Goal: Task Accomplishment & Management: Use online tool/utility

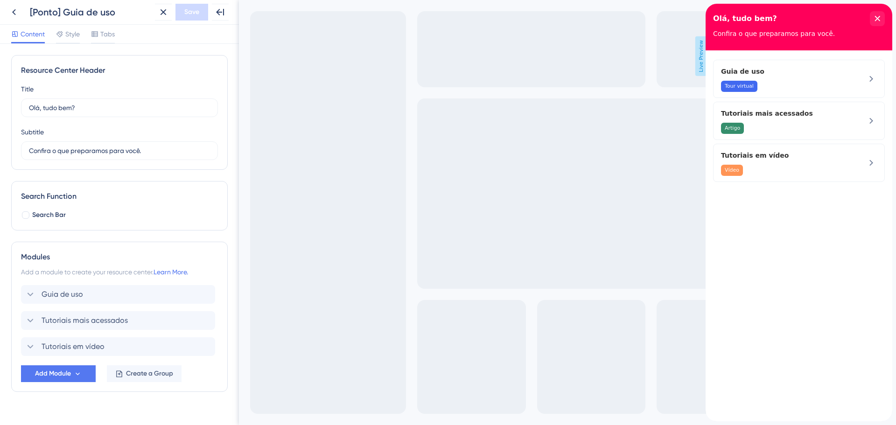
scroll to position [3, 0]
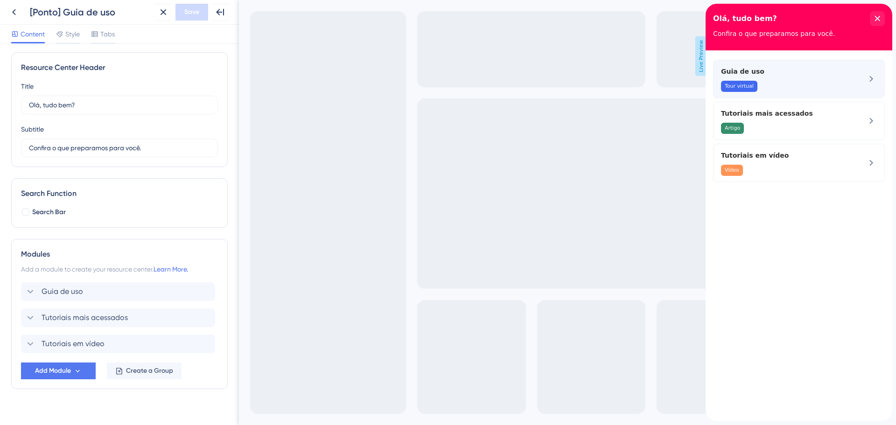
click at [862, 73] on div "Guia de uso Tour virtual" at bounding box center [799, 79] width 172 height 38
click at [879, 77] on div "Guia de uso Tour virtual" at bounding box center [799, 79] width 172 height 38
click at [18, 10] on icon at bounding box center [13, 12] width 11 height 11
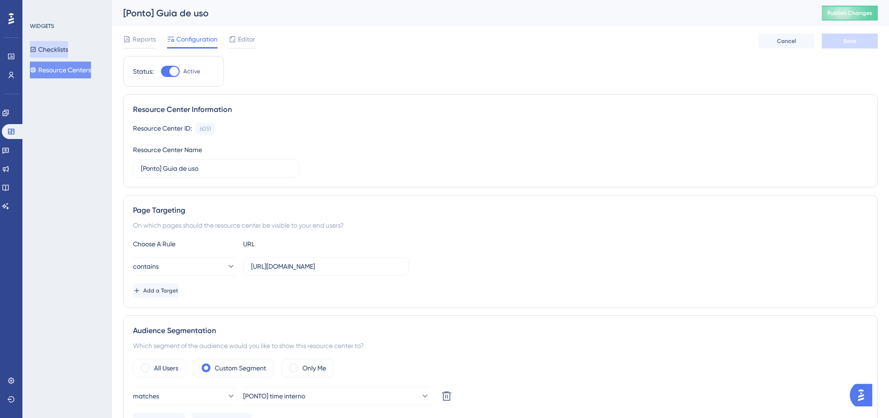
click at [62, 55] on button "Checklists" at bounding box center [49, 49] width 38 height 17
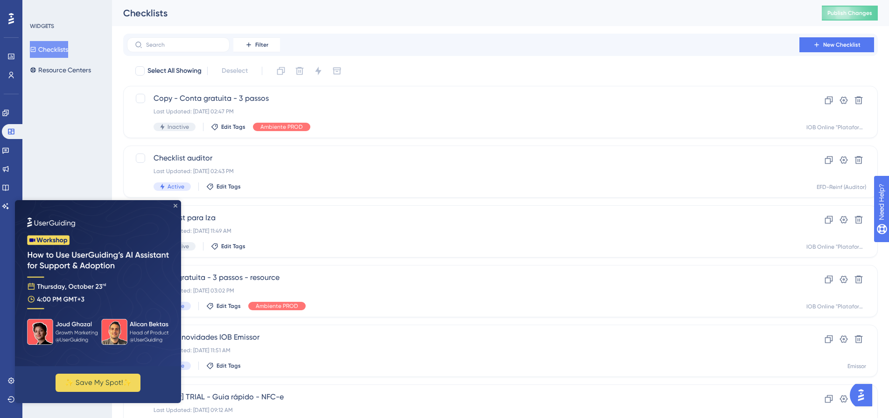
drag, startPoint x: 176, startPoint y: 205, endPoint x: 191, endPoint y: 406, distance: 200.9
click at [176, 205] on icon "Close Preview" at bounding box center [176, 206] width 4 height 4
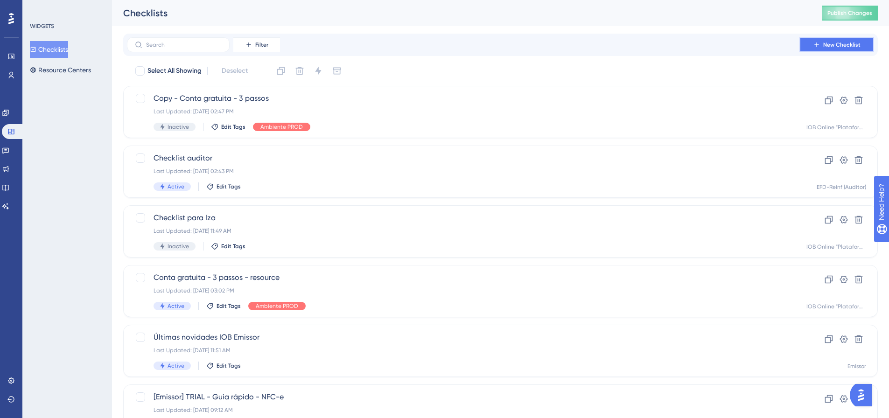
click at [840, 42] on span "New Checklist" at bounding box center [841, 44] width 37 height 7
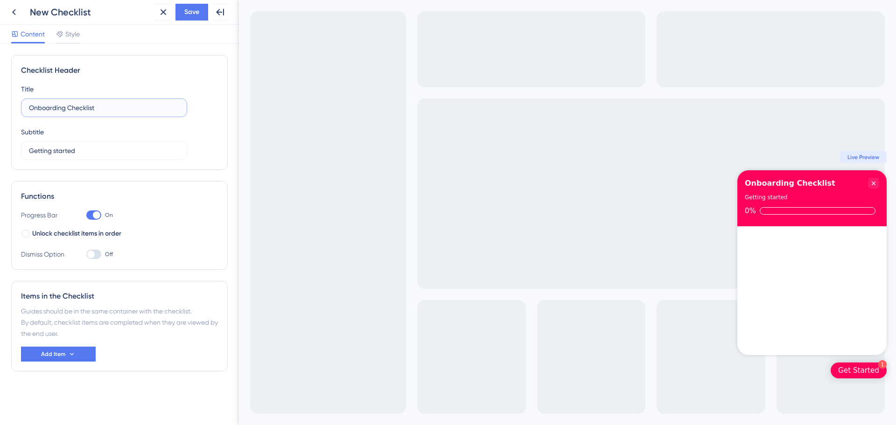
click at [66, 109] on input "Onboarding Checklist" at bounding box center [104, 108] width 150 height 10
click at [65, 109] on input "Onboarding Checklist" at bounding box center [104, 108] width 150 height 10
drag, startPoint x: 123, startPoint y: 108, endPoint x: 90, endPoint y: 107, distance: 33.2
click at [90, 107] on input "Cadastrar controle d ehoras" at bounding box center [104, 108] width 150 height 10
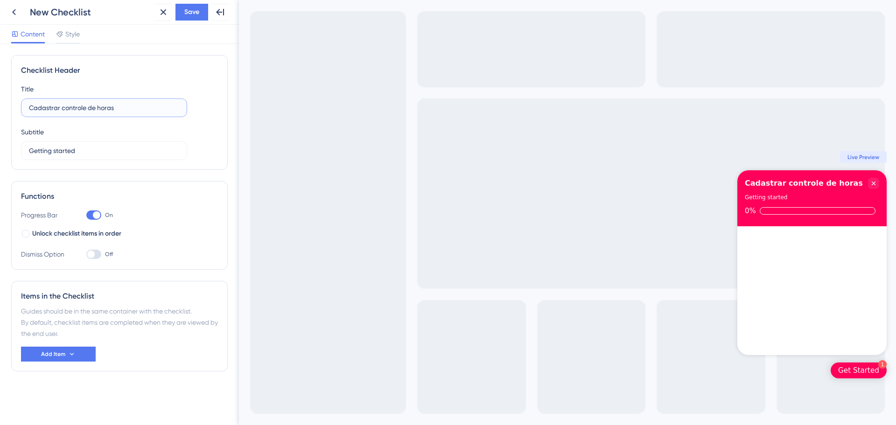
type input "Cadastrar controle de horas"
click at [162, 12] on icon at bounding box center [163, 12] width 11 height 11
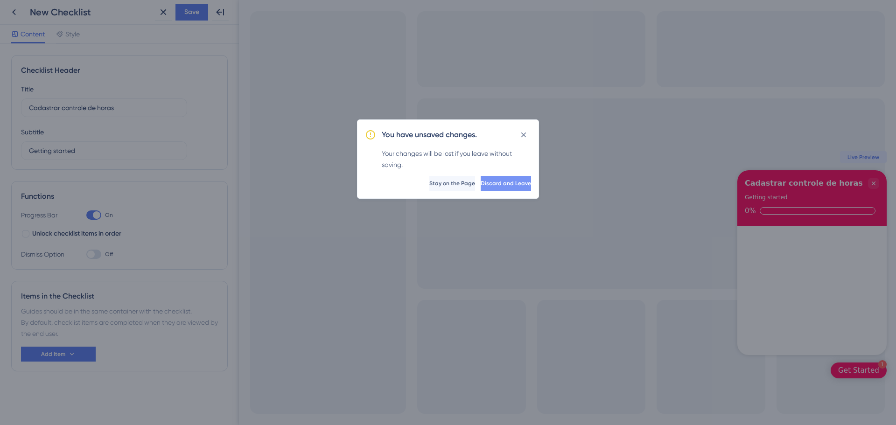
click at [482, 184] on span "Discard and Leave" at bounding box center [506, 183] width 50 height 7
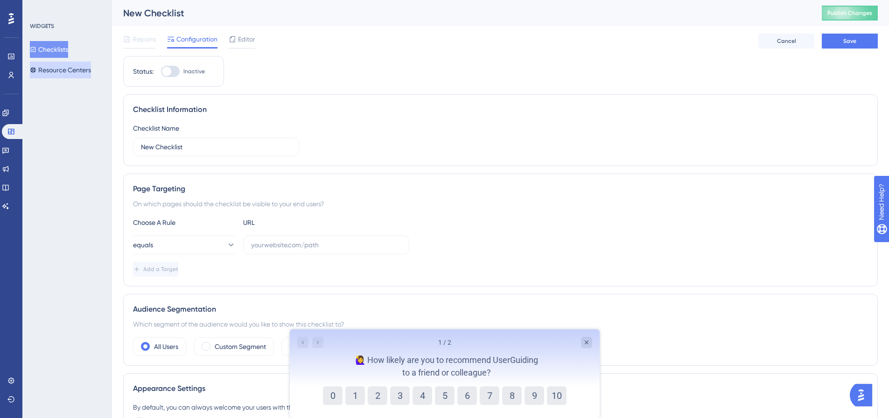
click at [55, 72] on button "Resource Centers" at bounding box center [60, 70] width 61 height 17
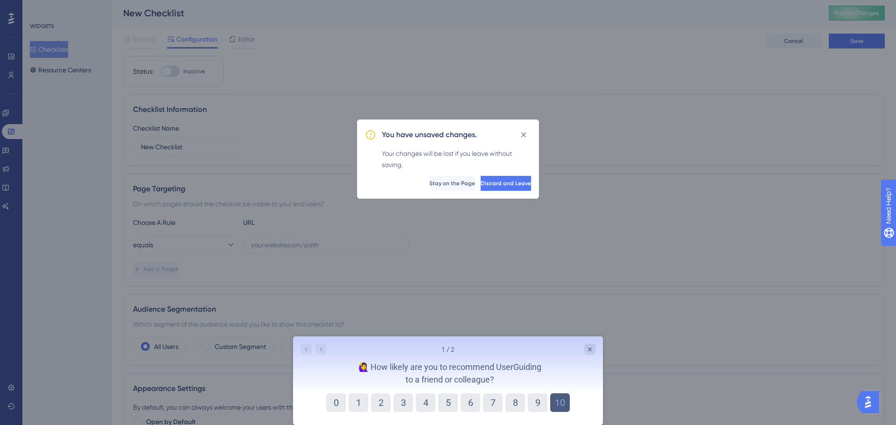
click at [557, 408] on button "10" at bounding box center [560, 403] width 20 height 19
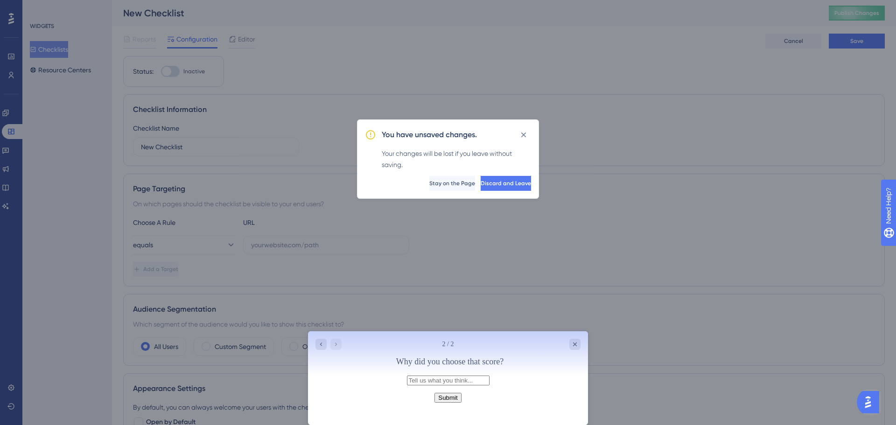
click at [429, 386] on input "text" at bounding box center [448, 381] width 83 height 10
click at [407, 385] on input "é uma otimaferramenta" at bounding box center [448, 381] width 83 height 10
type input "é uma otima ferramenta"
click at [445, 403] on button "Submit" at bounding box center [448, 398] width 27 height 10
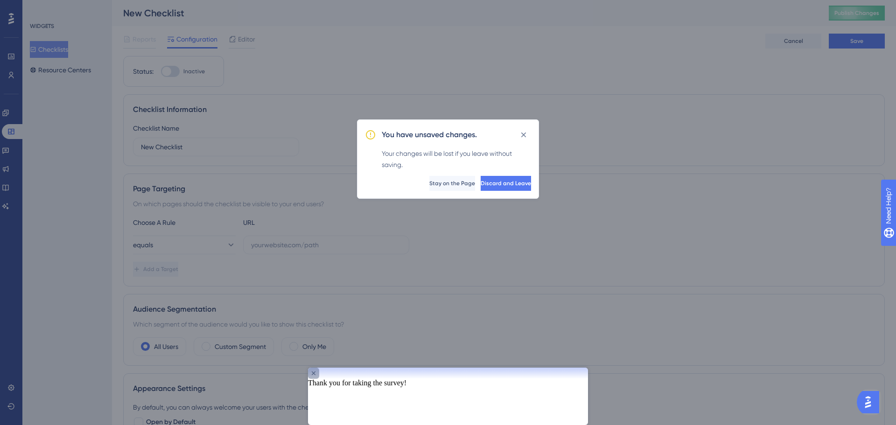
click at [317, 377] on icon "Close survey" at bounding box center [313, 373] width 7 height 7
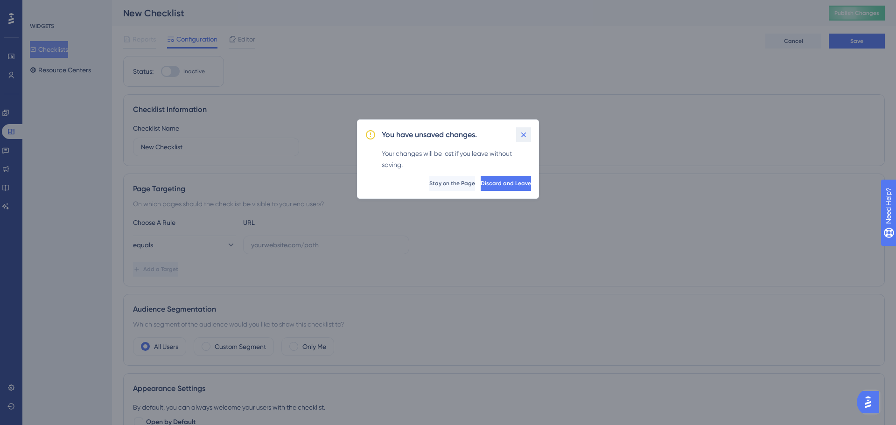
click at [523, 134] on icon at bounding box center [523, 134] width 5 height 5
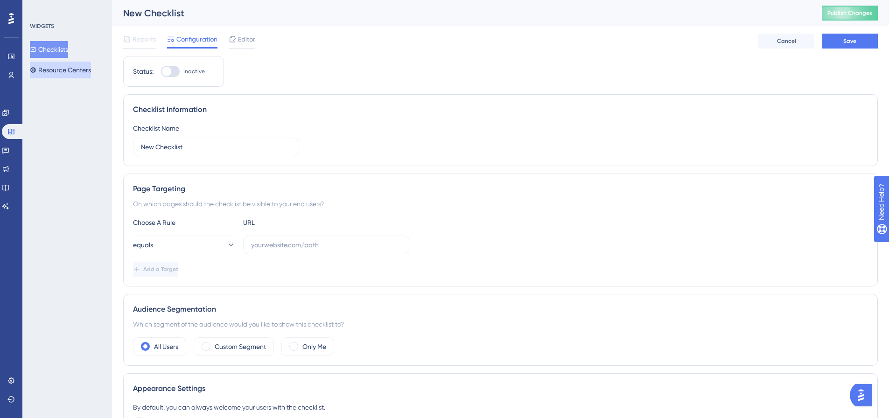
click at [53, 65] on button "Resource Centers" at bounding box center [60, 70] width 61 height 17
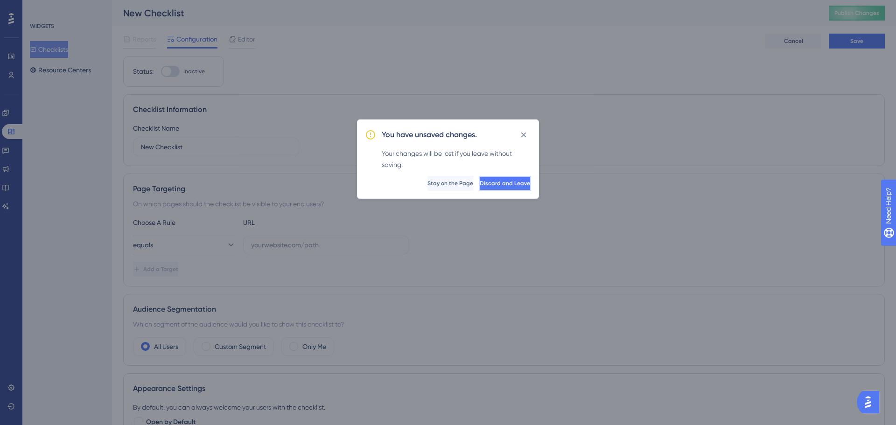
click at [490, 184] on span "Discard and Leave" at bounding box center [505, 183] width 50 height 7
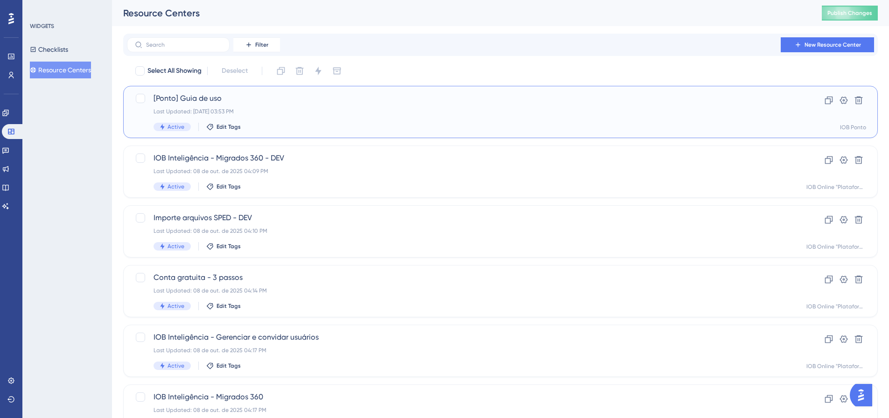
click at [221, 97] on span "[Ponto] Guia de uso" at bounding box center [463, 98] width 619 height 11
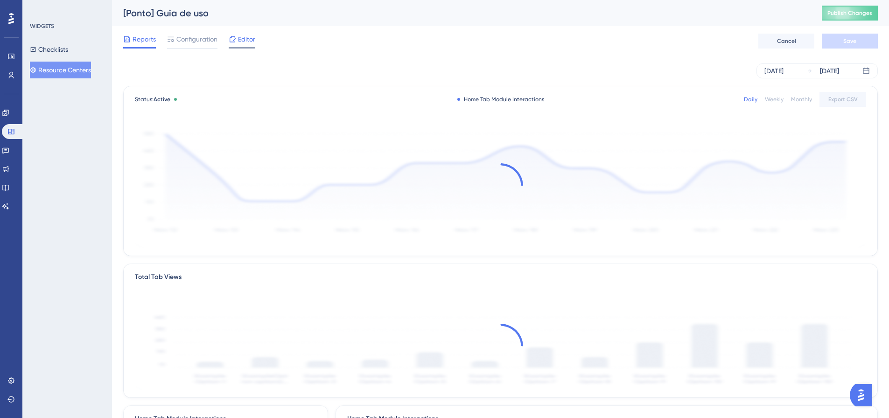
click at [243, 37] on span "Editor" at bounding box center [246, 39] width 17 height 11
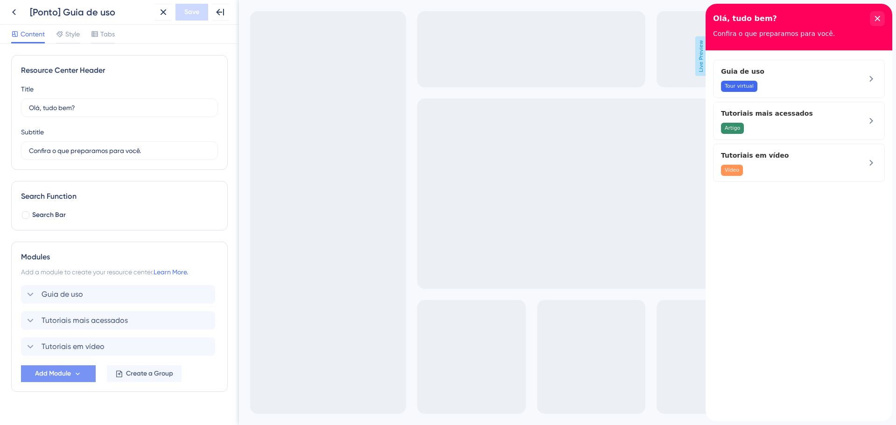
click at [53, 376] on span "Add Module" at bounding box center [53, 373] width 36 height 11
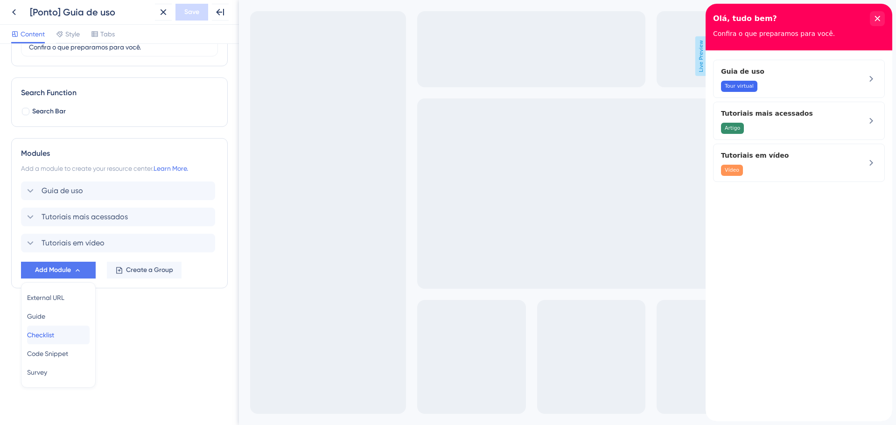
click at [63, 335] on div "Checklist Checklist" at bounding box center [58, 335] width 63 height 19
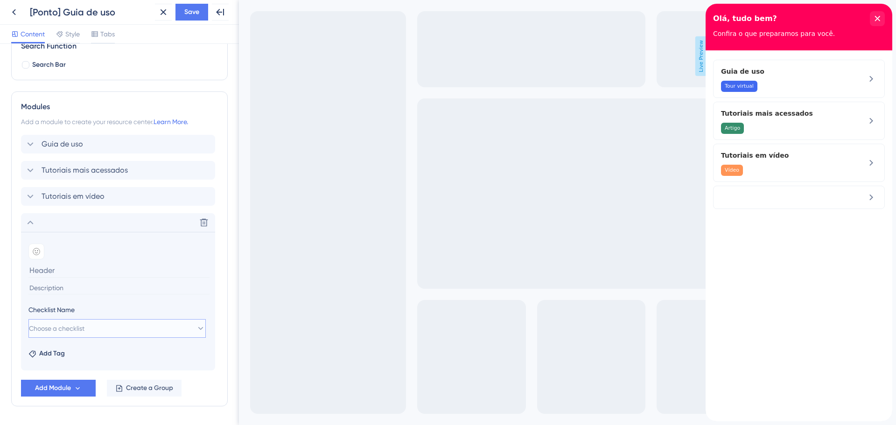
click at [84, 328] on span "Choose a checklist" at bounding box center [57, 328] width 56 height 11
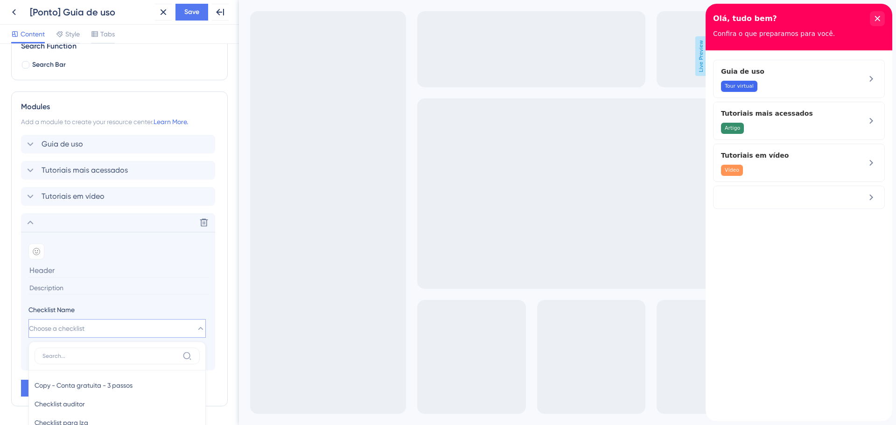
scroll to position [333, 0]
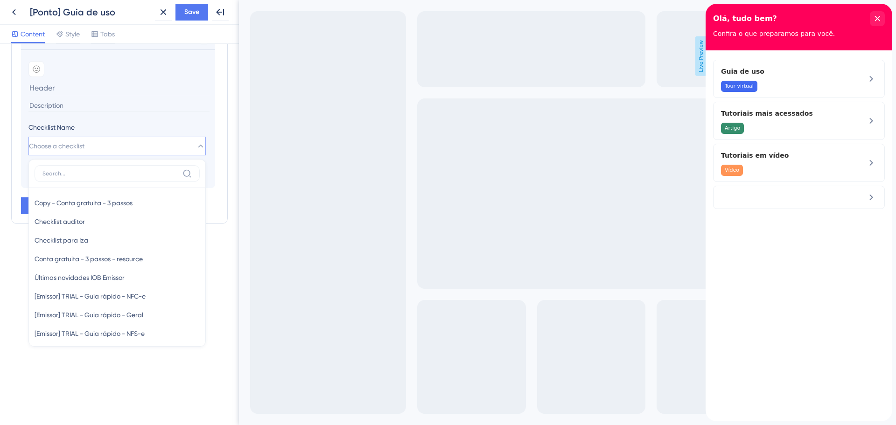
click at [122, 115] on section "Add emoji Checklist Name Choose a checklist Copy - Conta gratuita - 3 passos Co…" at bounding box center [118, 118] width 194 height 139
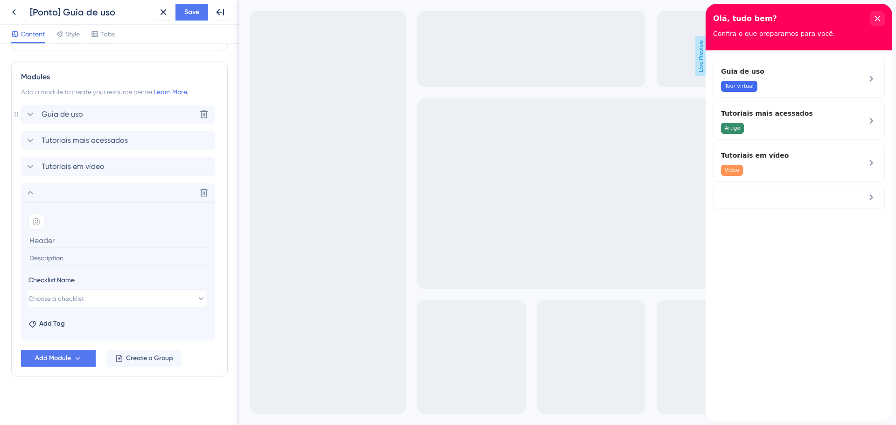
scroll to position [180, 0]
click at [204, 192] on icon at bounding box center [204, 193] width 8 height 8
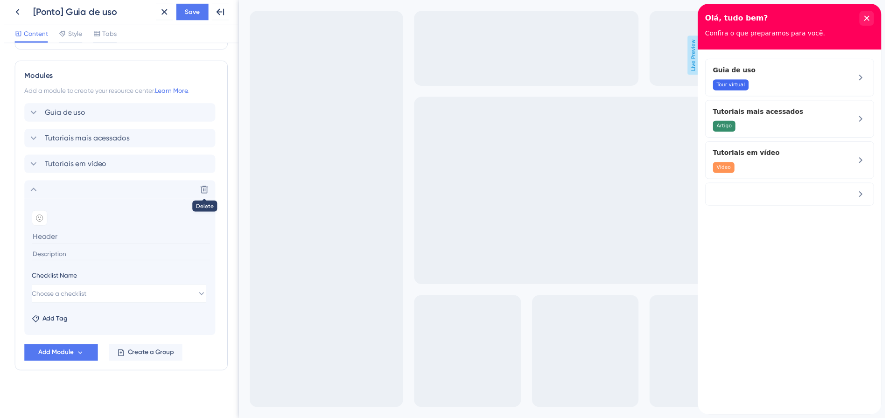
scroll to position [15, 0]
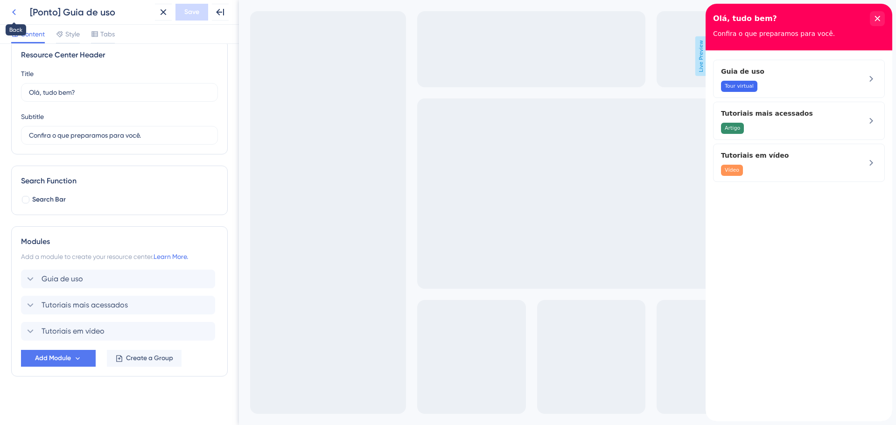
click at [13, 14] on icon at bounding box center [13, 12] width 11 height 11
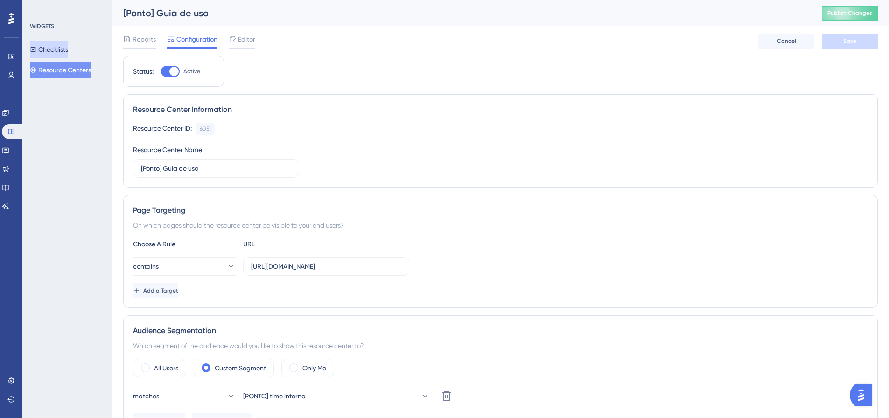
click at [63, 44] on button "Checklists" at bounding box center [49, 49] width 38 height 17
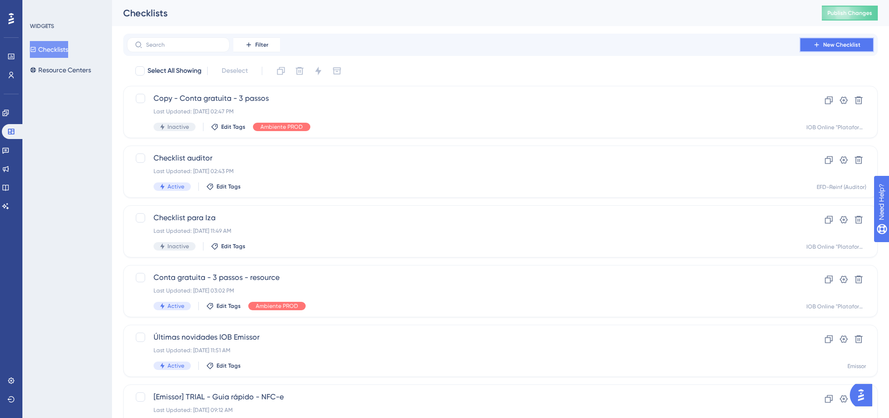
click at [818, 44] on icon at bounding box center [816, 44] width 7 height 7
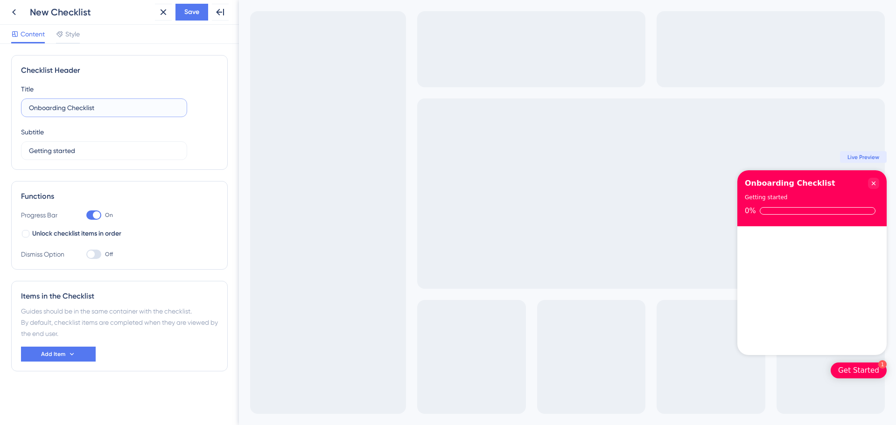
click at [89, 108] on input "Onboarding Checklist" at bounding box center [104, 108] width 150 height 10
paste input "Cadastrar Controle de Horas"
type input "Cadastrar Controle de Horas"
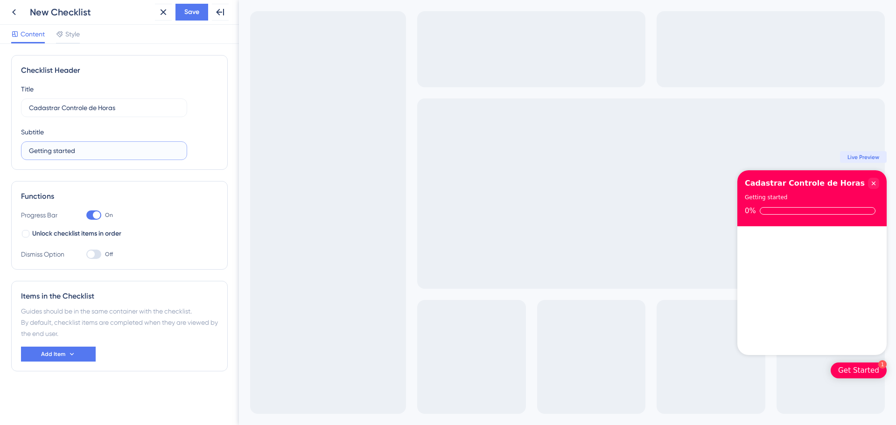
click at [86, 148] on input "Getting started" at bounding box center [104, 151] width 150 height 10
click at [52, 151] on input "Getting started" at bounding box center [104, 151] width 150 height 10
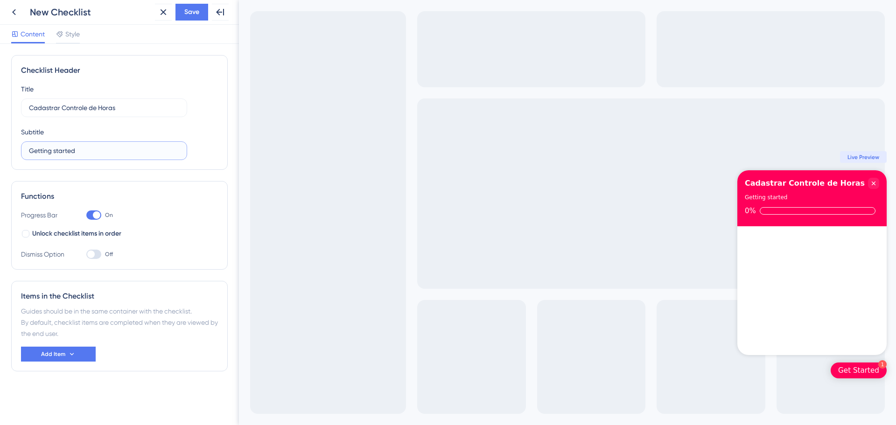
click at [52, 151] on input "Getting started" at bounding box center [104, 151] width 150 height 10
drag, startPoint x: 81, startPoint y: 151, endPoint x: 17, endPoint y: 143, distance: 65.0
click at [17, 143] on div "Checklist Header Title Cadastrar Controle de Horas Subtitle Getting started" at bounding box center [119, 112] width 217 height 115
type input "Progresso"
click at [165, 198] on div "Functions" at bounding box center [119, 196] width 197 height 11
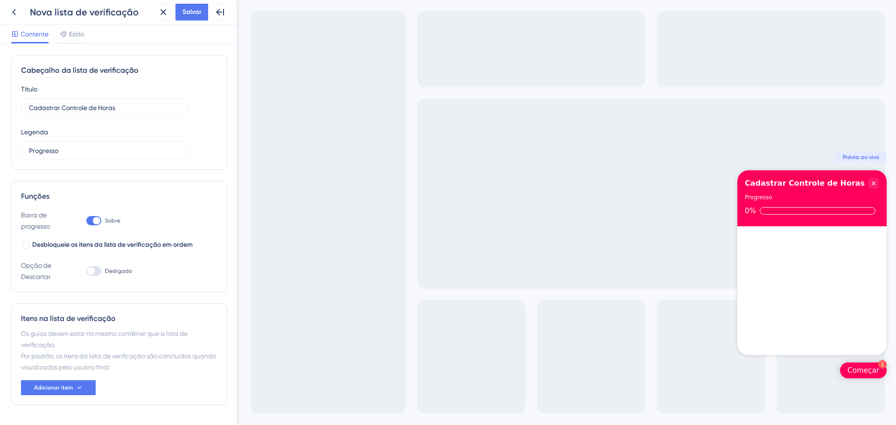
click at [89, 218] on div at bounding box center [93, 220] width 15 height 9
click at [86, 221] on input "Sobre" at bounding box center [86, 221] width 0 height 0
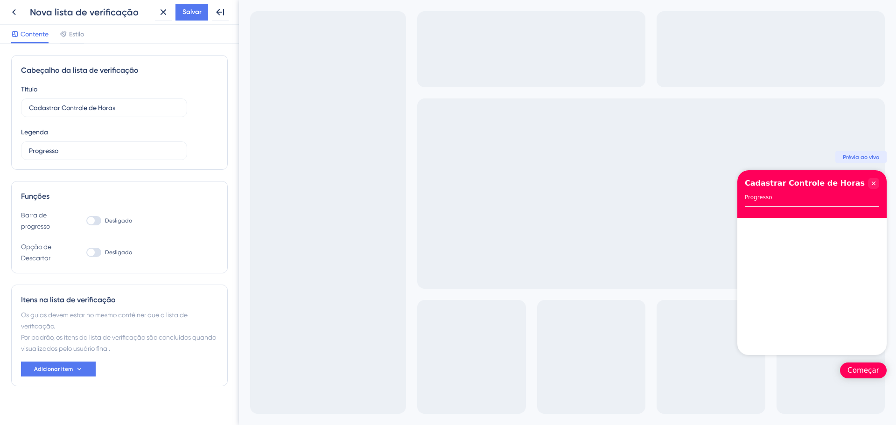
click at [90, 218] on div at bounding box center [90, 220] width 7 height 7
click at [86, 221] on input "Desligado" at bounding box center [86, 221] width 0 height 0
checkbox input "true"
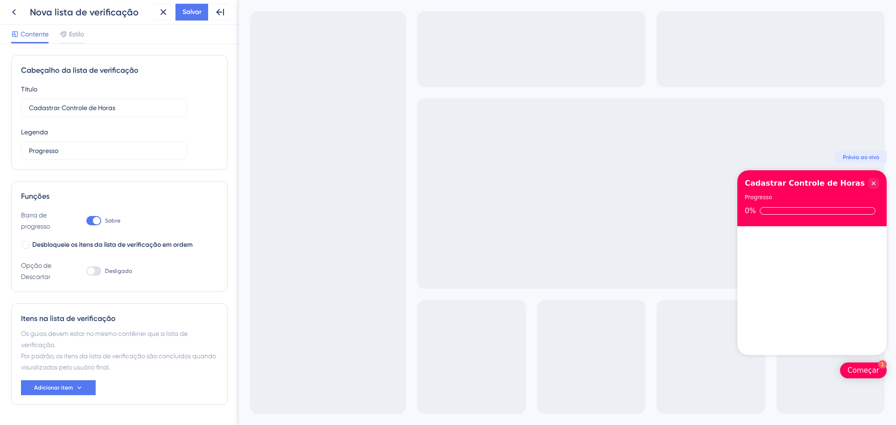
click at [88, 378] on div "Itens na lista de verificação Os guias devem estar no mesmo contêiner que a lis…" at bounding box center [119, 354] width 217 height 102
click at [82, 385] on icon at bounding box center [79, 387] width 7 height 7
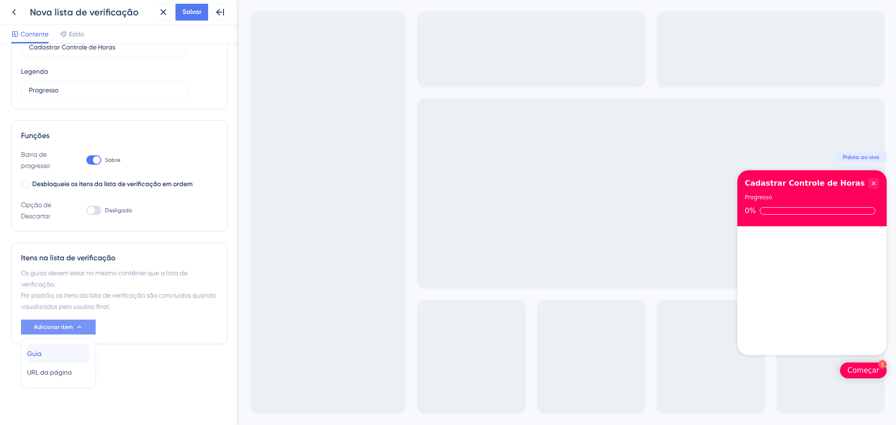
click at [68, 359] on div "Guia Guia" at bounding box center [58, 354] width 63 height 19
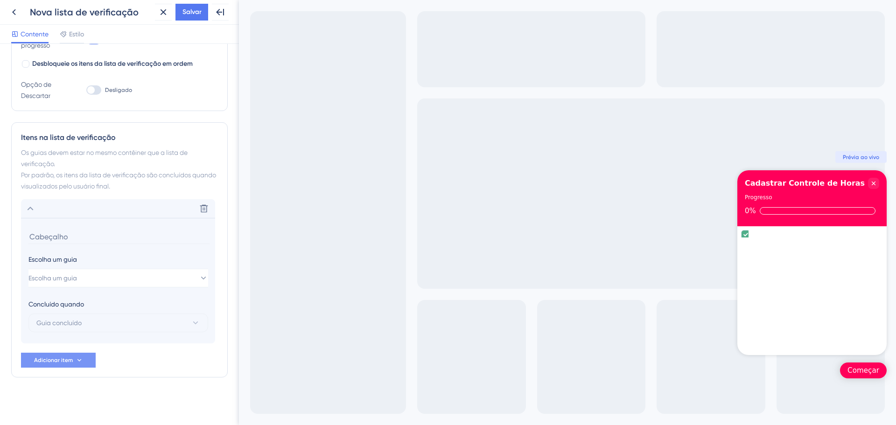
scroll to position [182, 0]
click at [102, 270] on button "Escolha um guia" at bounding box center [118, 277] width 180 height 19
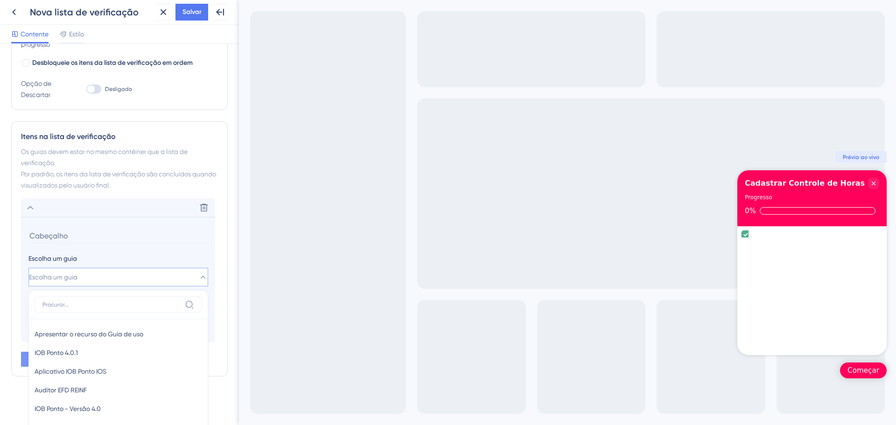
scroll to position [260, 0]
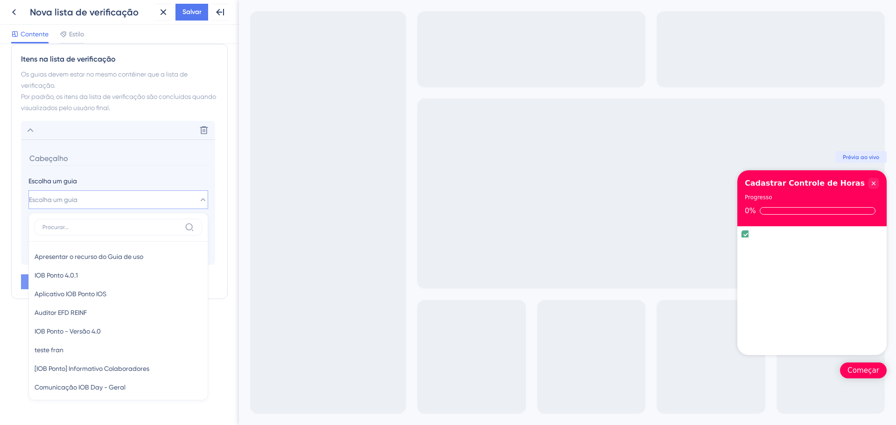
click at [106, 171] on section "Escolha um guia Escolha um guia Apresentar o recurso do Guia de uso Apresentar …" at bounding box center [118, 203] width 194 height 126
click at [81, 89] on font "Os guias devem estar no mesmo contêiner que a lista de verificação." at bounding box center [104, 79] width 167 height 19
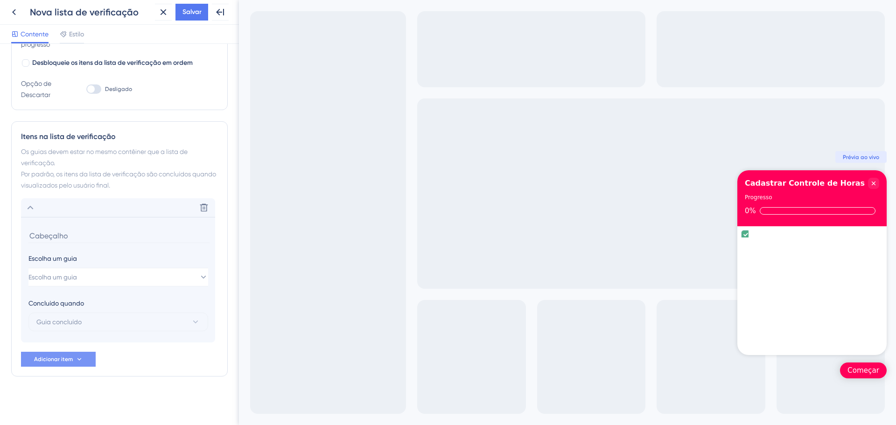
scroll to position [182, 0]
click at [51, 237] on input at bounding box center [118, 236] width 181 height 14
paste input "Getting started"
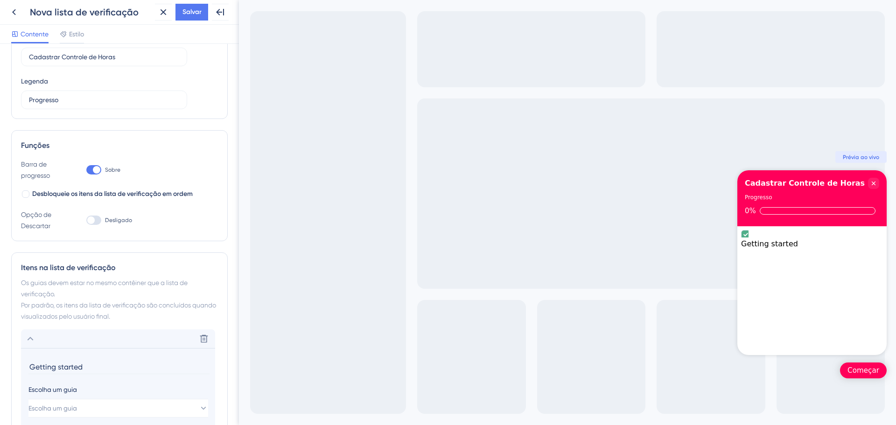
scroll to position [42, 0]
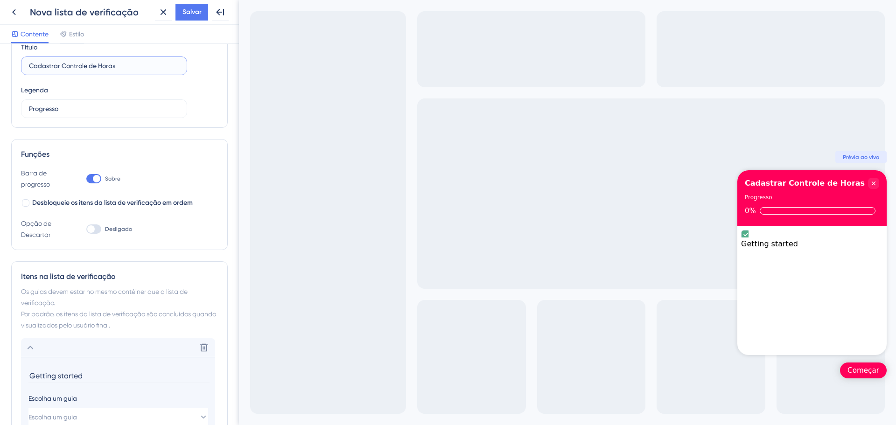
click at [75, 67] on input "Cadastrar Controle de Horas" at bounding box center [104, 66] width 150 height 10
click at [47, 375] on input "Getting started" at bounding box center [118, 376] width 181 height 14
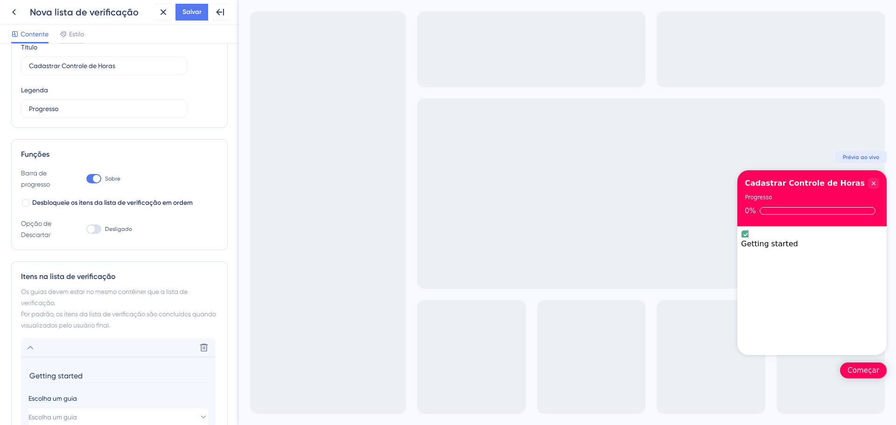
click at [47, 375] on input "Getting started" at bounding box center [118, 376] width 181 height 14
paste input "Cadastrar Controle de Horas"
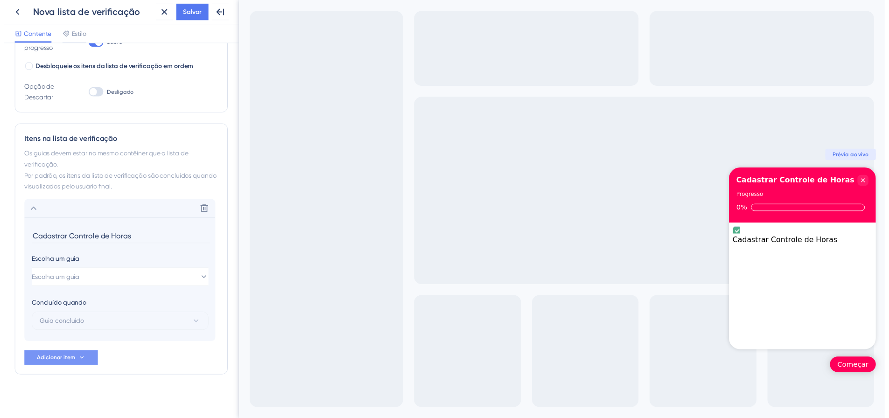
scroll to position [182, 0]
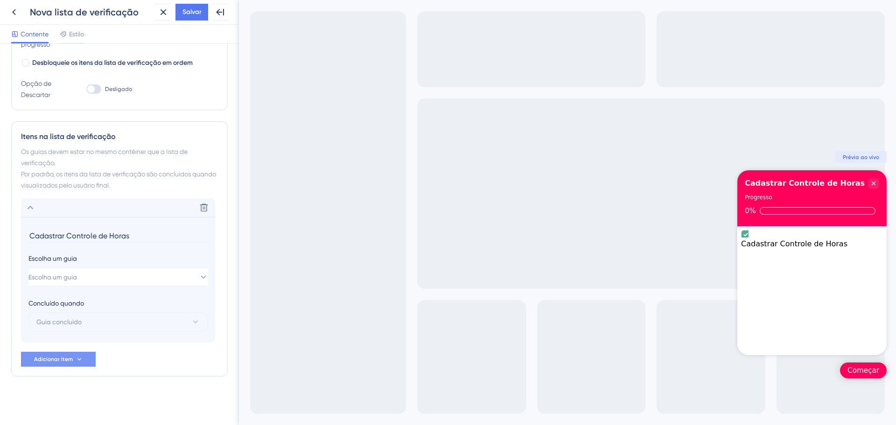
type input "Cadastrar Controle de Horas"
click at [157, 16] on button at bounding box center [163, 12] width 17 height 17
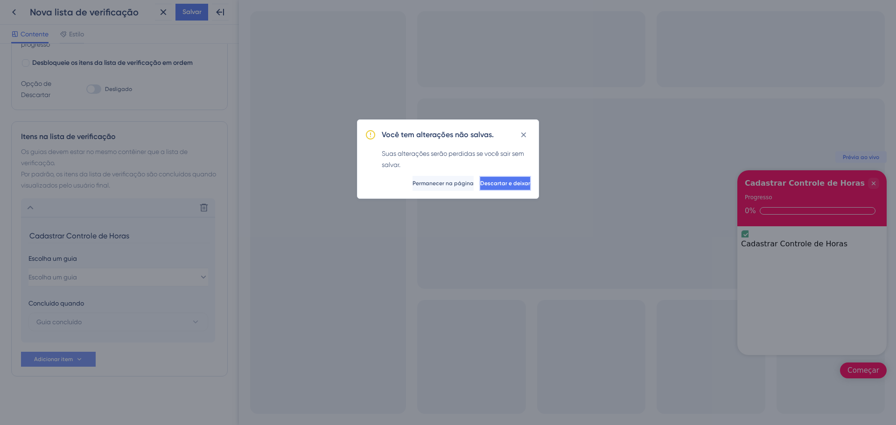
click at [512, 184] on font "Descartar e deixar" at bounding box center [505, 183] width 50 height 7
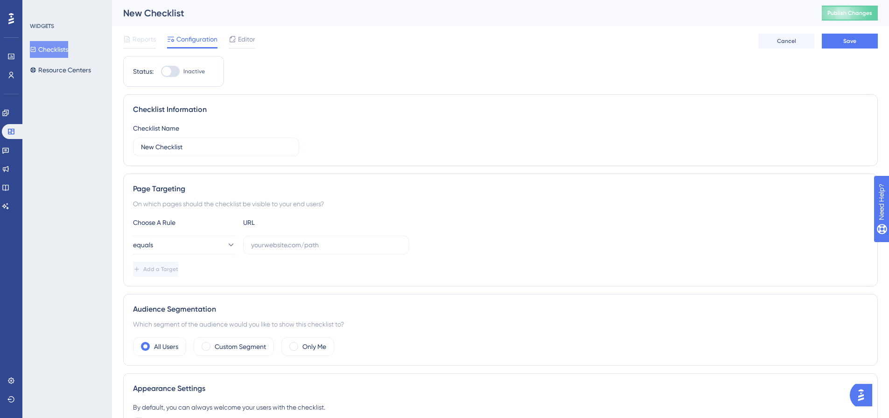
click at [74, 180] on div "WIDGETS Checklists Resource Centers" at bounding box center [67, 209] width 90 height 418
click at [9, 116] on icon at bounding box center [5, 112] width 7 height 7
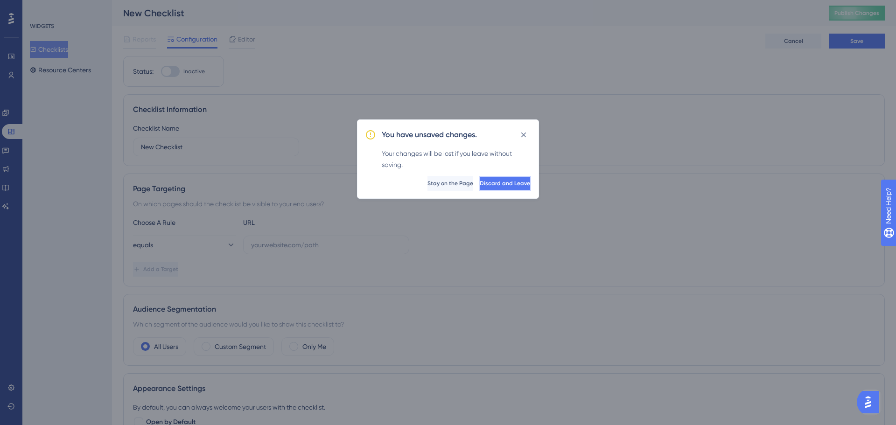
click at [508, 181] on span "Discard and Leave" at bounding box center [505, 183] width 50 height 7
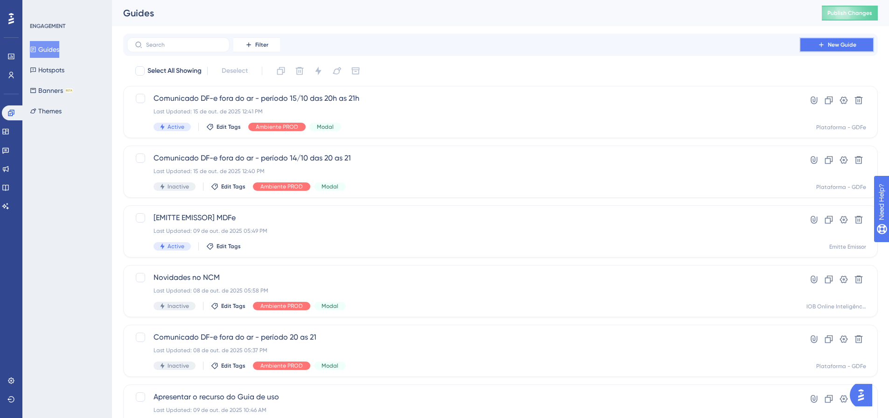
click at [822, 41] on button "New Guide" at bounding box center [837, 44] width 75 height 15
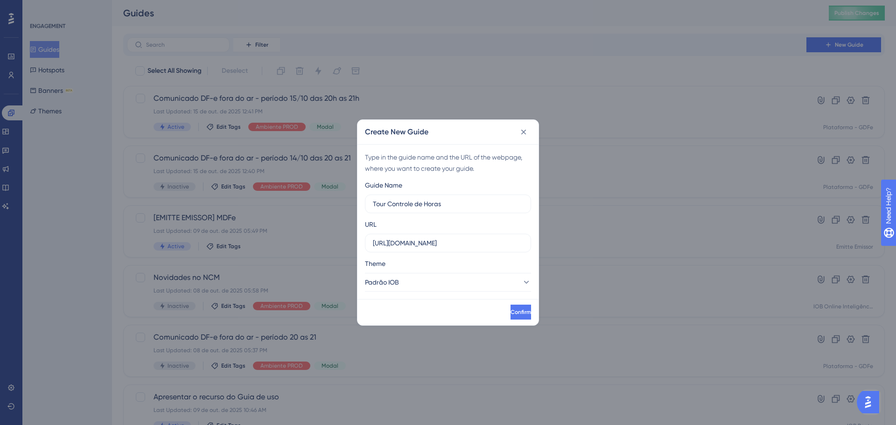
type input "Tour Controle de Horas"
click at [420, 242] on input "https://development-gestaodfe.iob.com.br" at bounding box center [448, 243] width 150 height 10
paste input "https://app.pontonow.com.br/gestao-de-colaboradores/controle-de-ponto"
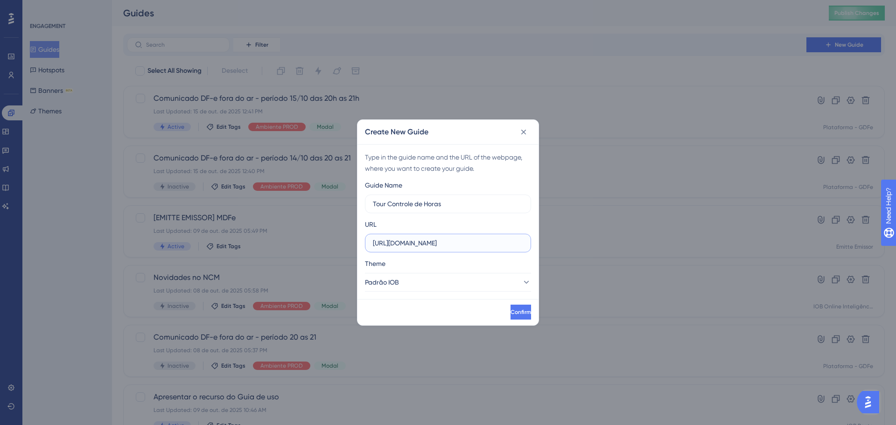
scroll to position [0, 83]
type input "https://app.pontonow.com.br/gestao-de-colaboradores/controle-de-ponto"
click at [400, 284] on span "Padrão IOB" at bounding box center [383, 282] width 34 height 11
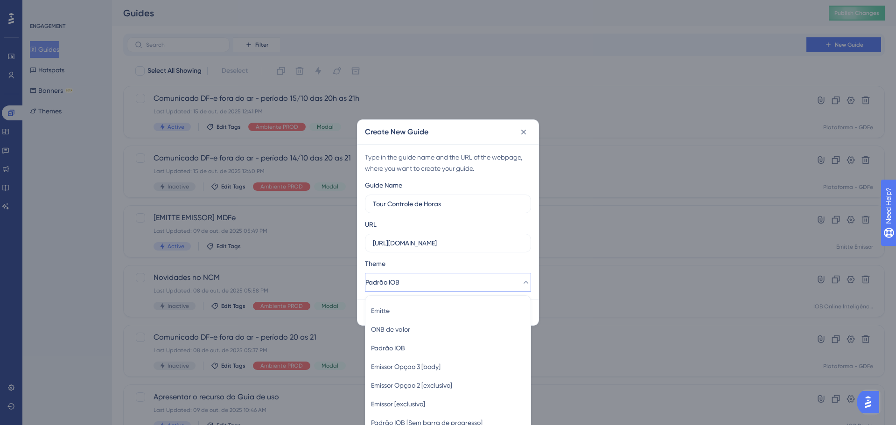
scroll to position [20, 0]
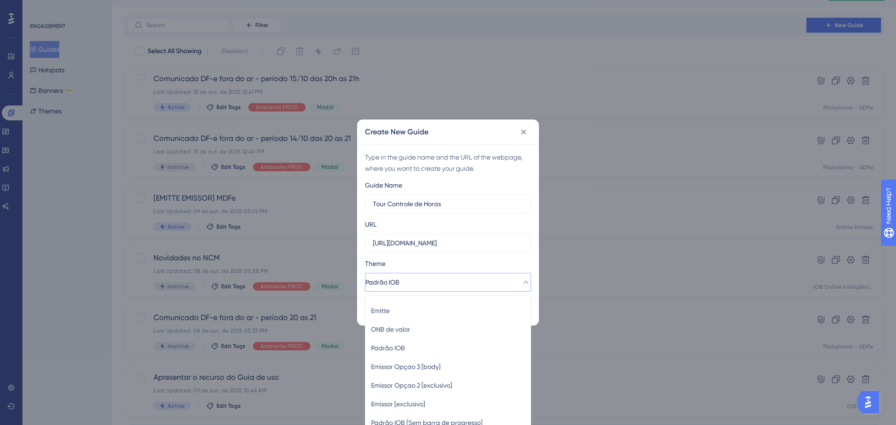
click at [408, 262] on div "Theme" at bounding box center [448, 265] width 166 height 15
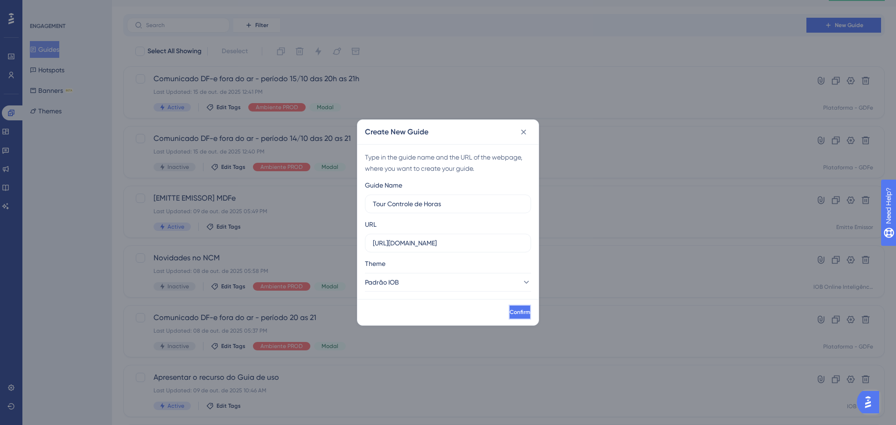
click at [517, 310] on button "Confirm" at bounding box center [520, 312] width 22 height 15
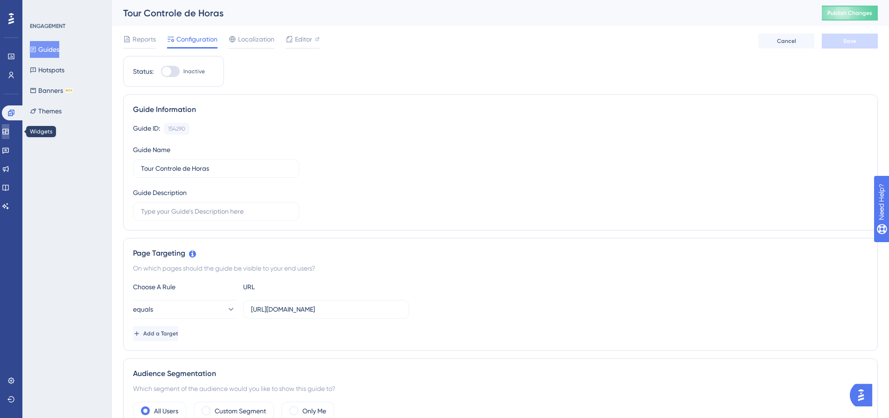
click at [9, 130] on icon at bounding box center [5, 131] width 7 height 7
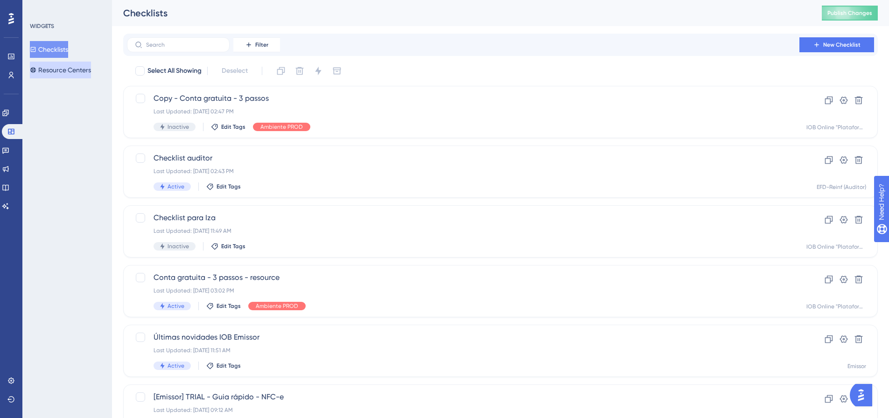
click at [57, 72] on button "Resource Centers" at bounding box center [60, 70] width 61 height 17
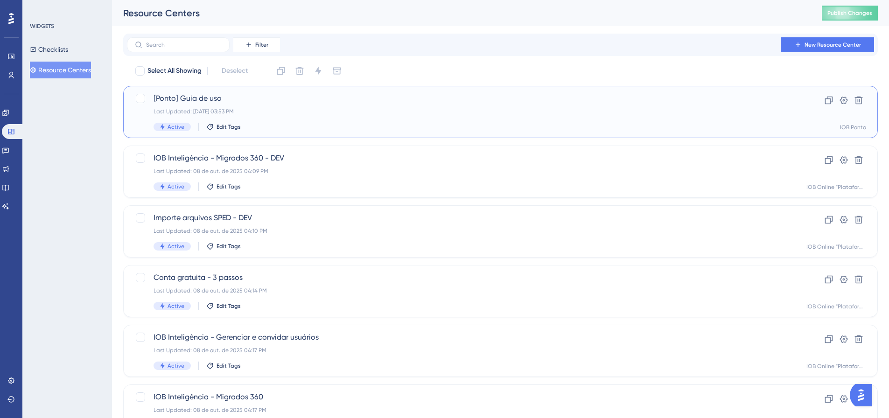
click at [222, 103] on span "[Ponto] Guia de uso" at bounding box center [463, 98] width 619 height 11
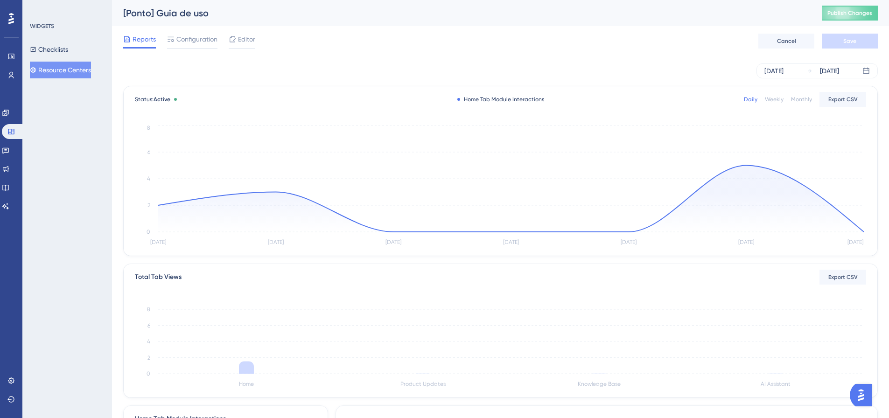
click at [253, 38] on span "Editor" at bounding box center [246, 39] width 17 height 11
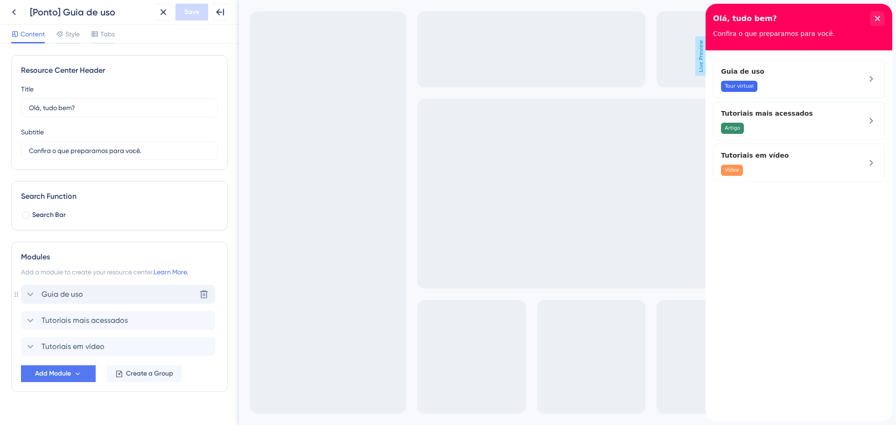
click at [35, 297] on icon at bounding box center [30, 294] width 11 height 11
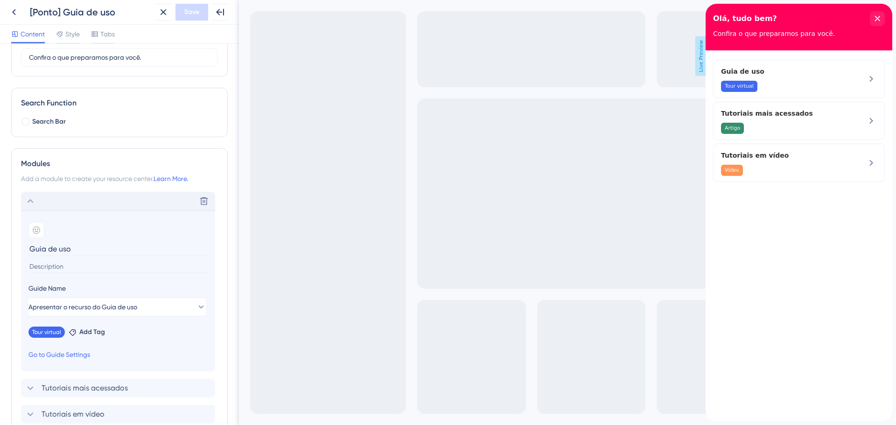
scroll to position [176, 0]
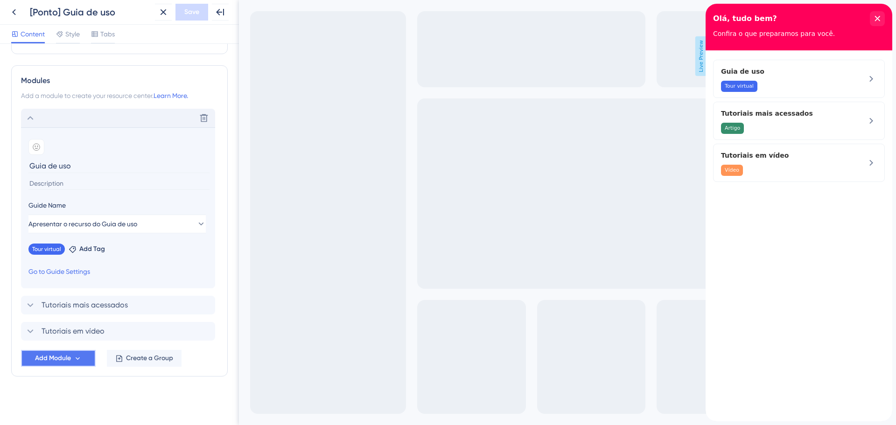
click at [56, 357] on span "Add Module" at bounding box center [53, 358] width 36 height 11
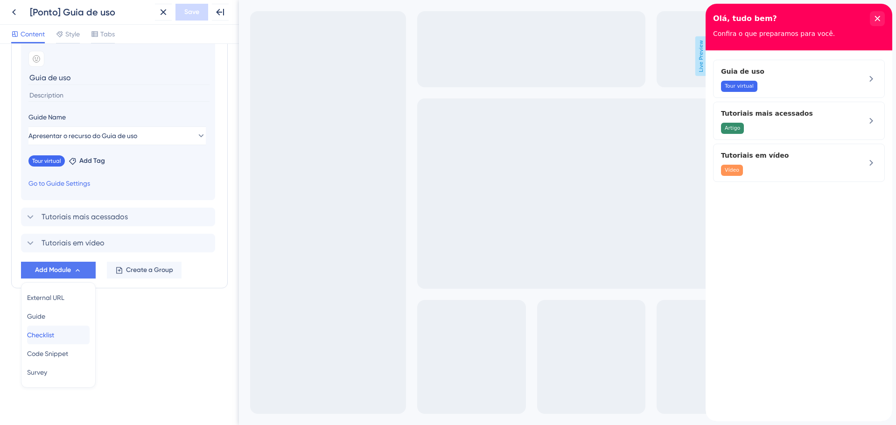
click at [54, 334] on span "Checklist" at bounding box center [40, 335] width 27 height 11
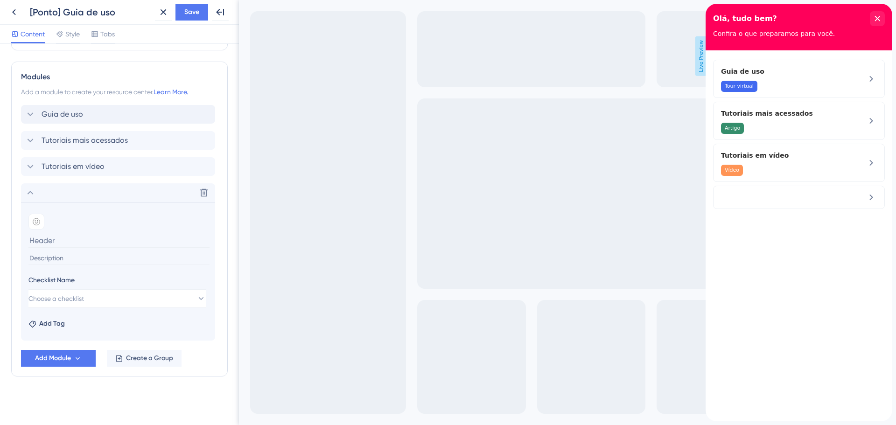
scroll to position [180, 0]
click at [84, 298] on span "Choose a checklist" at bounding box center [57, 298] width 56 height 11
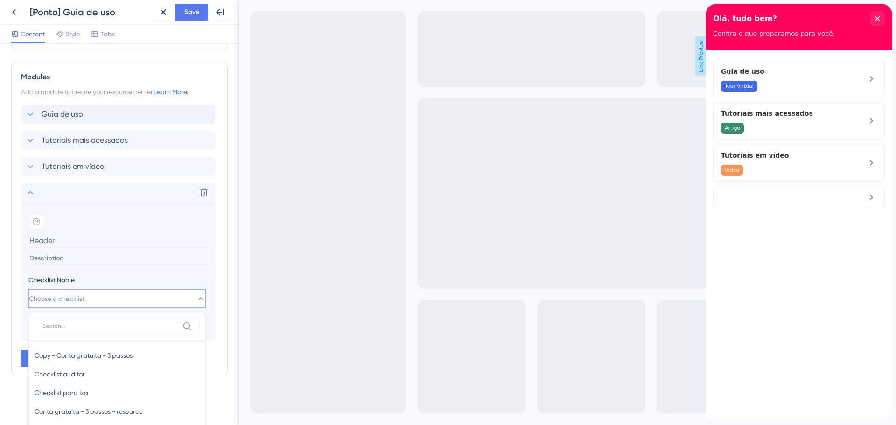
scroll to position [311, 0]
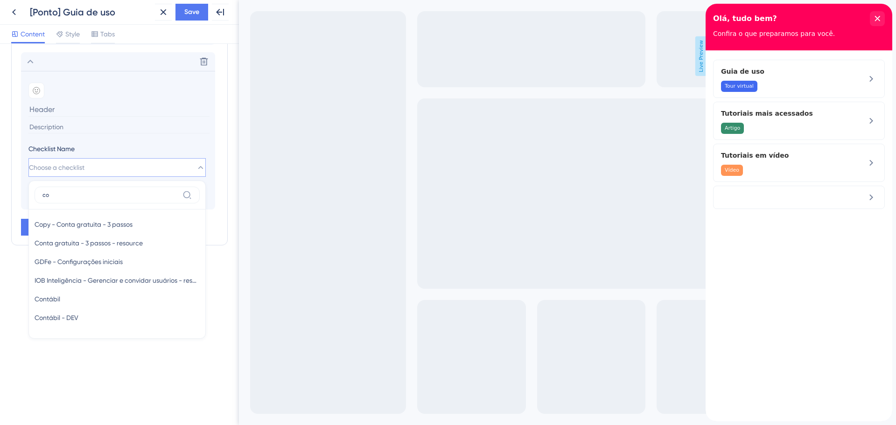
type input "c"
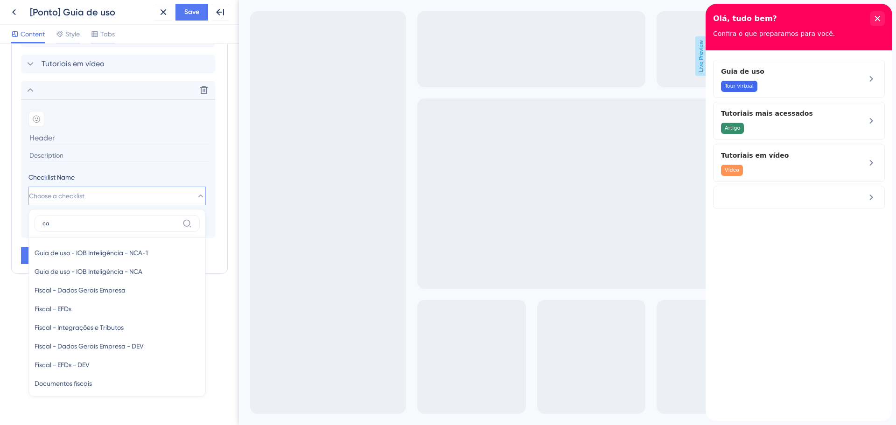
type input "c"
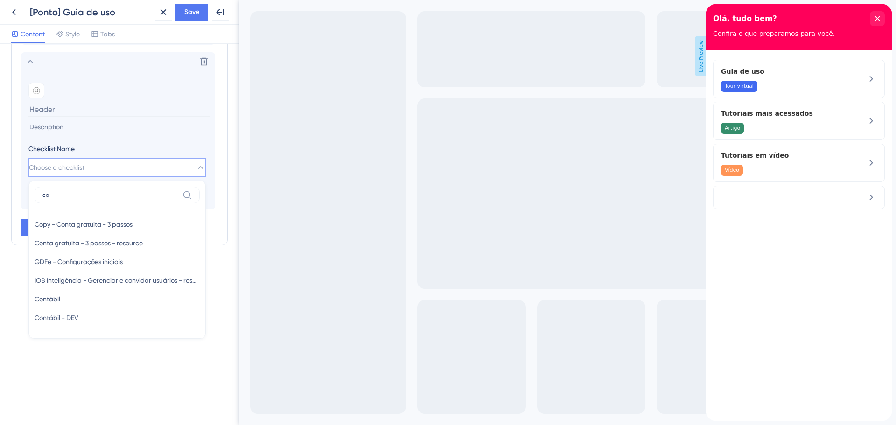
type input "c"
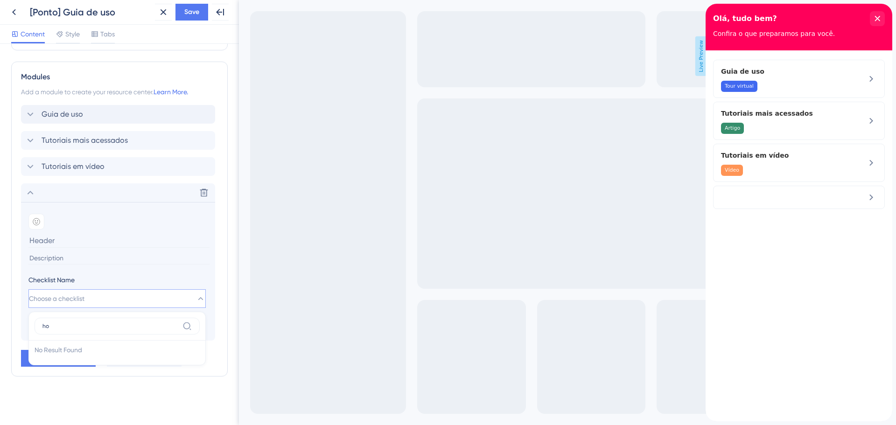
type input "h"
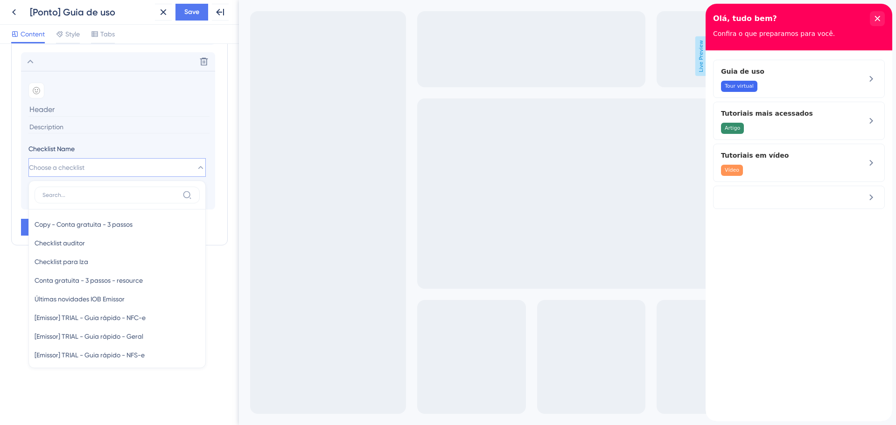
click at [5, 288] on div "Resource Center Header Title Olá, tudo bem? 14 Olá, tudo bem? Subtitle Confira …" at bounding box center [119, 234] width 239 height 381
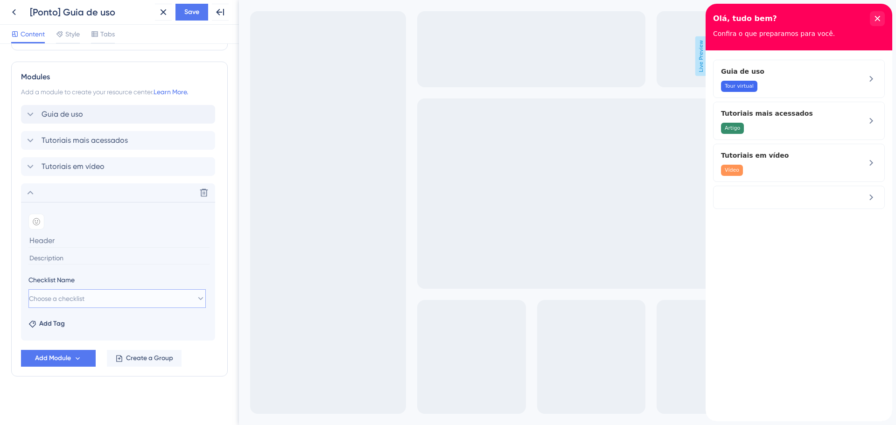
click at [131, 297] on button "Choose a checklist" at bounding box center [116, 298] width 177 height 19
click at [196, 298] on icon at bounding box center [200, 298] width 9 height 9
click at [173, 303] on button "Choose a checklist" at bounding box center [116, 298] width 177 height 19
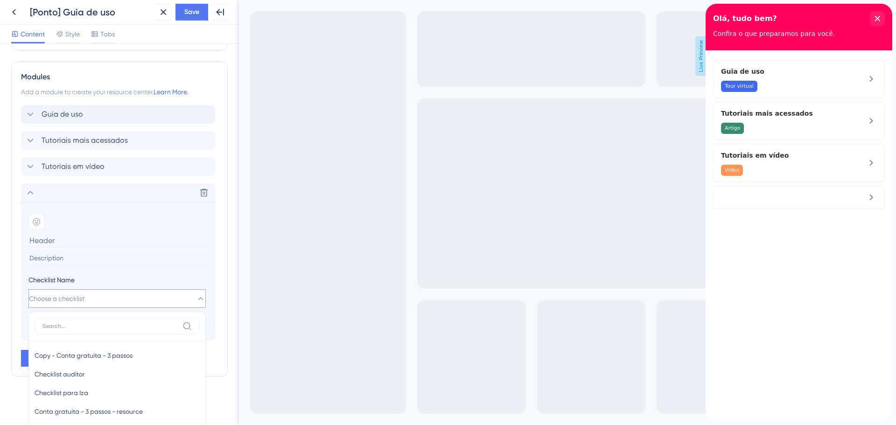
click at [49, 245] on input at bounding box center [118, 240] width 181 height 14
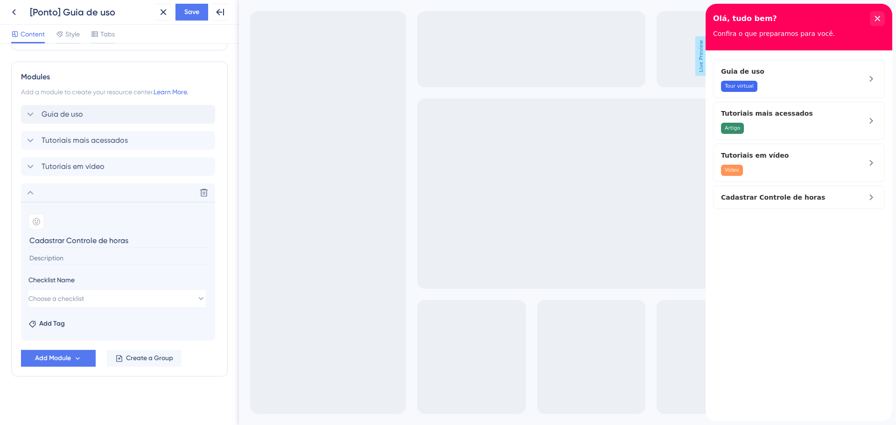
type input "Cadastrar Controle de horas"
click at [25, 267] on section "Add emoji Cadastrar Controle de horas Checklist Name Choose a checklist Add Tag" at bounding box center [118, 271] width 194 height 139
click at [88, 293] on button "Choose a checklist" at bounding box center [116, 298] width 177 height 19
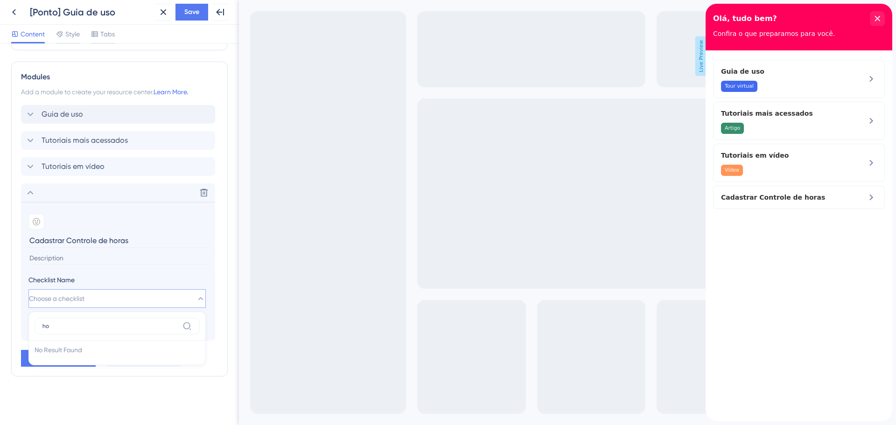
type input "h"
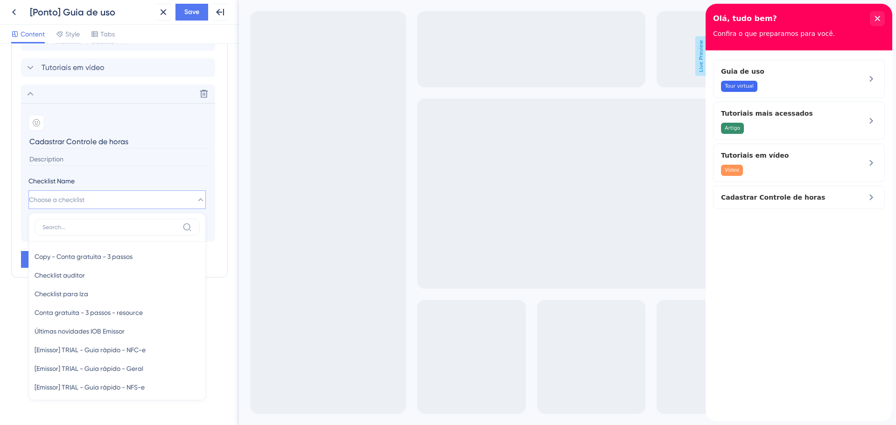
scroll to position [311, 0]
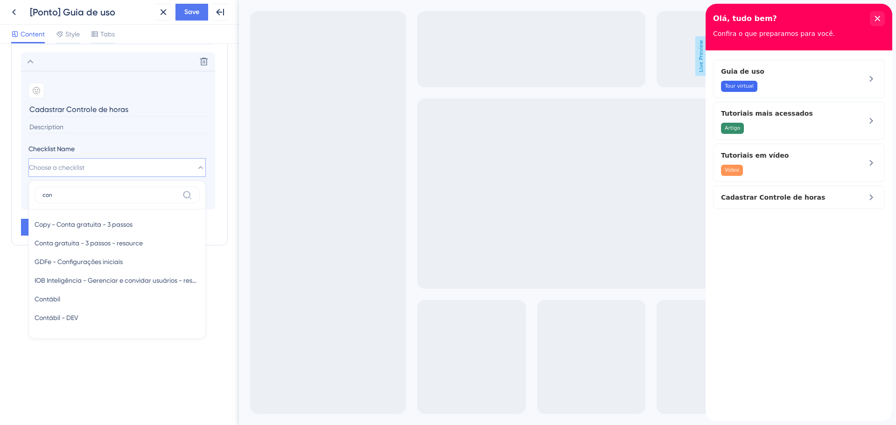
type input "con"
click at [13, 13] on icon at bounding box center [14, 12] width 4 height 6
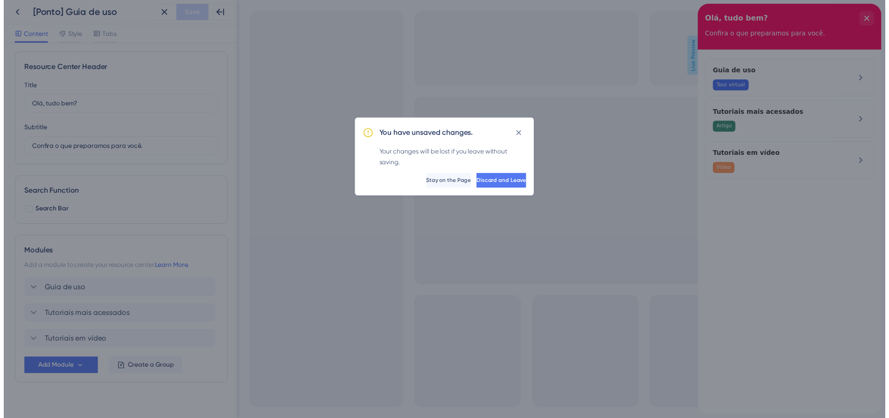
scroll to position [0, 0]
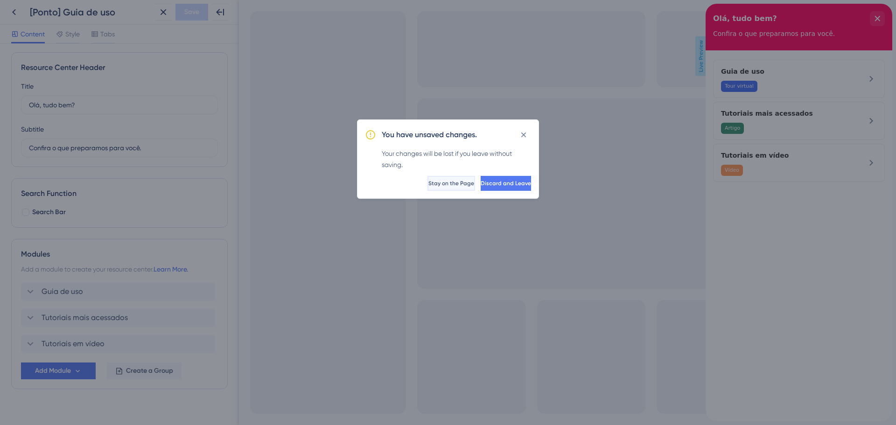
click at [436, 185] on button "Stay on the Page" at bounding box center [452, 183] width 48 height 15
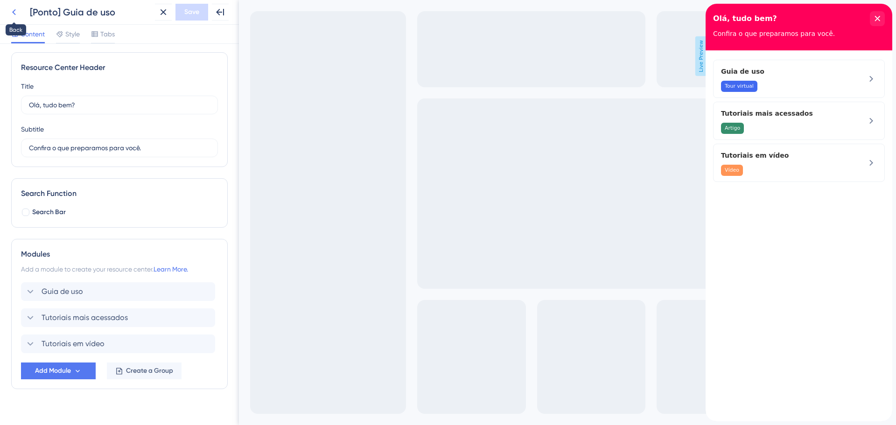
click at [7, 13] on button at bounding box center [14, 12] width 17 height 17
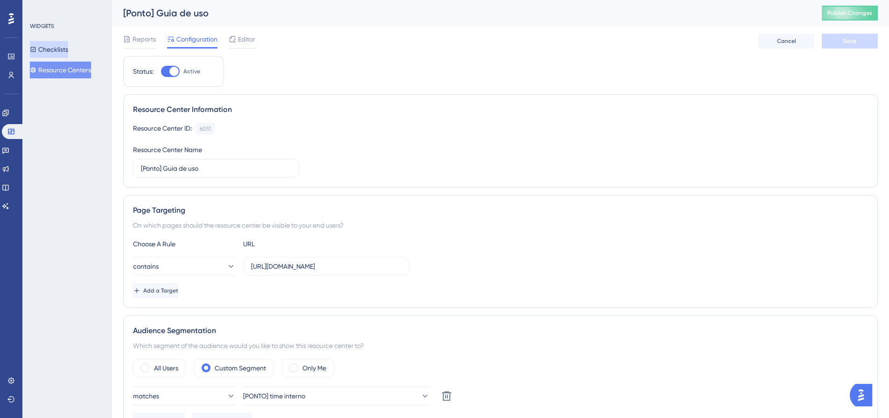
click at [68, 52] on button "Checklists" at bounding box center [49, 49] width 38 height 17
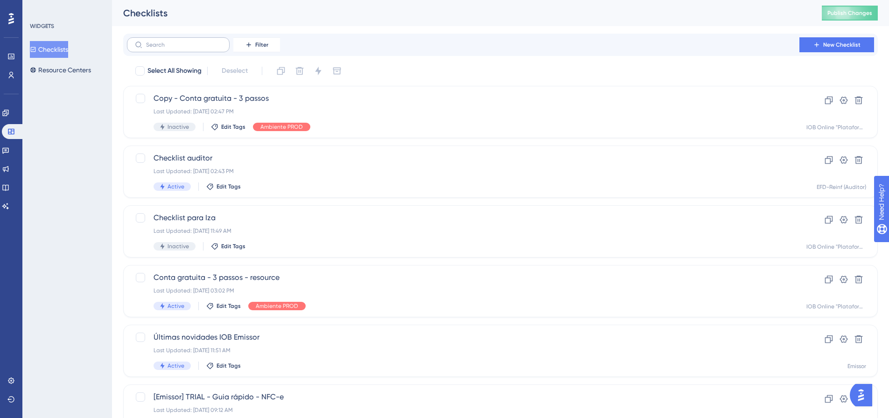
click at [169, 49] on label at bounding box center [178, 44] width 103 height 15
click at [169, 48] on input "text" at bounding box center [184, 45] width 76 height 7
type input "ho"
checkbox input "true"
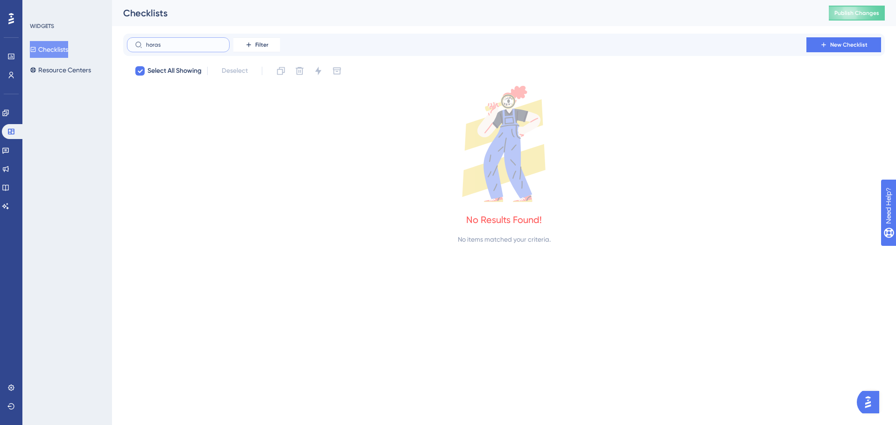
drag, startPoint x: 172, startPoint y: 46, endPoint x: 130, endPoint y: 33, distance: 43.9
click at [113, 46] on div "Performance Users Engagement Widgets Feedback Product Updates Knowledge Base AI…" at bounding box center [504, 130] width 784 height 260
type input "co"
checkbox input "false"
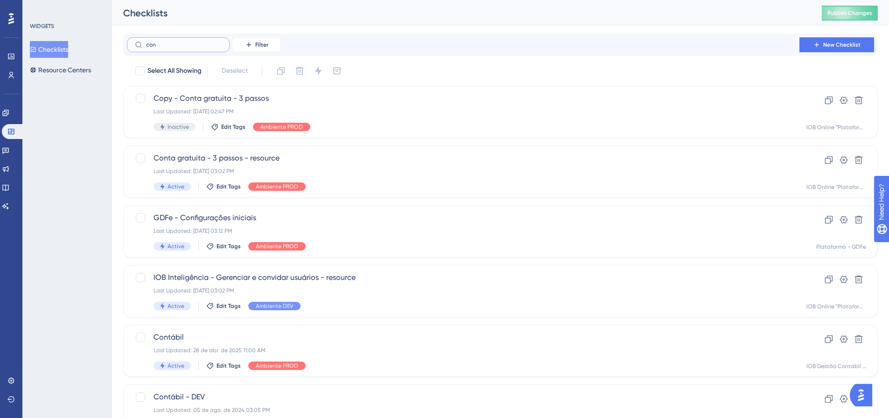
type input "conr"
checkbox input "true"
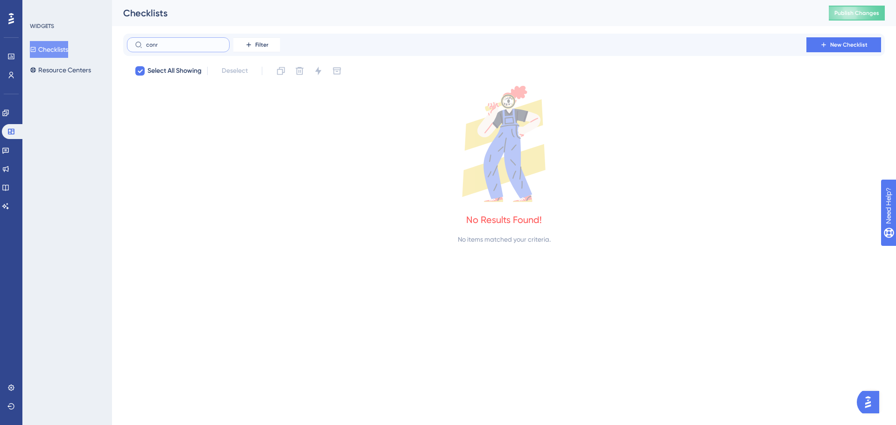
type input "con"
checkbox input "false"
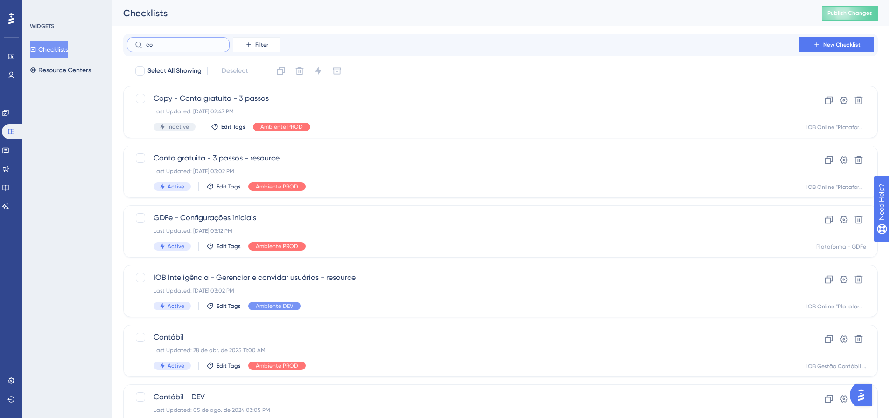
type input "cot"
checkbox input "true"
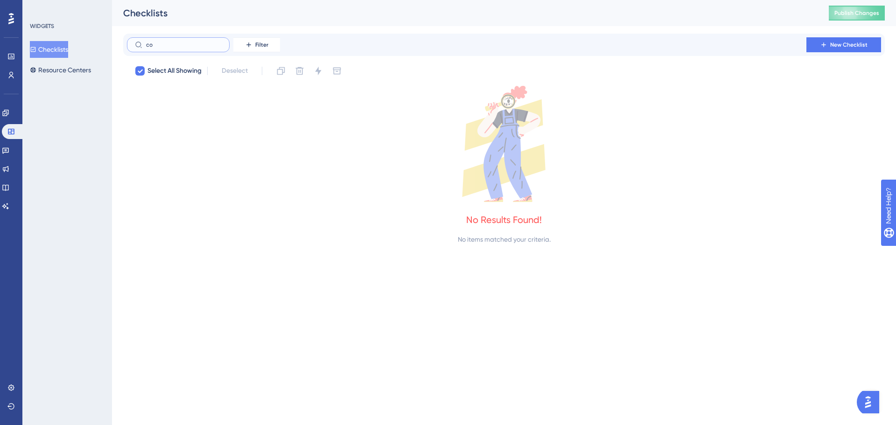
type input "c"
checkbox input "false"
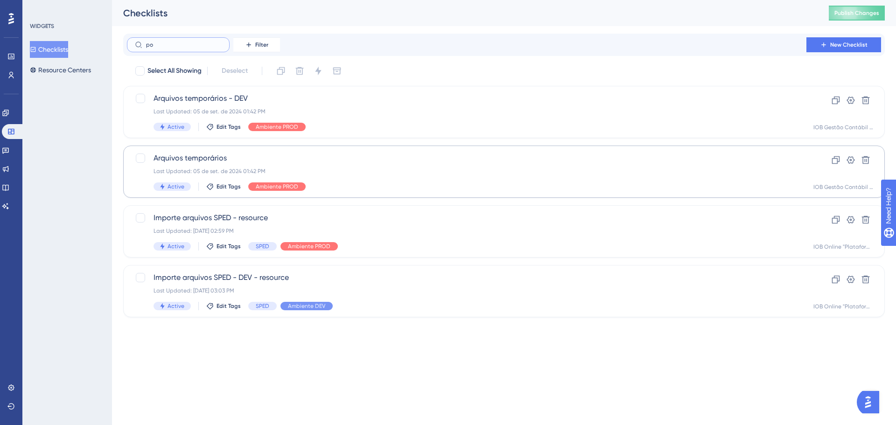
type input "p"
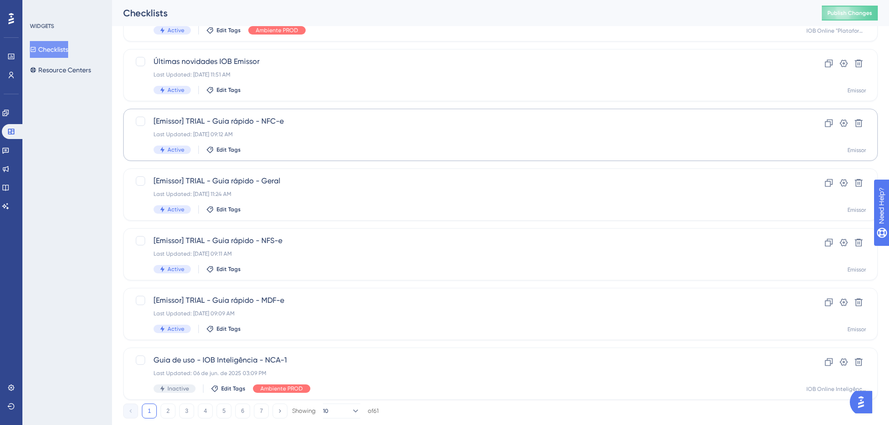
scroll to position [299, 0]
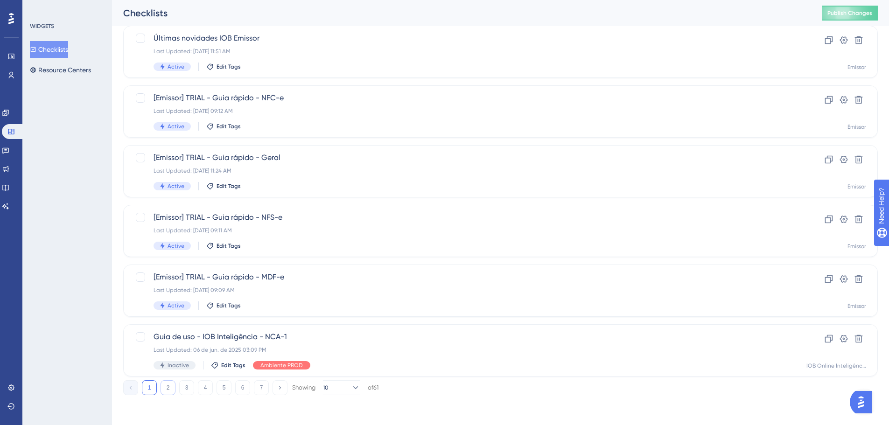
click at [169, 390] on button "2" at bounding box center [168, 387] width 15 height 15
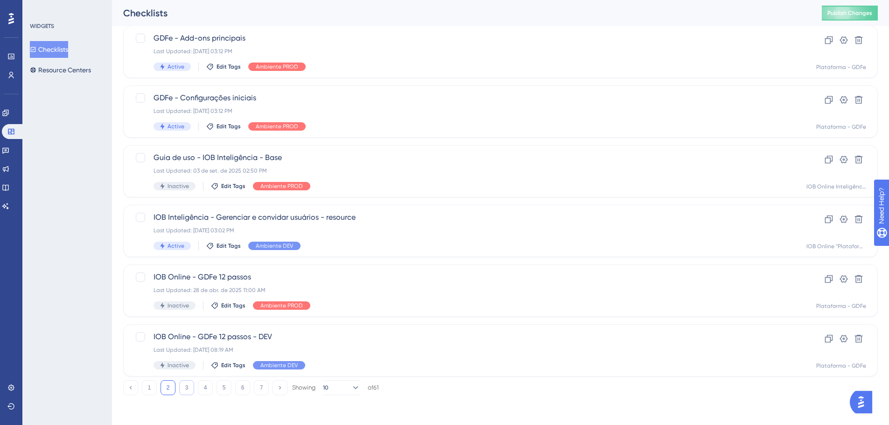
click at [183, 391] on button "3" at bounding box center [186, 387] width 15 height 15
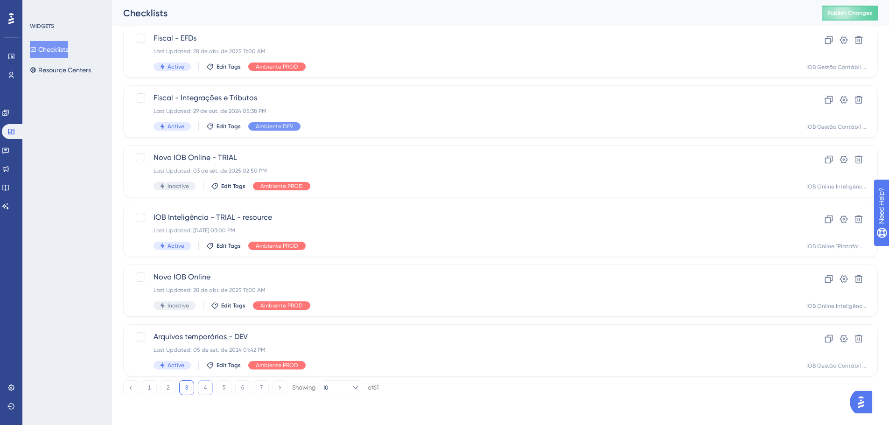
click at [200, 391] on button "4" at bounding box center [205, 387] width 15 height 15
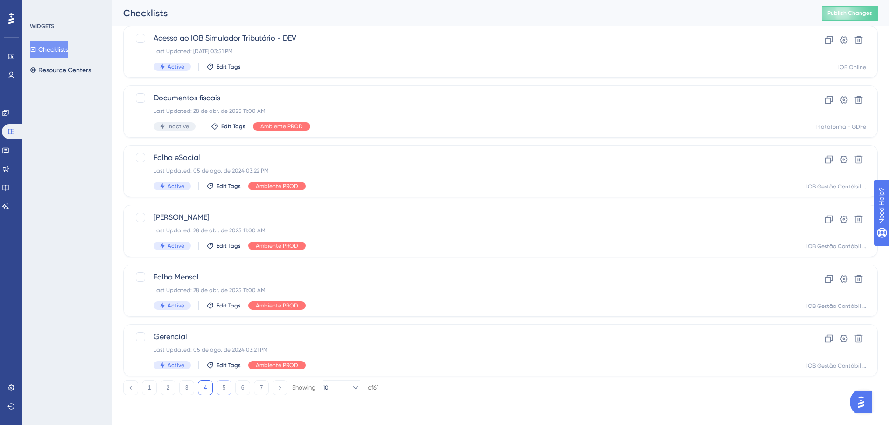
click at [226, 391] on button "5" at bounding box center [224, 387] width 15 height 15
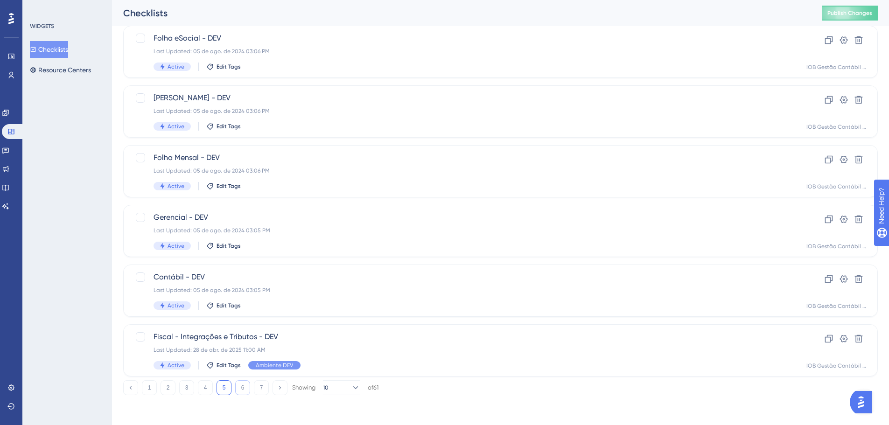
click at [243, 392] on button "6" at bounding box center [242, 387] width 15 height 15
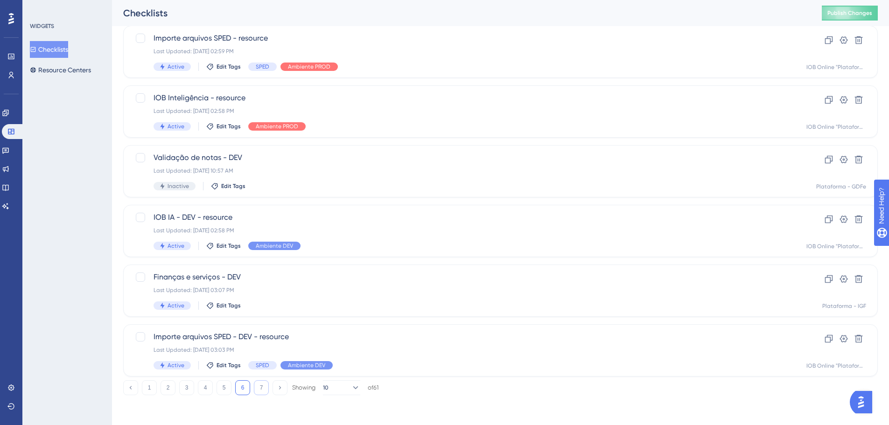
click at [257, 390] on button "7" at bounding box center [261, 387] width 15 height 15
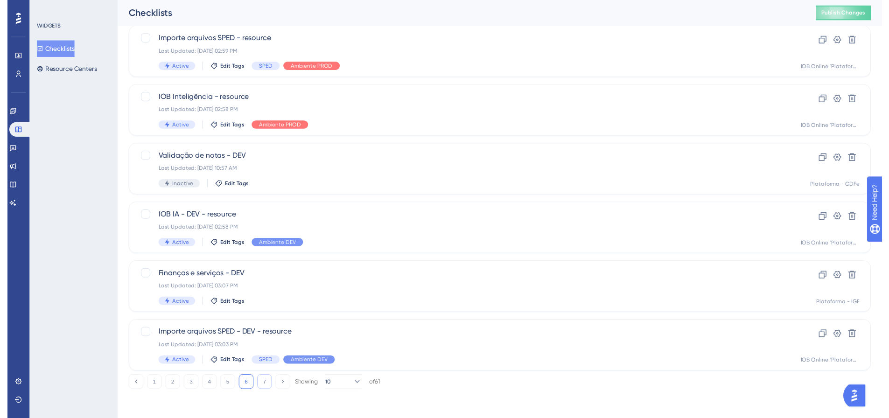
scroll to position [0, 0]
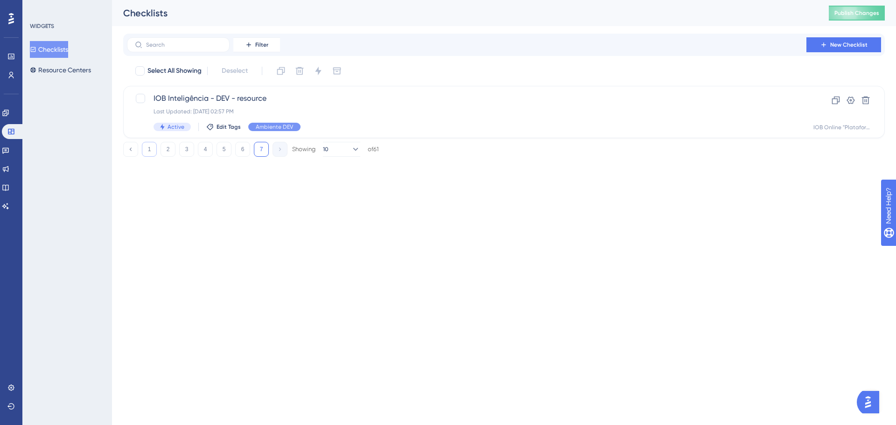
click at [147, 148] on button "1" at bounding box center [149, 149] width 15 height 15
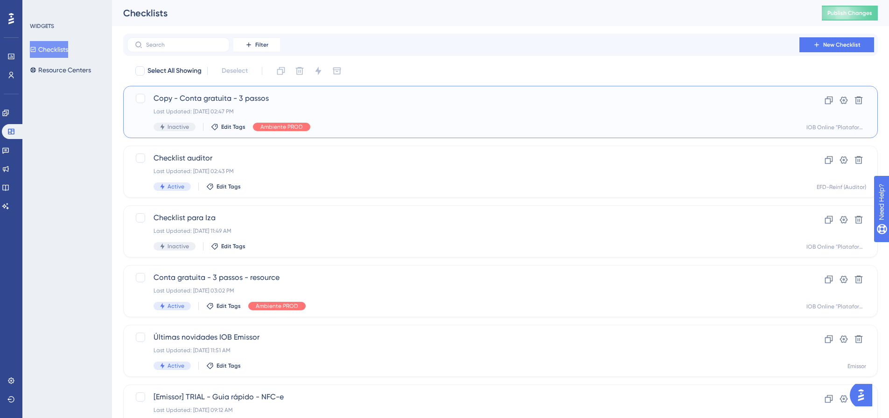
click at [232, 114] on div "Last Updated: [DATE] 02:47 PM" at bounding box center [463, 111] width 619 height 7
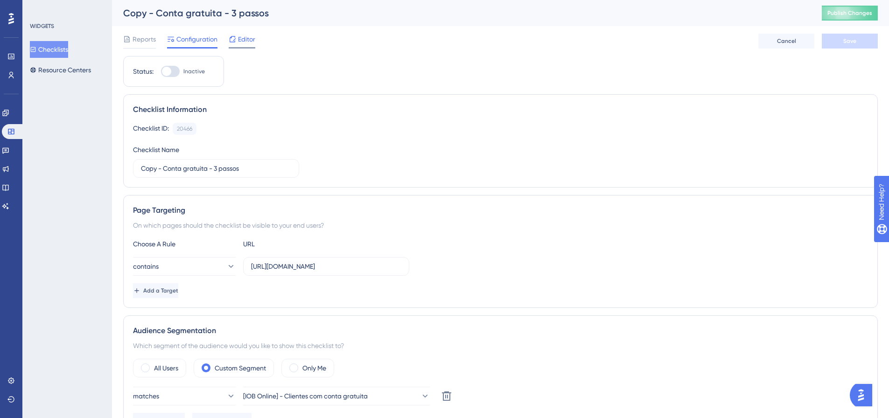
click at [245, 36] on span "Editor" at bounding box center [246, 39] width 17 height 11
click at [141, 38] on span "Reports" at bounding box center [144, 39] width 23 height 11
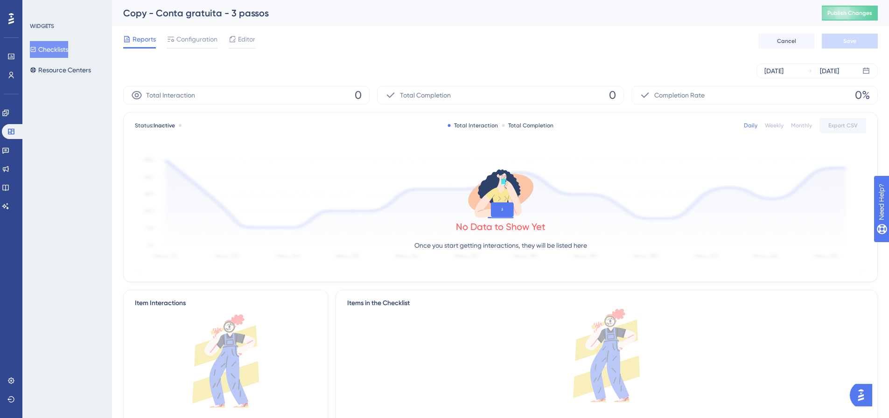
click at [60, 54] on button "Checklists" at bounding box center [49, 49] width 38 height 17
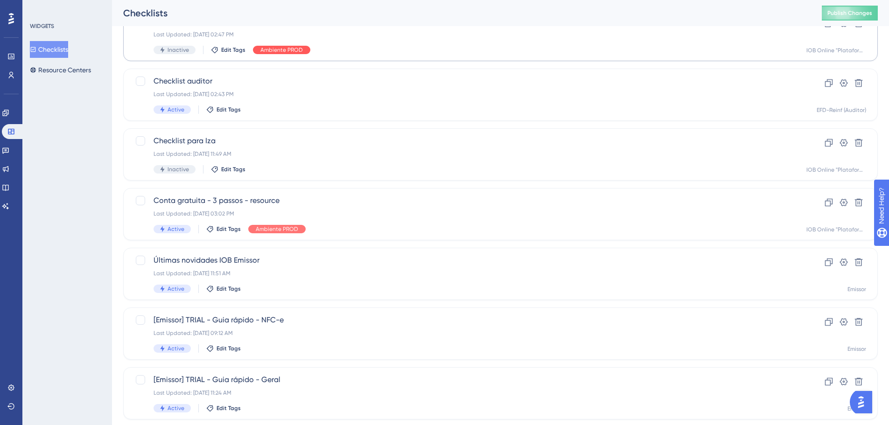
scroll to position [93, 0]
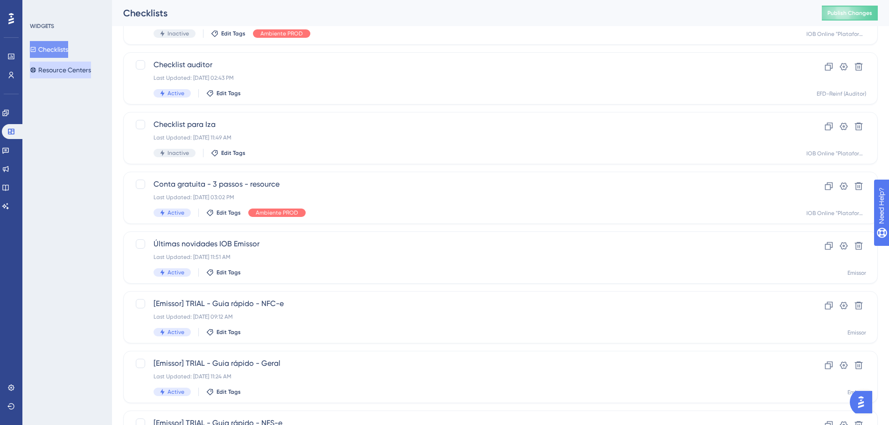
click at [67, 66] on button "Resource Centers" at bounding box center [60, 70] width 61 height 17
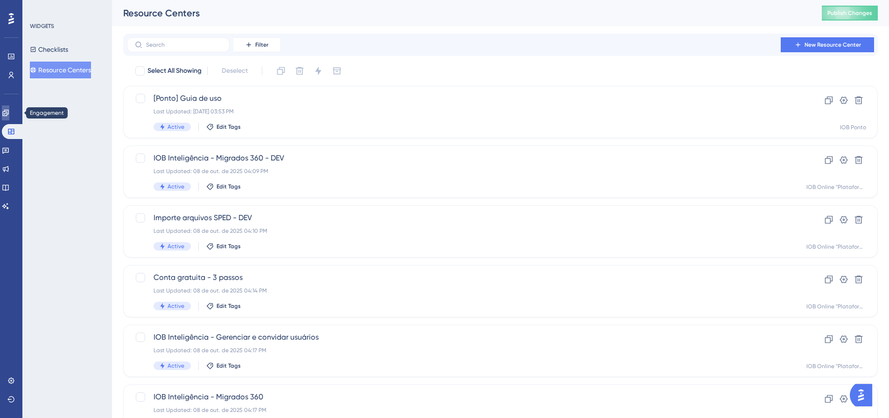
click at [8, 114] on icon at bounding box center [5, 113] width 6 height 6
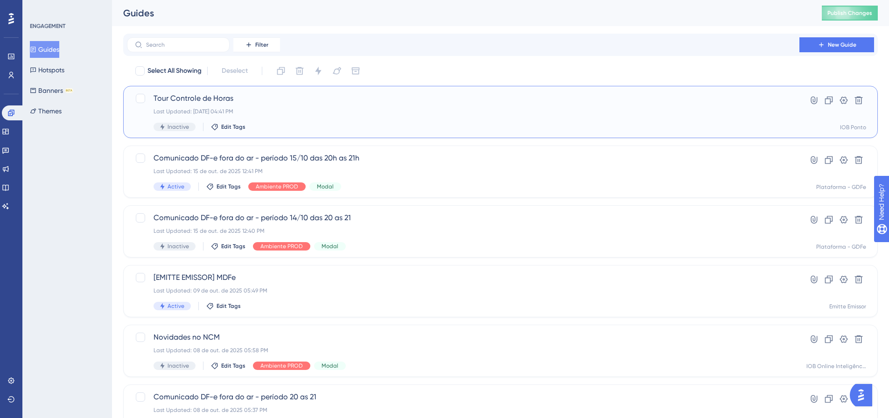
click at [239, 100] on span "Tour Controle de Horas" at bounding box center [463, 98] width 619 height 11
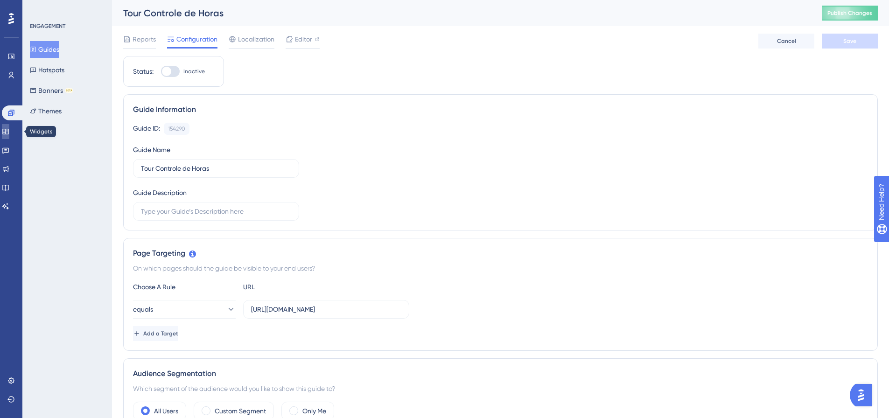
click at [9, 128] on icon at bounding box center [5, 131] width 7 height 7
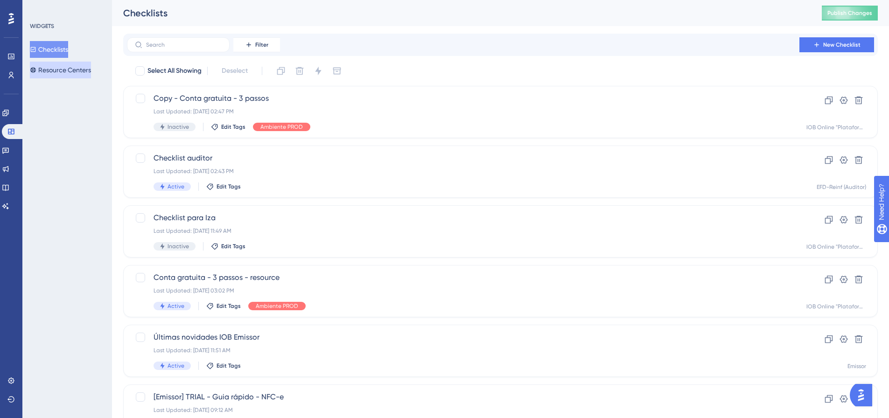
click at [73, 73] on button "Resource Centers" at bounding box center [60, 70] width 61 height 17
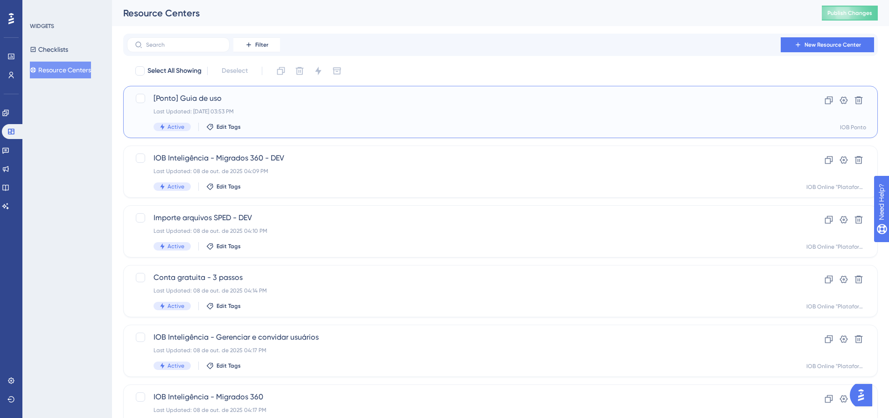
click at [199, 104] on span "[Ponto] Guia de uso" at bounding box center [463, 98] width 619 height 11
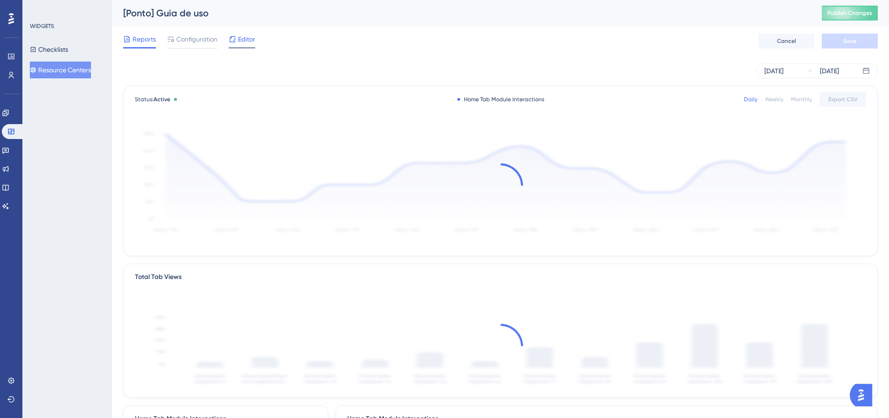
click at [252, 38] on span "Editor" at bounding box center [246, 39] width 17 height 11
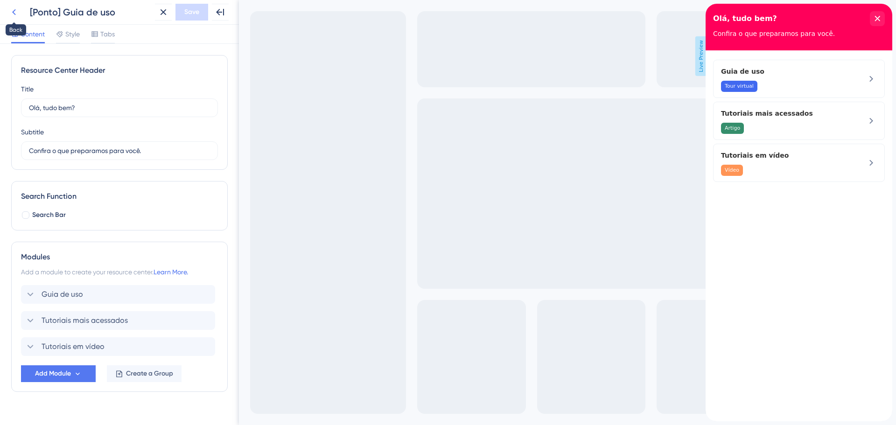
click at [14, 12] on icon at bounding box center [13, 12] width 11 height 11
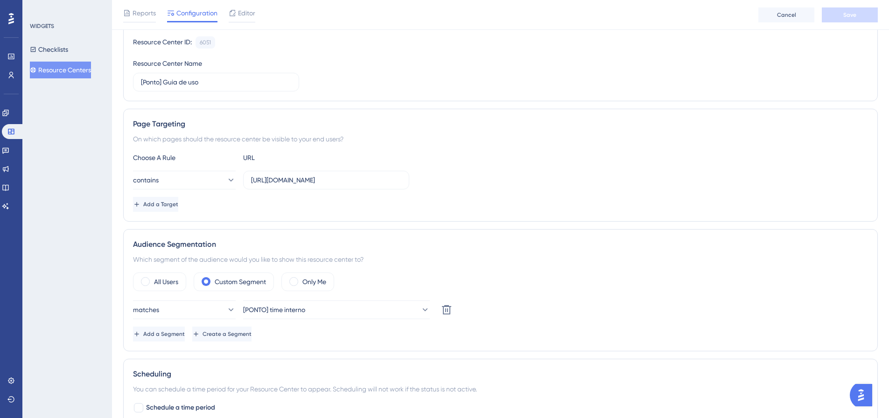
scroll to position [93, 0]
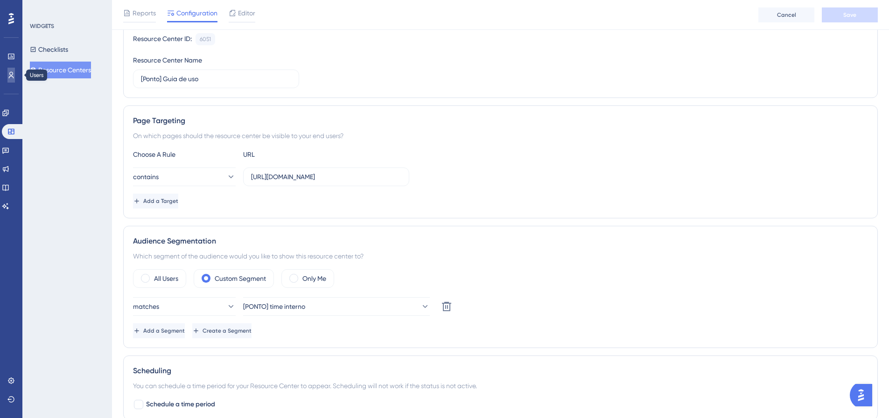
drag, startPoint x: 14, startPoint y: 77, endPoint x: 22, endPoint y: 77, distance: 7.9
click at [14, 77] on icon at bounding box center [10, 74] width 7 height 7
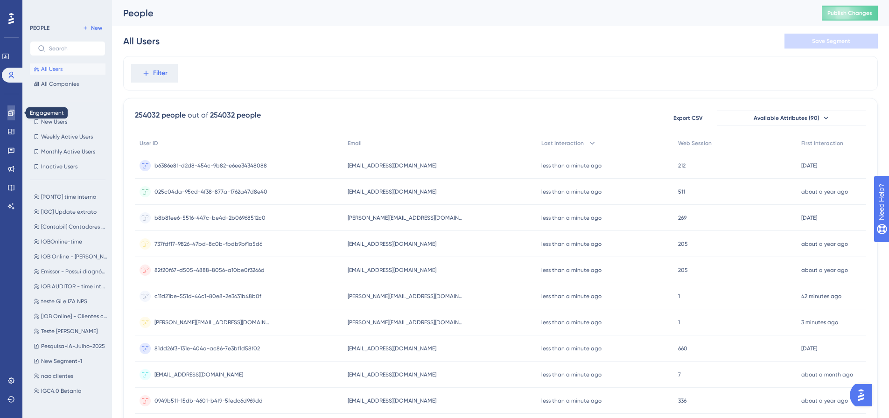
click at [7, 120] on link at bounding box center [10, 113] width 7 height 15
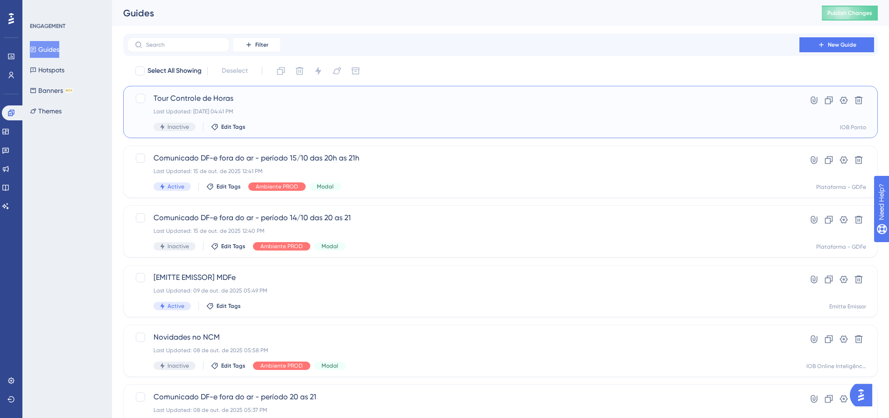
click at [205, 100] on span "Tour Controle de Horas" at bounding box center [463, 98] width 619 height 11
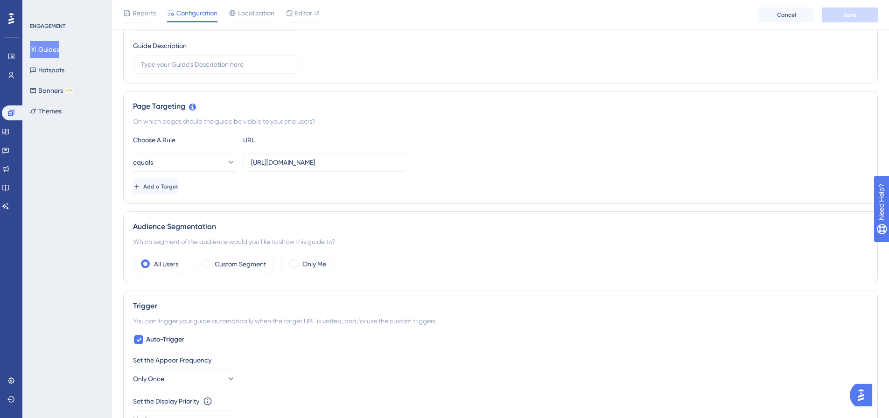
scroll to position [187, 0]
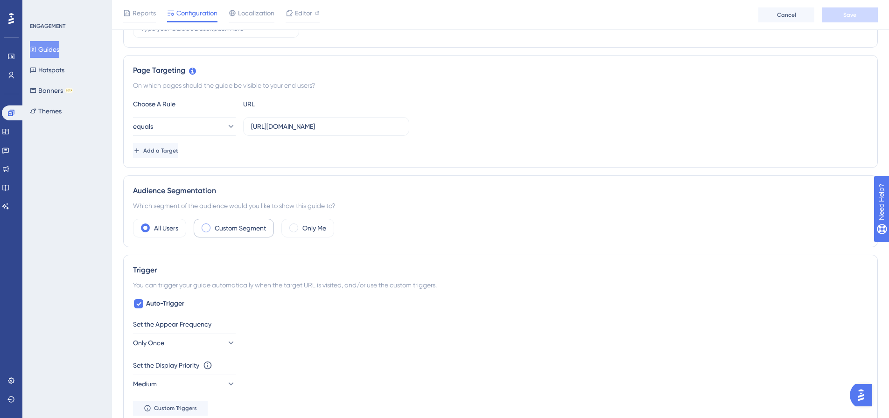
click at [202, 230] on span at bounding box center [206, 228] width 9 height 9
click at [213, 225] on input "radio" at bounding box center [213, 225] width 0 height 0
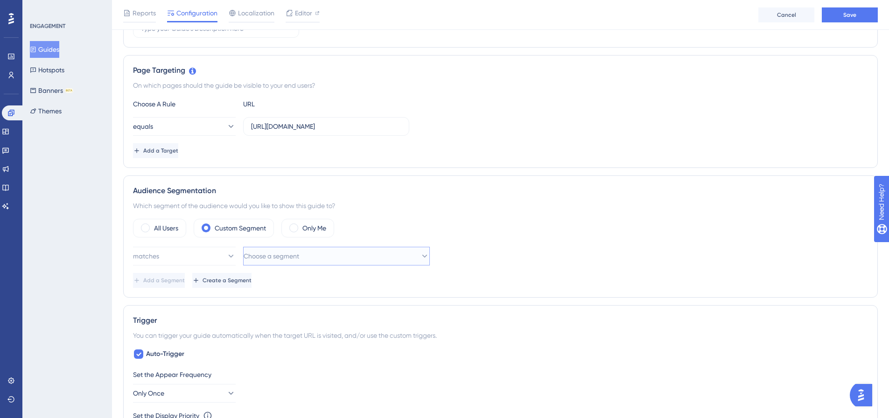
click at [296, 259] on span "Choose a segment" at bounding box center [272, 256] width 56 height 11
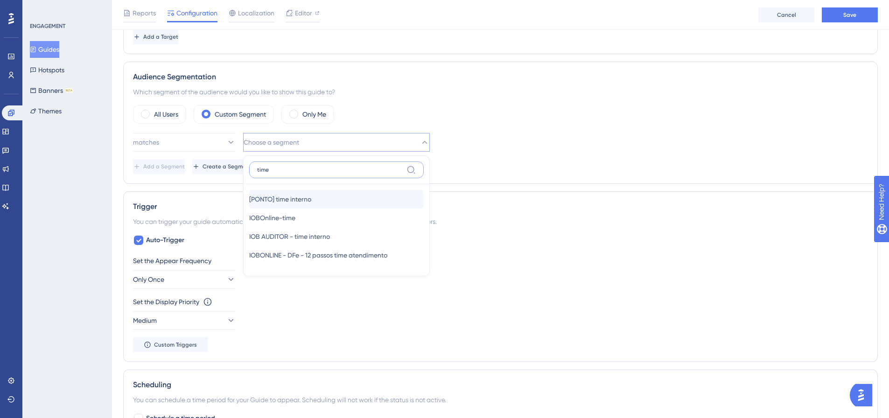
type input "time"
click at [325, 203] on div "[PONTO] time interno [PONTO] time interno" at bounding box center [336, 199] width 175 height 19
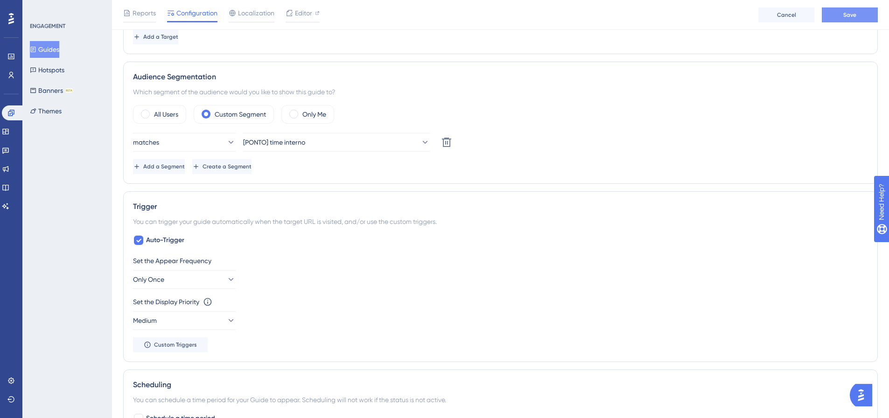
click at [839, 17] on button "Save" at bounding box center [850, 14] width 56 height 15
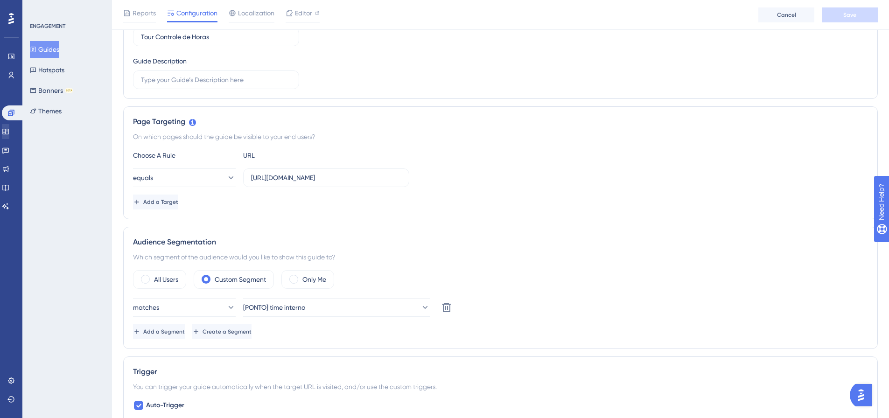
scroll to position [114, 0]
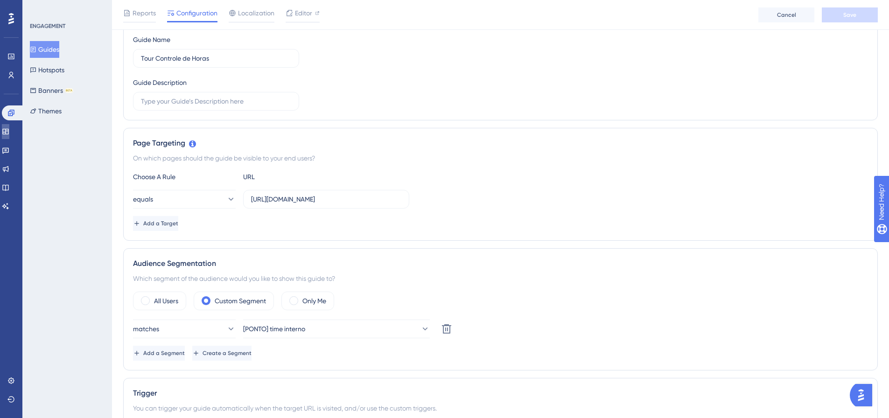
click at [9, 132] on link at bounding box center [5, 131] width 7 height 15
click at [7, 132] on link at bounding box center [5, 131] width 7 height 15
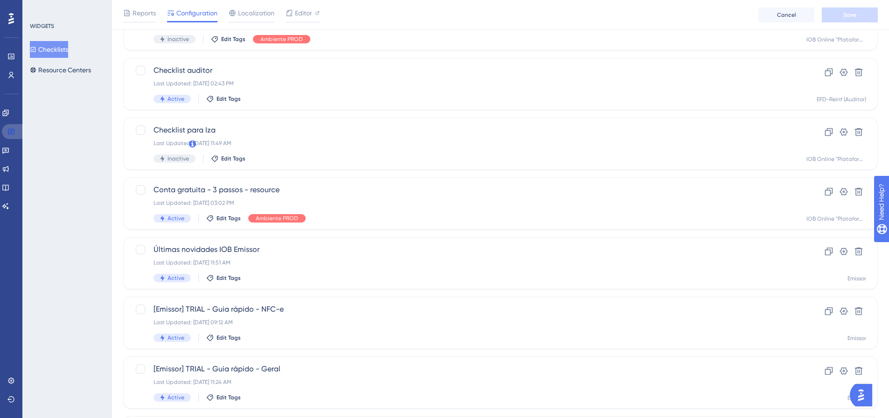
click at [7, 132] on link at bounding box center [13, 131] width 22 height 15
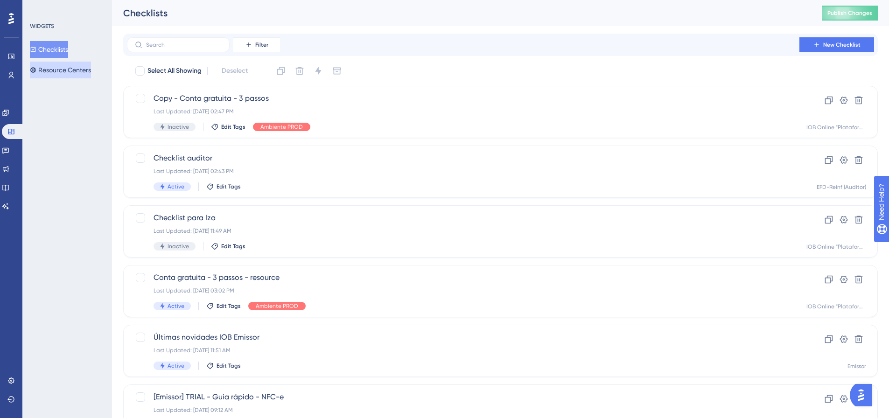
click at [73, 71] on button "Resource Centers" at bounding box center [60, 70] width 61 height 17
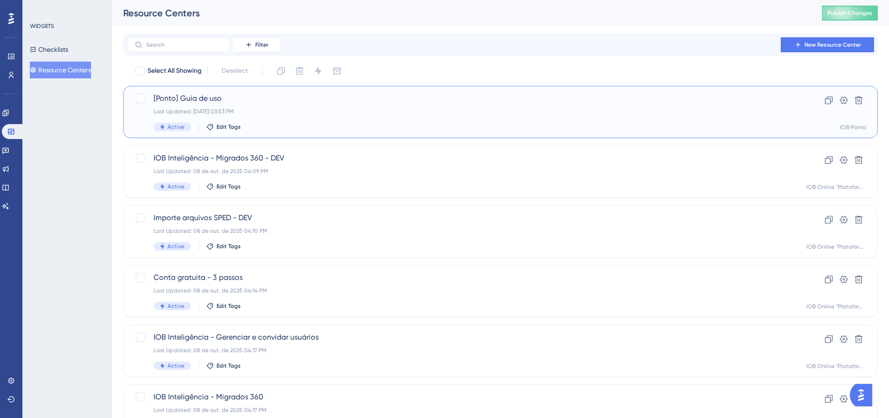
click at [232, 94] on span "[Ponto] Guia de uso" at bounding box center [463, 98] width 619 height 11
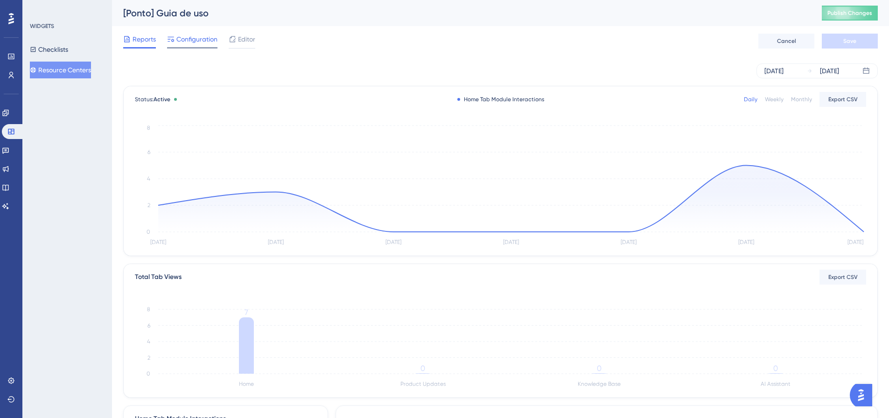
click at [186, 42] on span "Configuration" at bounding box center [196, 39] width 41 height 11
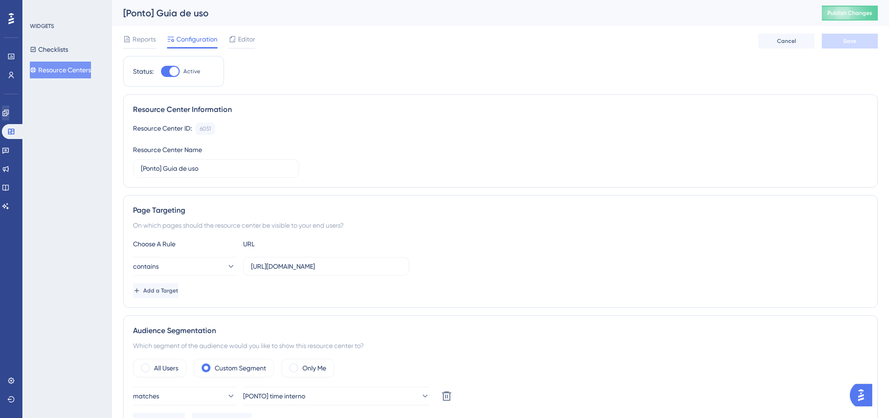
click at [7, 120] on div "Engagement Widgets Feedback Product Updates Knowledge Base AI Assistant" at bounding box center [11, 160] width 19 height 108
click at [8, 113] on icon at bounding box center [5, 113] width 6 height 6
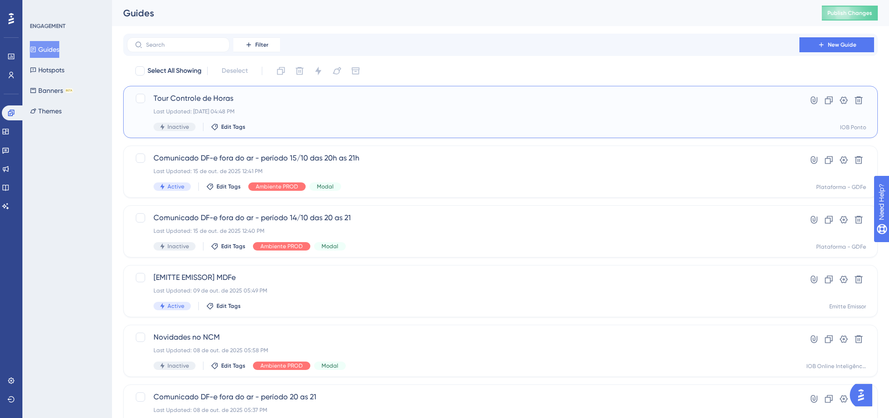
click at [211, 110] on div "Last Updated: 15 de out. de 2025 04:48 PM" at bounding box center [463, 111] width 619 height 7
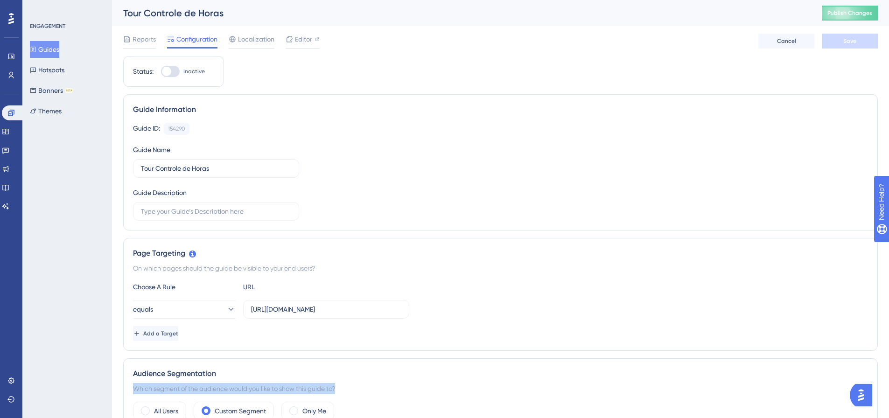
drag, startPoint x: 357, startPoint y: 389, endPoint x: 13, endPoint y: 339, distance: 347.2
copy div "Which segment of the audience would you like to show this guide to?"
click at [72, 275] on div "ENGAGEMENT Guides Hotspots Banners BETA Themes" at bounding box center [67, 209] width 90 height 418
click at [174, 70] on div at bounding box center [170, 71] width 19 height 11
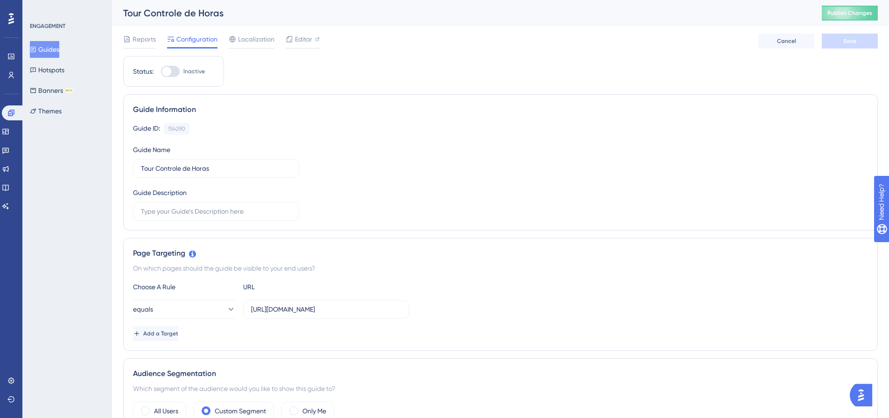
click at [161, 71] on input "Inactive" at bounding box center [161, 71] width 0 height 0
checkbox input "true"
click at [855, 39] on span "Save" at bounding box center [850, 40] width 13 height 7
click at [7, 131] on icon at bounding box center [5, 131] width 7 height 7
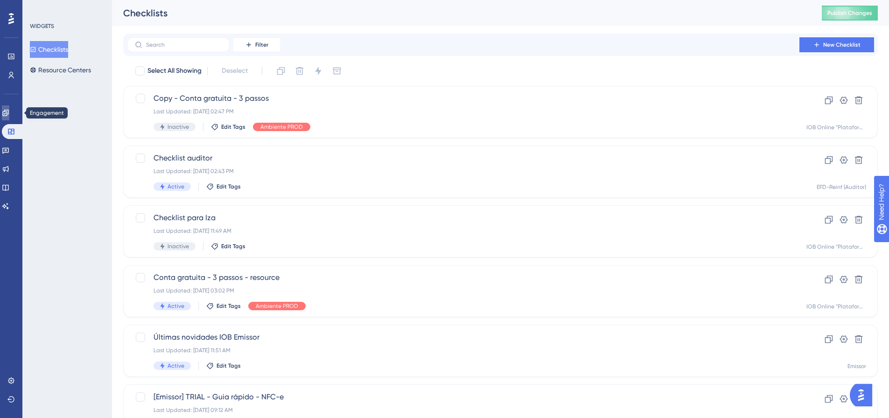
click at [9, 113] on icon at bounding box center [5, 112] width 7 height 7
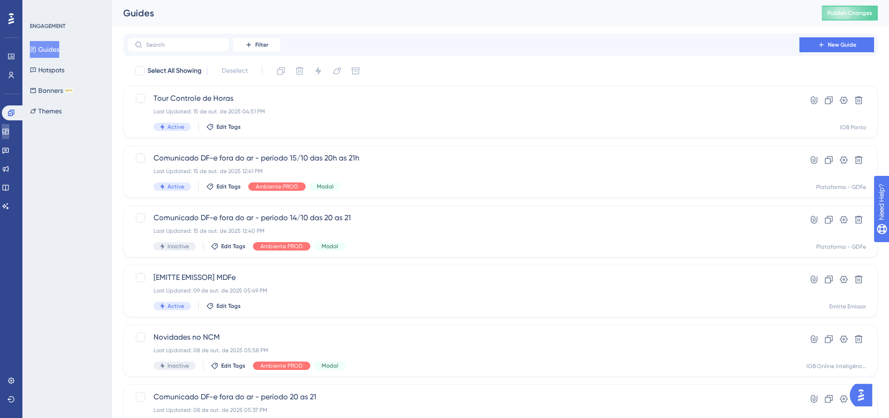
click at [9, 128] on icon at bounding box center [5, 131] width 7 height 7
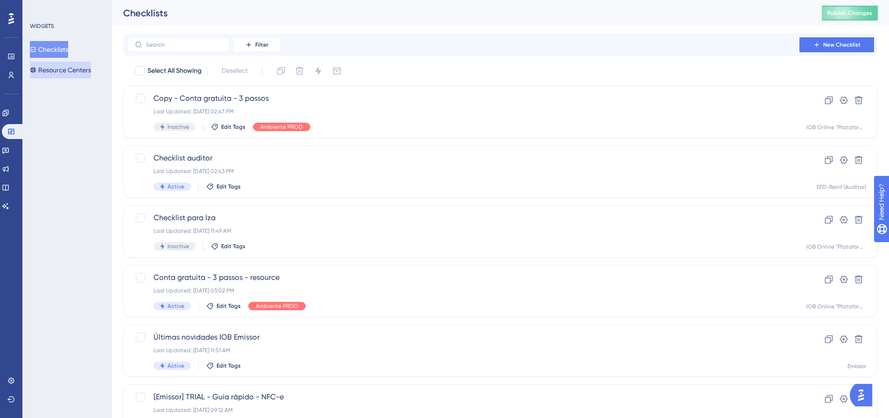
click at [76, 73] on button "Resource Centers" at bounding box center [60, 70] width 61 height 17
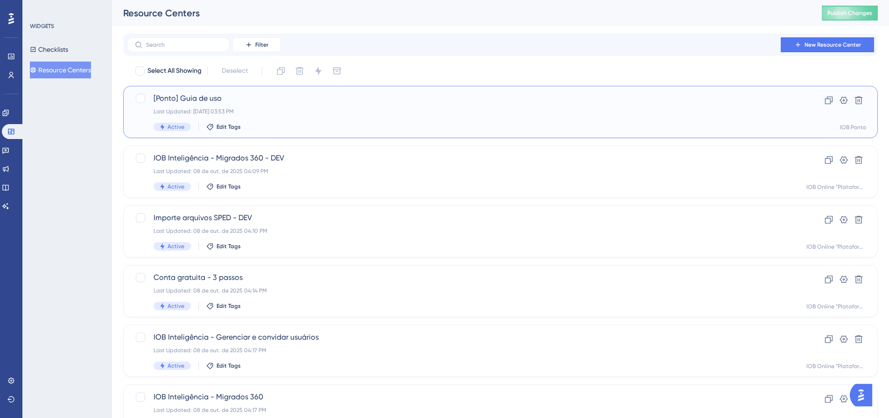
click at [201, 102] on span "[Ponto] Guia de uso" at bounding box center [463, 98] width 619 height 11
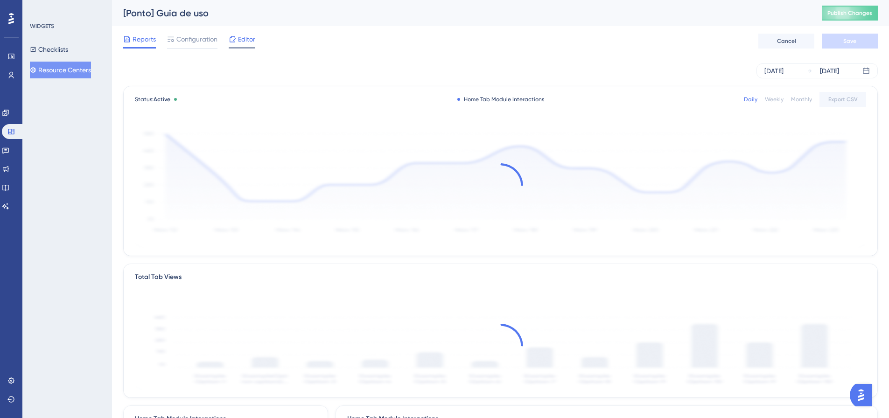
click at [249, 35] on span "Editor" at bounding box center [246, 39] width 17 height 11
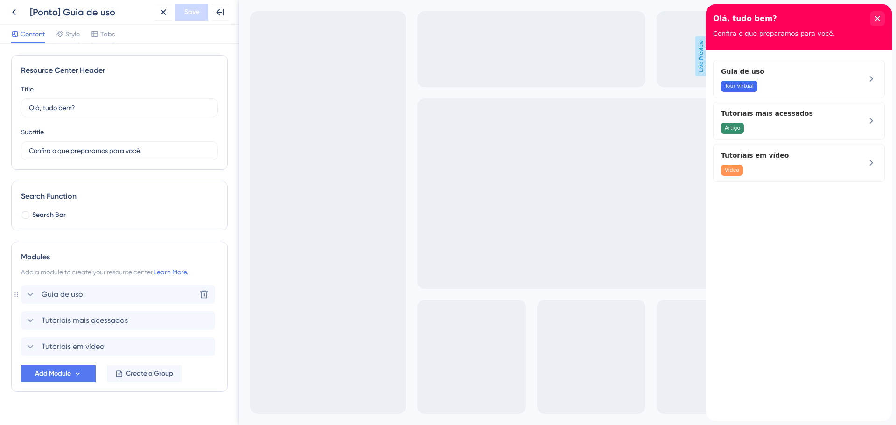
scroll to position [15, 0]
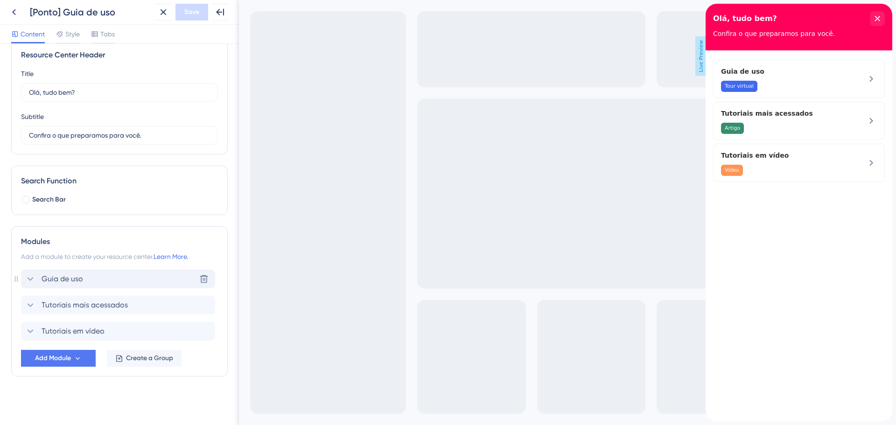
click at [52, 274] on span "Guia de uso" at bounding box center [63, 279] width 42 height 11
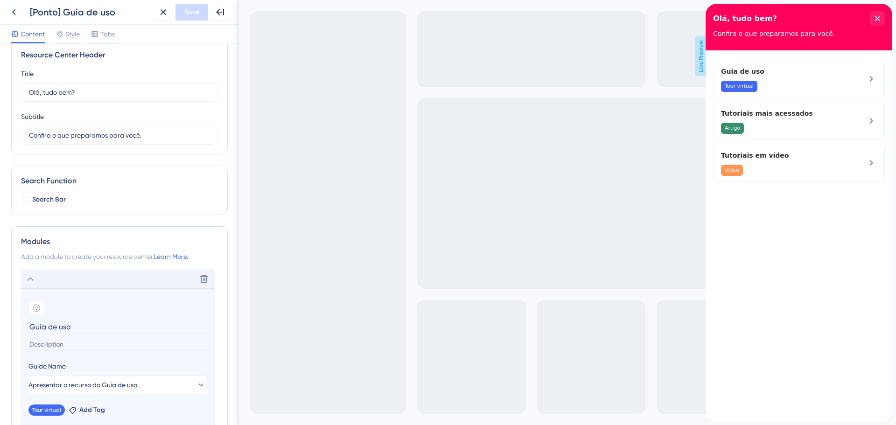
scroll to position [155, 0]
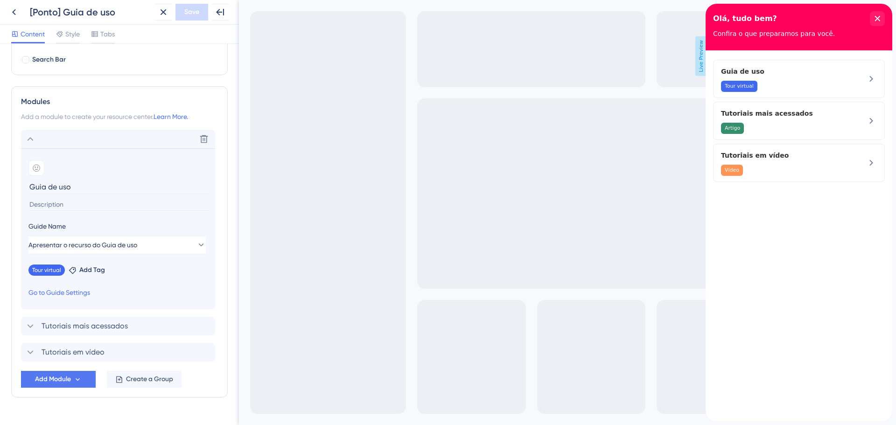
click at [29, 138] on icon at bounding box center [30, 139] width 11 height 11
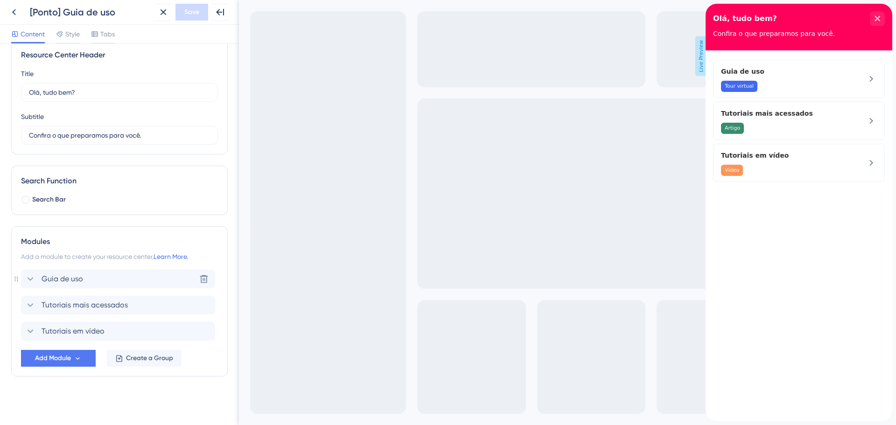
scroll to position [15, 0]
click at [33, 307] on icon at bounding box center [30, 305] width 11 height 11
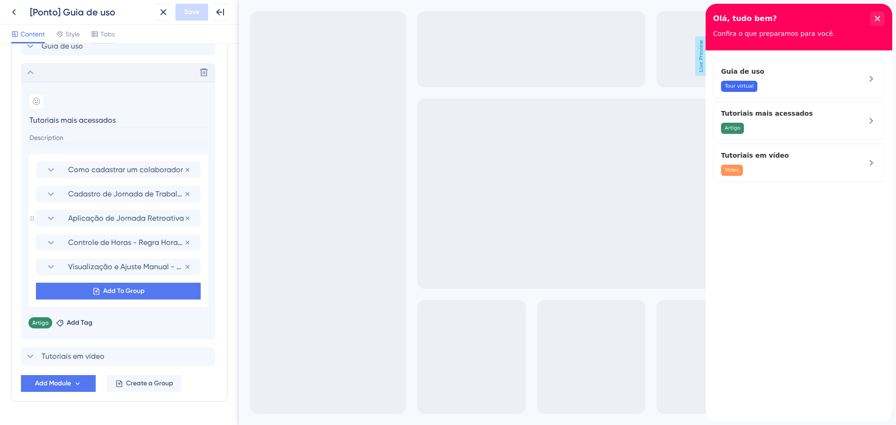
scroll to position [249, 0]
click at [28, 72] on icon at bounding box center [30, 71] width 11 height 11
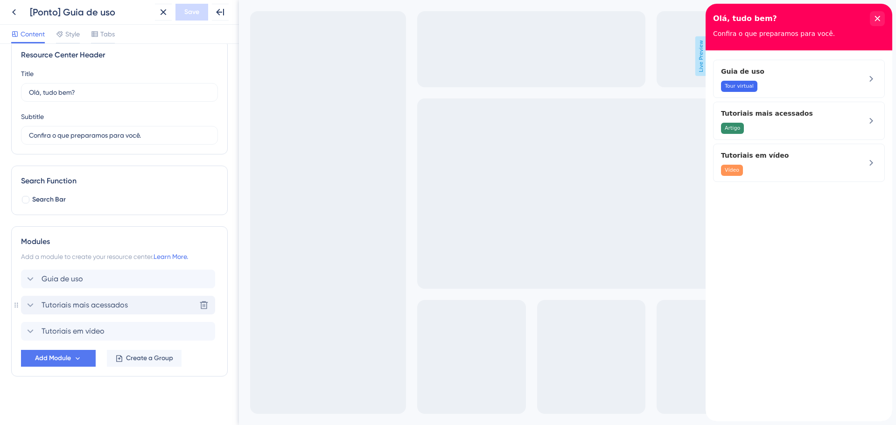
scroll to position [15, 0]
click at [28, 328] on icon at bounding box center [30, 331] width 11 height 11
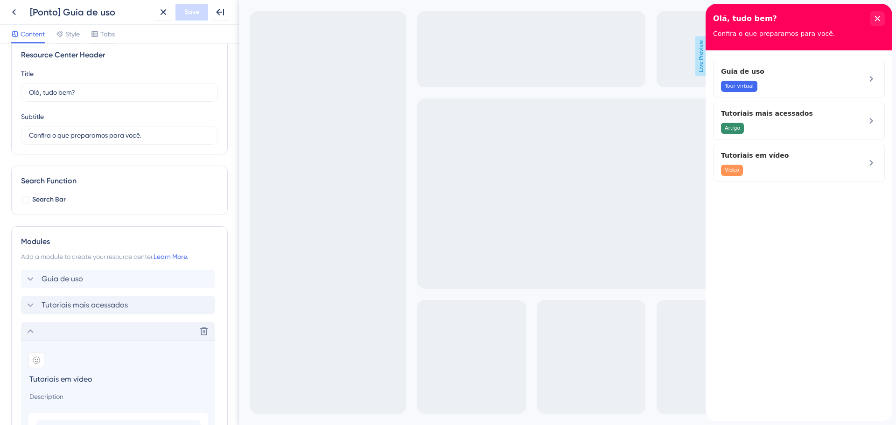
scroll to position [249, 0]
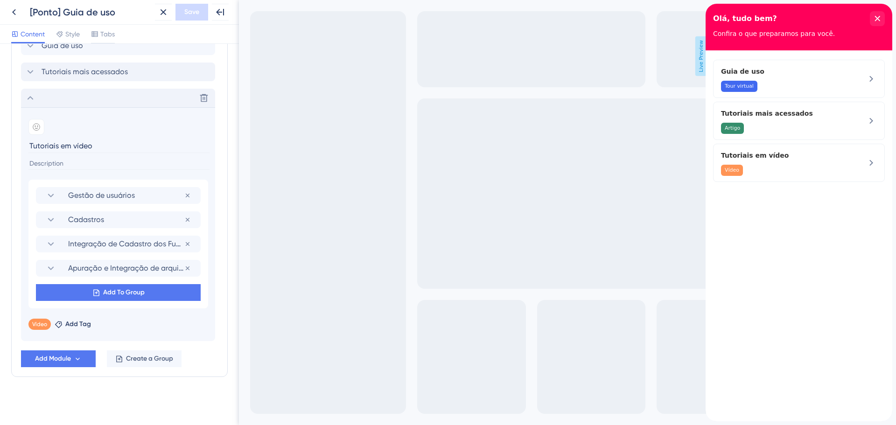
click at [30, 99] on icon at bounding box center [30, 97] width 11 height 11
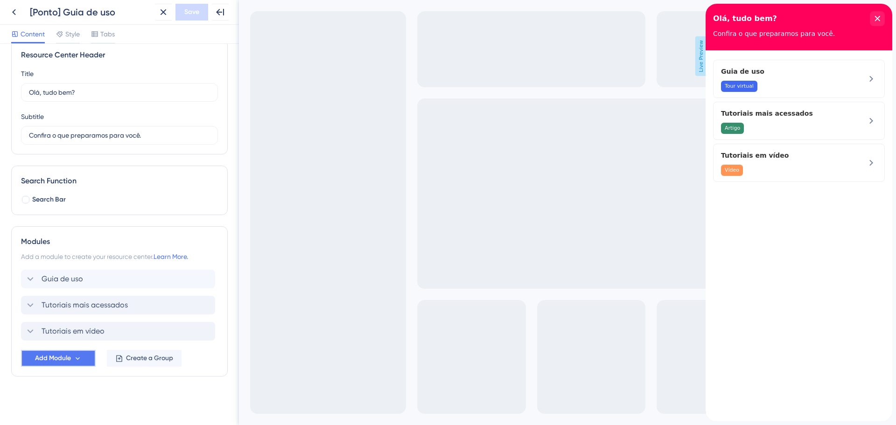
click at [72, 358] on button "Add Module" at bounding box center [58, 358] width 75 height 17
click at [69, 353] on span "Add Module" at bounding box center [53, 358] width 36 height 11
click at [82, 354] on button "Add Module" at bounding box center [58, 358] width 75 height 17
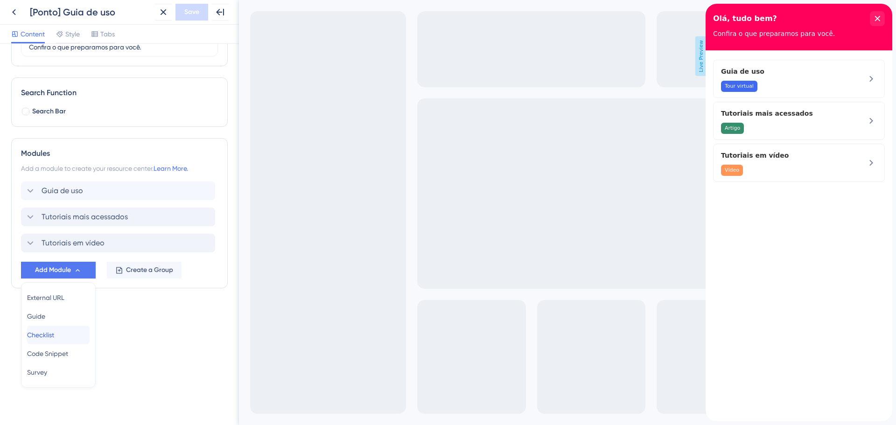
click at [54, 337] on span "Checklist" at bounding box center [40, 335] width 27 height 11
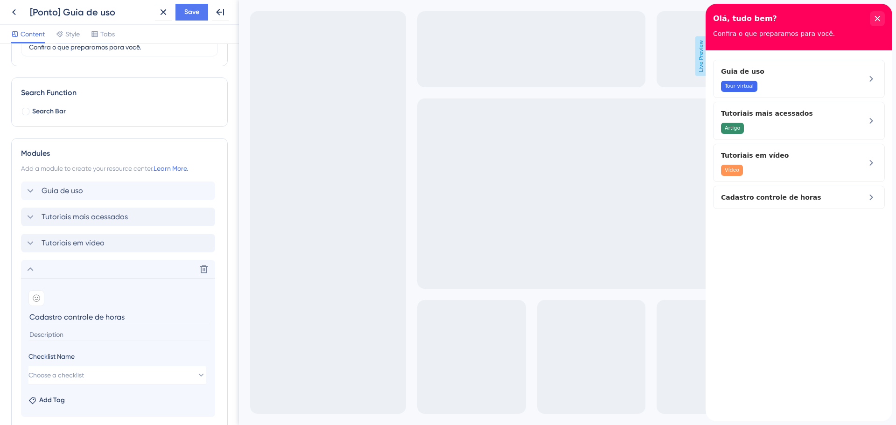
scroll to position [180, 0]
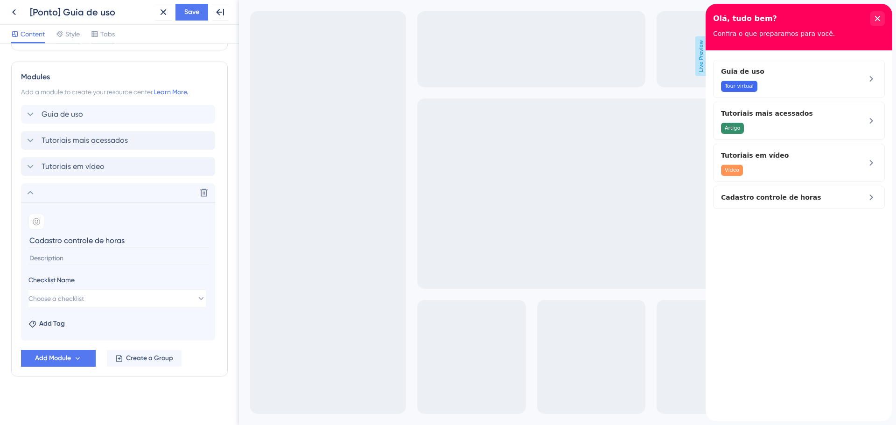
type input "Cadastro controle de horas"
click at [89, 329] on div "Add Tag" at bounding box center [117, 322] width 179 height 15
click at [55, 295] on span "Choose a checklist" at bounding box center [57, 298] width 56 height 11
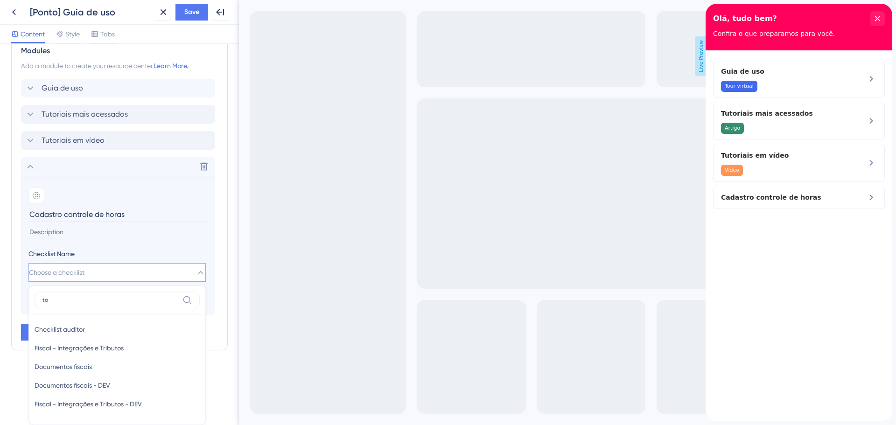
type input "t"
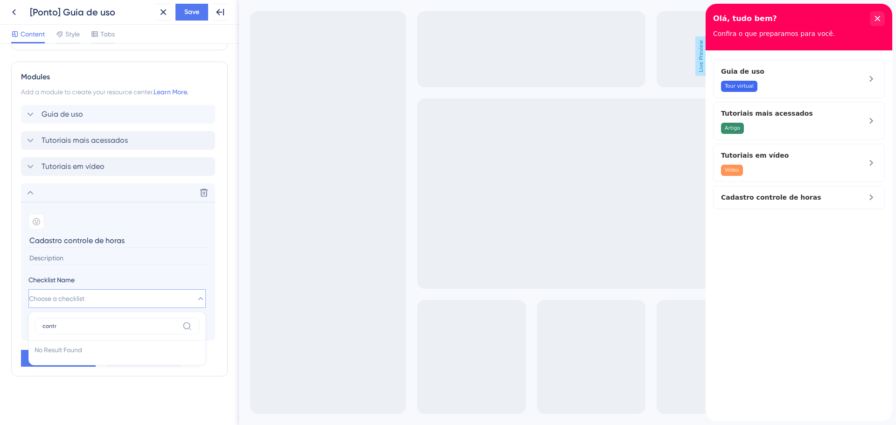
type input "contr"
click at [203, 194] on icon at bounding box center [203, 192] width 9 height 9
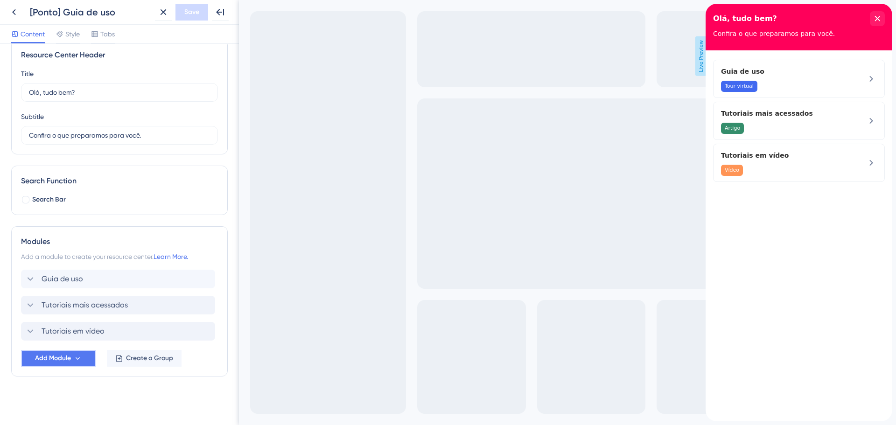
click at [77, 359] on icon at bounding box center [78, 358] width 4 height 3
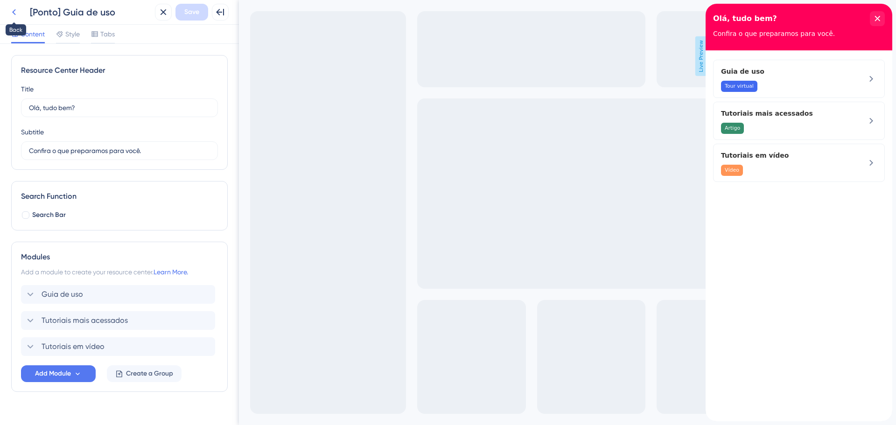
click at [12, 12] on icon at bounding box center [13, 12] width 11 height 11
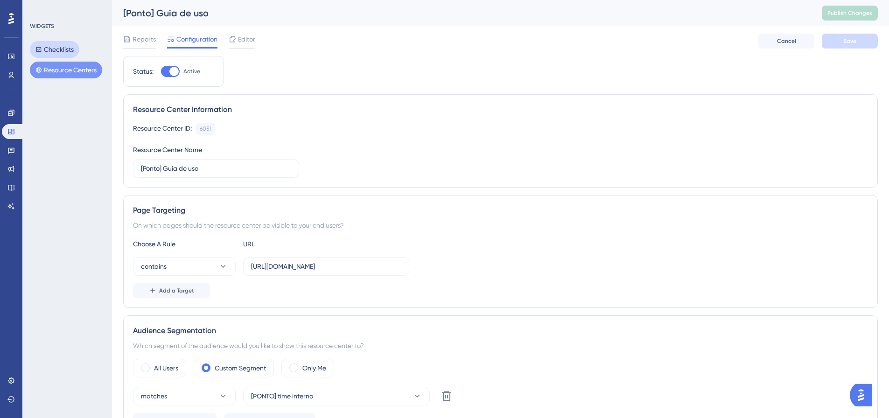
click at [43, 53] on button "Checklists" at bounding box center [54, 49] width 49 height 17
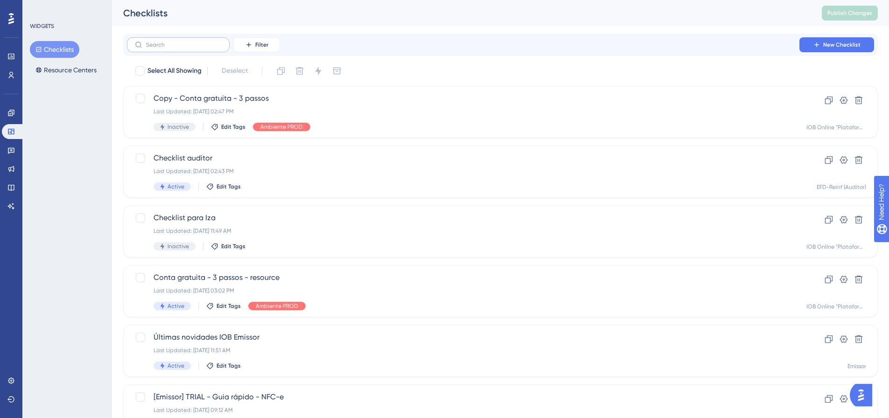
click at [174, 49] on label at bounding box center [178, 44] width 103 height 15
click at [174, 48] on input "text" at bounding box center [184, 45] width 76 height 7
click at [838, 49] on button "New Checklist" at bounding box center [837, 44] width 75 height 15
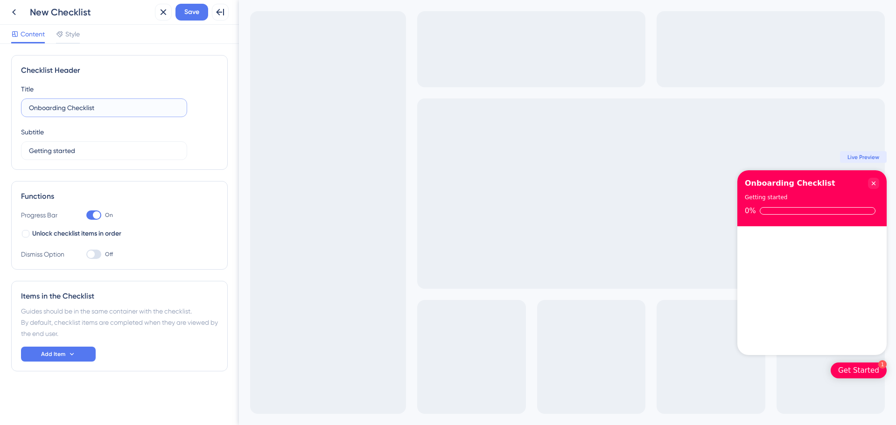
click at [64, 109] on input "Onboarding Checklist" at bounding box center [104, 108] width 150 height 10
drag, startPoint x: -35, startPoint y: 111, endPoint x: -95, endPoint y: 117, distance: 59.6
click at [0, 117] on html "Back New Checklist Close Save Full Screen Preview Content Style Checklist Heade…" at bounding box center [448, 212] width 896 height 425
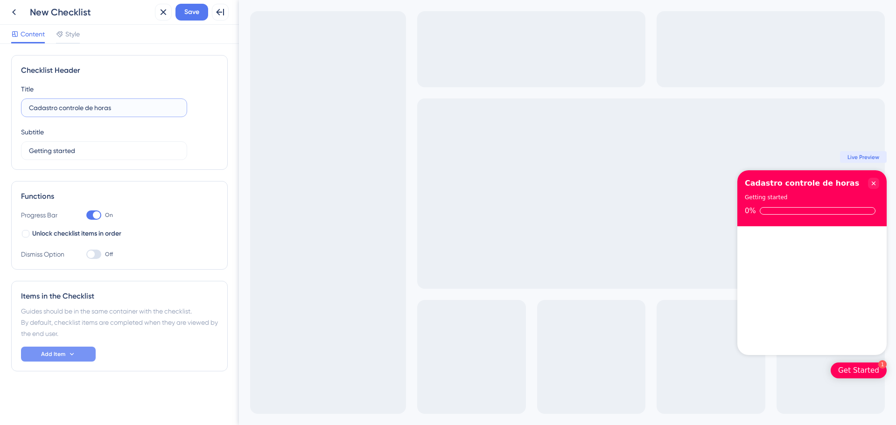
type input "Cadastro controle de horas"
click at [82, 354] on button "Add Item" at bounding box center [58, 354] width 75 height 15
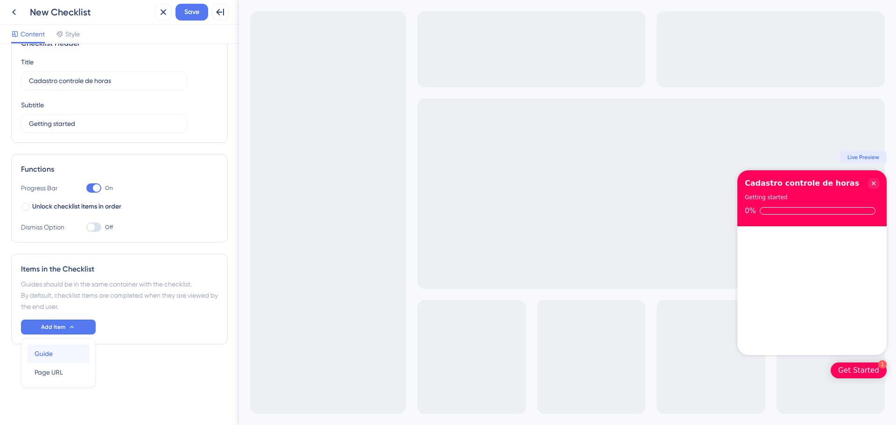
click at [67, 358] on div "Guide Guide" at bounding box center [59, 354] width 48 height 19
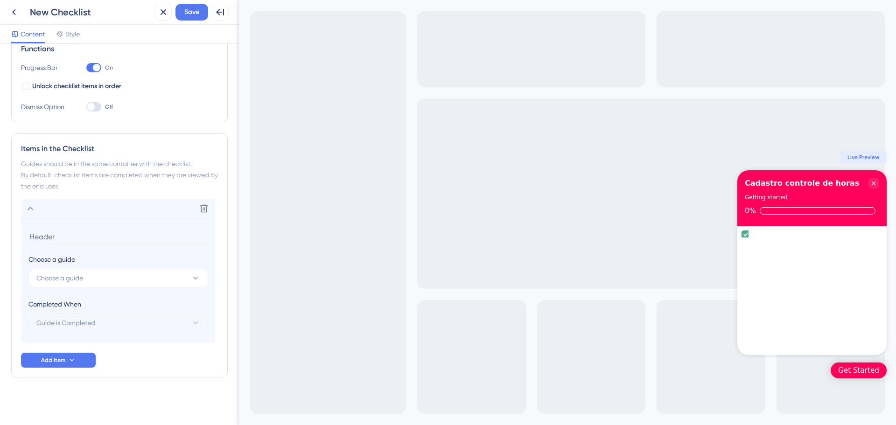
scroll to position [148, 0]
click at [63, 278] on span "Choose a guide" at bounding box center [59, 277] width 47 height 11
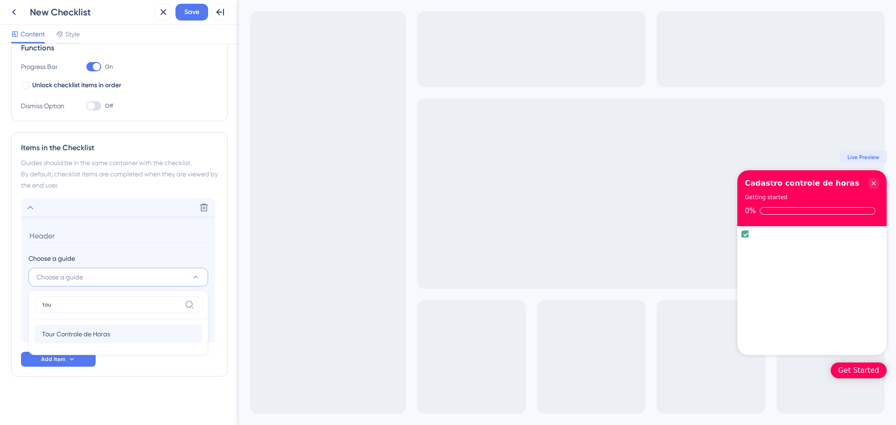
type input "tou"
click at [118, 326] on div "Tour Controle de Horas Tour Controle de Horas" at bounding box center [118, 334] width 153 height 19
type input "Tour Controle de Horas"
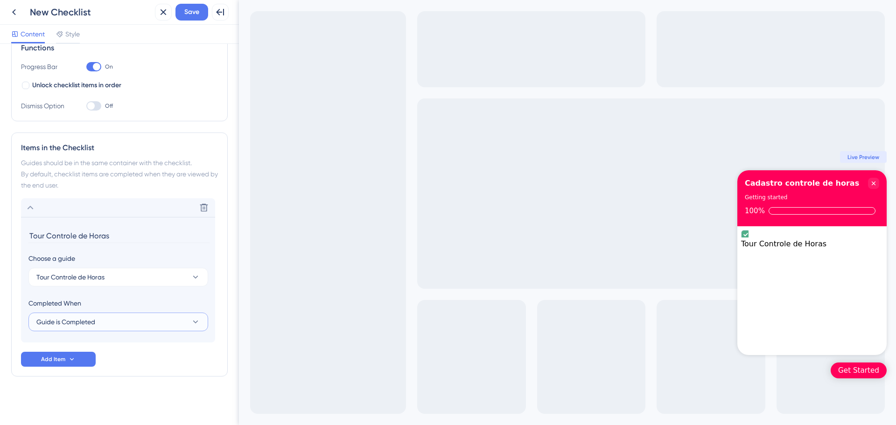
click at [100, 328] on button "Guide is Completed" at bounding box center [118, 322] width 180 height 19
click at [106, 319] on button "Guide is Completed" at bounding box center [118, 322] width 180 height 19
click at [92, 347] on span "Guide is Completed" at bounding box center [71, 350] width 59 height 11
click at [88, 330] on button "Guide is Completed" at bounding box center [118, 322] width 180 height 19
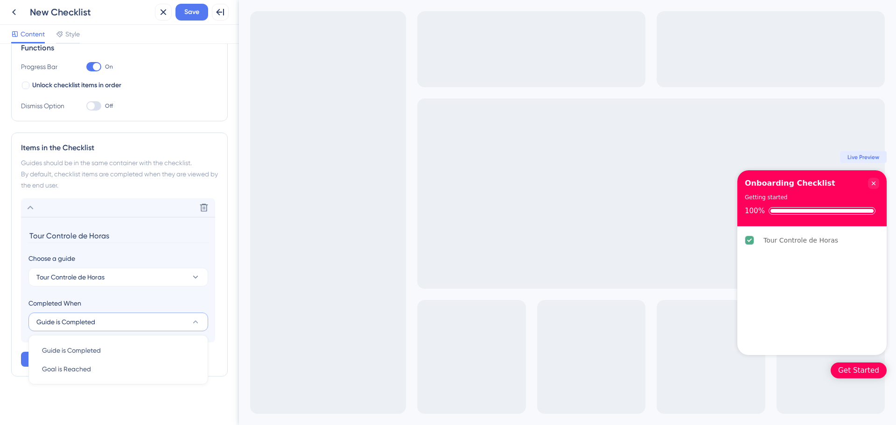
click at [88, 330] on button "Guide is Completed" at bounding box center [118, 322] width 180 height 19
click at [85, 328] on button "Guide is Completed" at bounding box center [118, 322] width 180 height 19
click at [80, 363] on div "Goal is Reached Goal is Reached" at bounding box center [118, 369] width 153 height 19
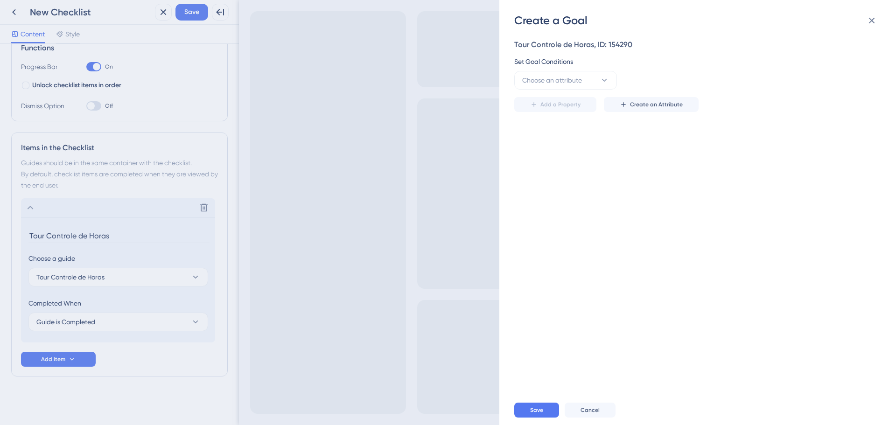
click at [79, 321] on div "Create a Goal Tour Controle de Horas, ID: 154290 Set Goal Conditions Choose an …" at bounding box center [448, 212] width 896 height 425
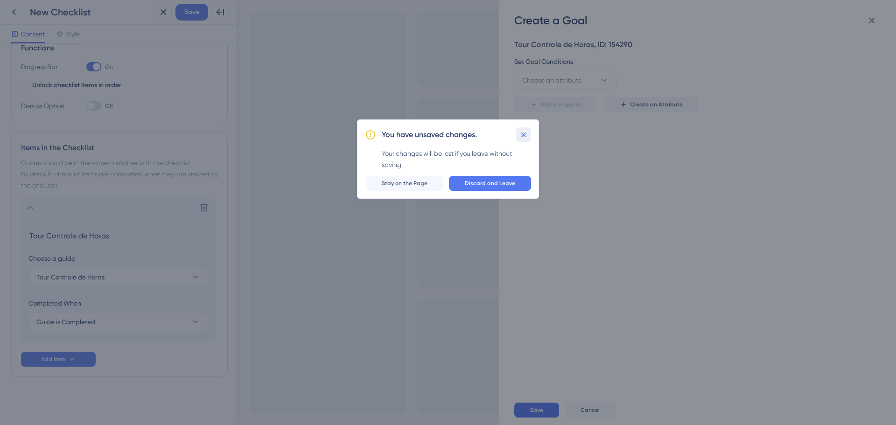
click at [519, 134] on button at bounding box center [523, 134] width 15 height 15
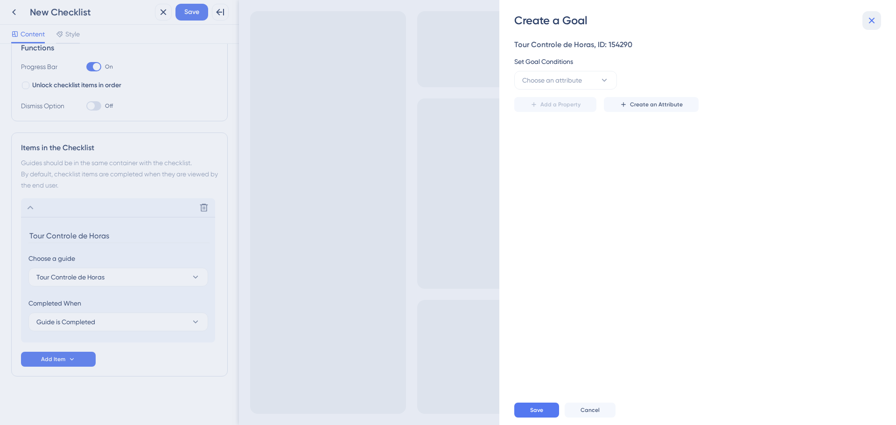
click at [872, 20] on icon at bounding box center [872, 21] width 6 height 6
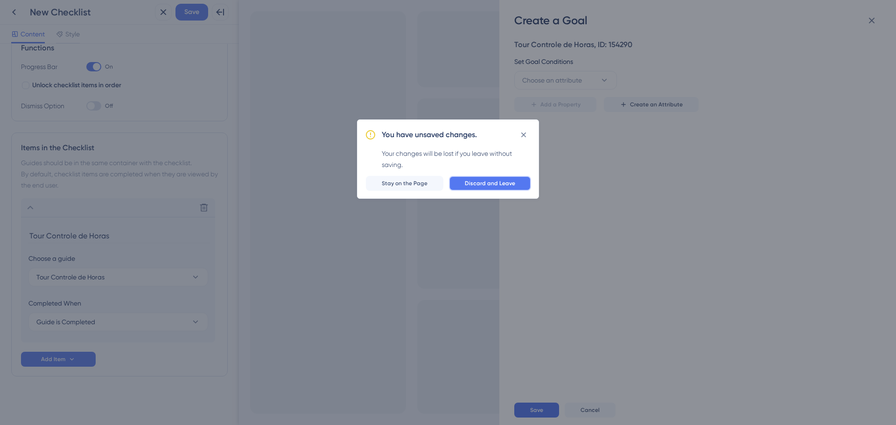
click at [466, 187] on button "Discard and Leave" at bounding box center [490, 183] width 82 height 15
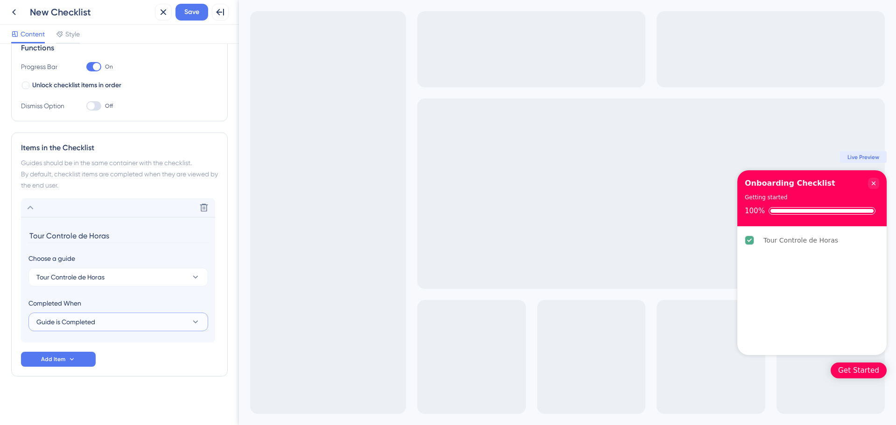
click at [114, 323] on button "Guide is Completed" at bounding box center [118, 322] width 180 height 19
click at [85, 350] on span "Guide is Completed" at bounding box center [71, 350] width 59 height 11
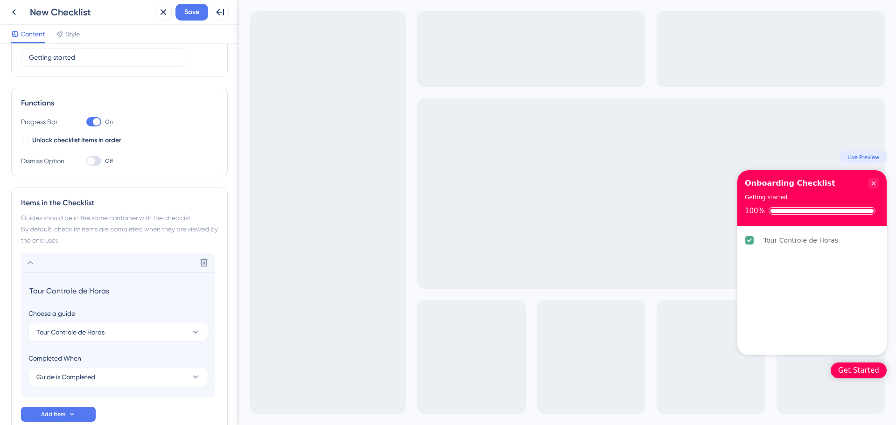
scroll to position [140, 0]
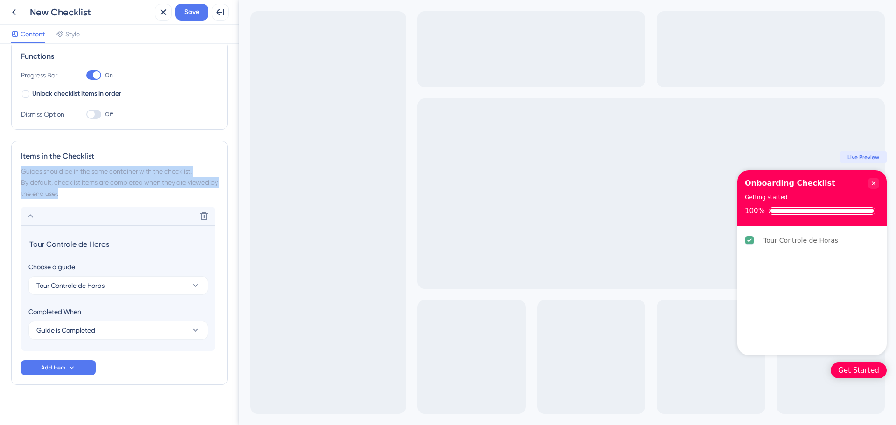
drag, startPoint x: 18, startPoint y: 171, endPoint x: 73, endPoint y: 191, distance: 58.8
click at [73, 191] on div "Items in the Checklist Guides should be in the same container with the checklis…" at bounding box center [119, 263] width 217 height 244
copy div "Guides should be in the same container with the checklist. By default, checklis…"
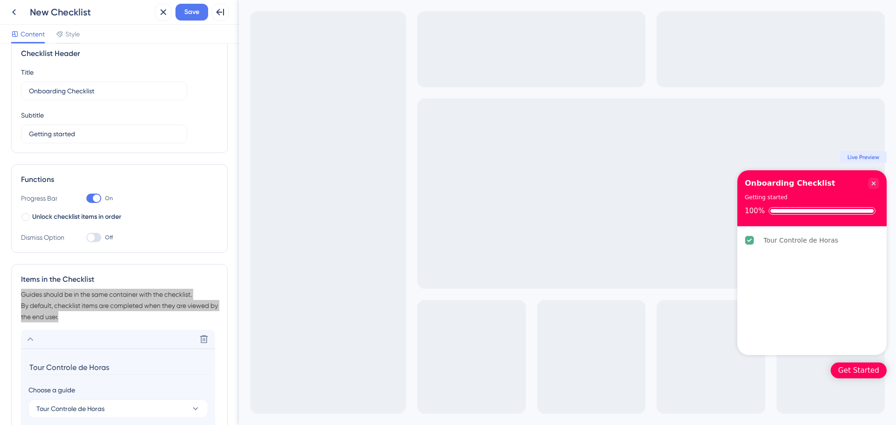
scroll to position [0, 0]
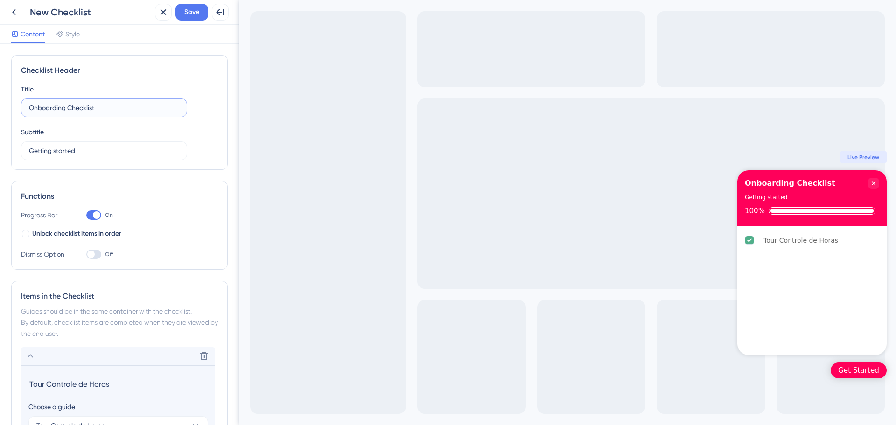
click at [88, 107] on input "Onboarding Checklist" at bounding box center [104, 108] width 150 height 10
click at [65, 107] on input "Onboarding Checklist" at bounding box center [104, 108] width 150 height 10
click at [64, 107] on input "Onboarding Checklist" at bounding box center [104, 108] width 150 height 10
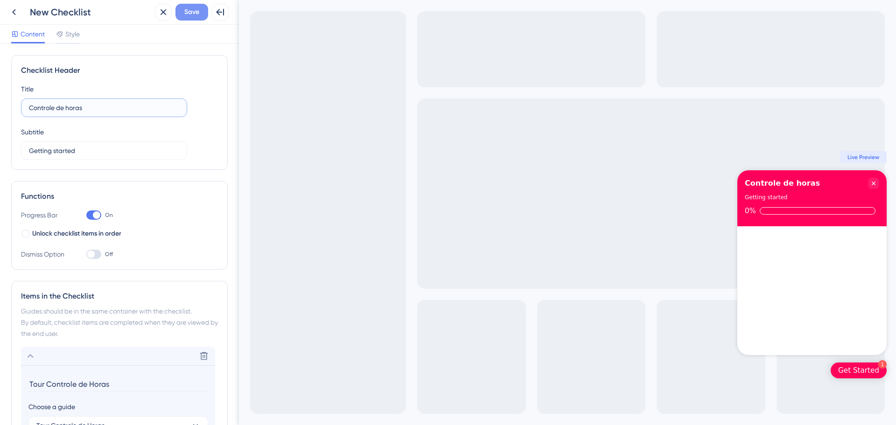
type input "Controle de horas"
click at [196, 14] on span "Save" at bounding box center [191, 12] width 15 height 11
click at [16, 13] on icon at bounding box center [13, 12] width 11 height 11
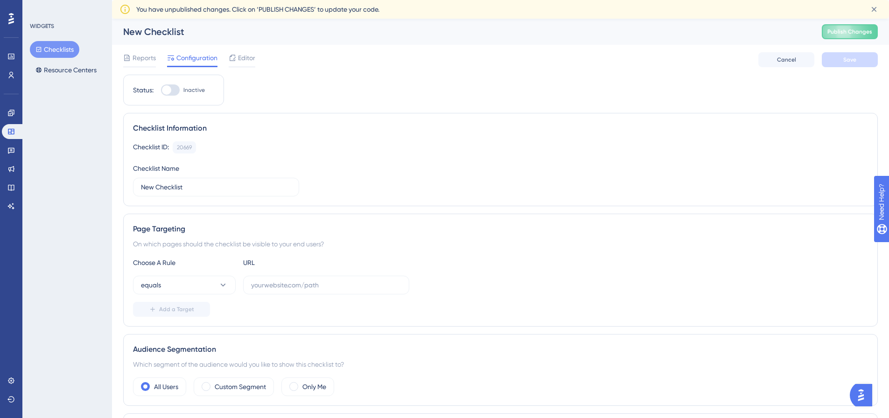
click at [172, 86] on div at bounding box center [170, 89] width 19 height 11
click at [161, 90] on input "Inactive" at bounding box center [161, 90] width 0 height 0
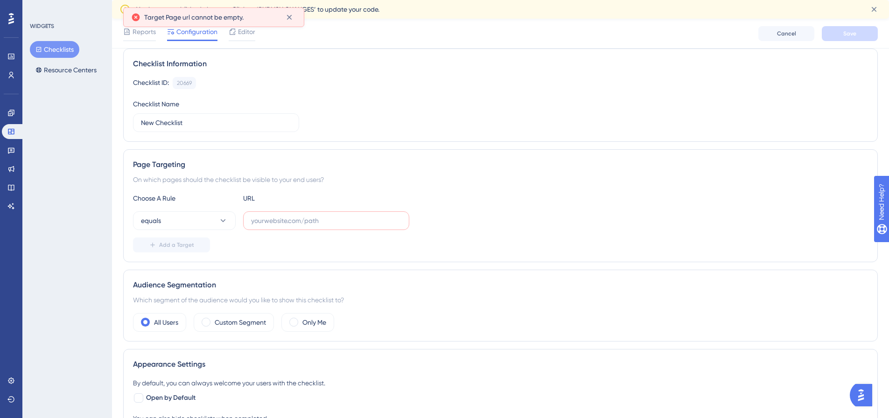
scroll to position [76, 0]
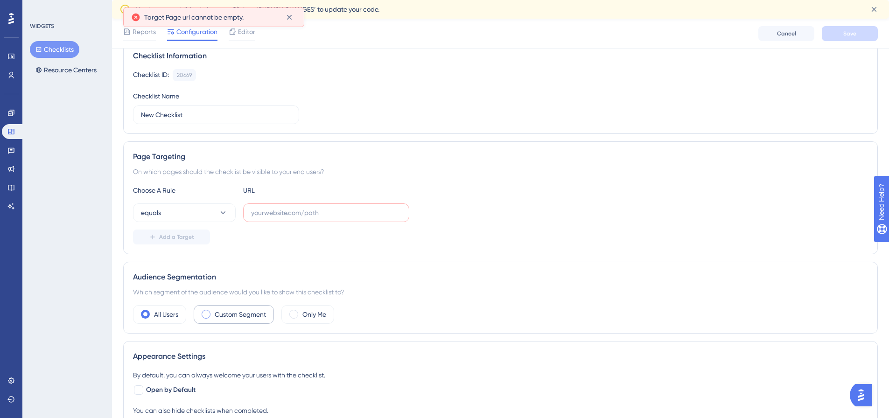
click at [207, 317] on span at bounding box center [206, 314] width 9 height 9
click at [213, 311] on input "radio" at bounding box center [213, 311] width 0 height 0
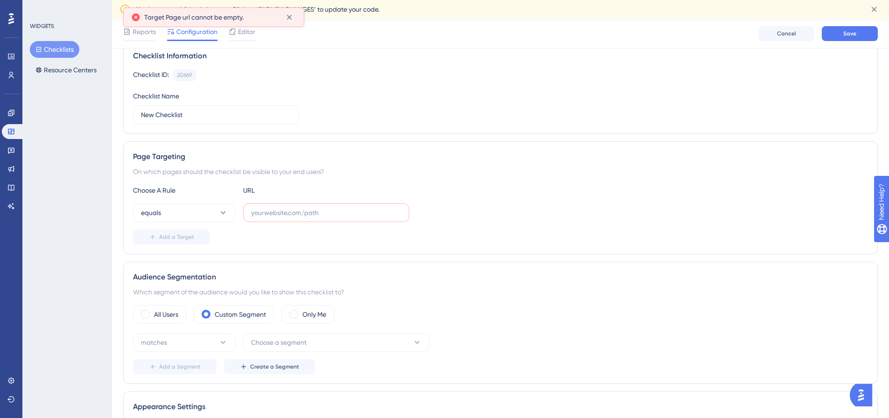
scroll to position [80, 0]
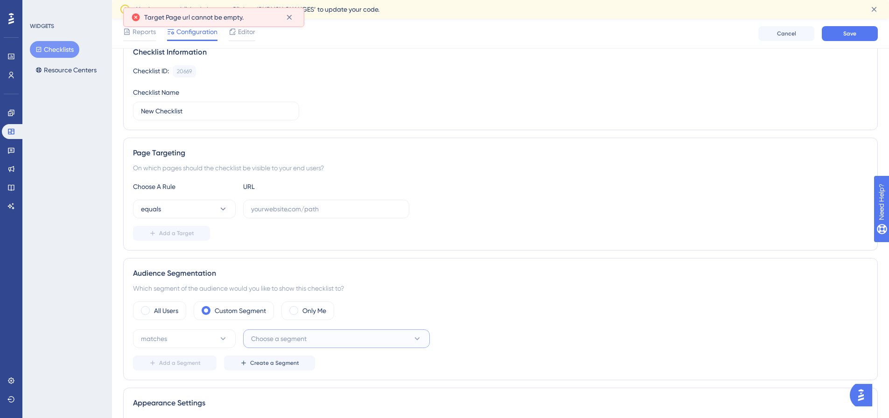
click at [306, 334] on span "Choose a segment" at bounding box center [279, 338] width 56 height 11
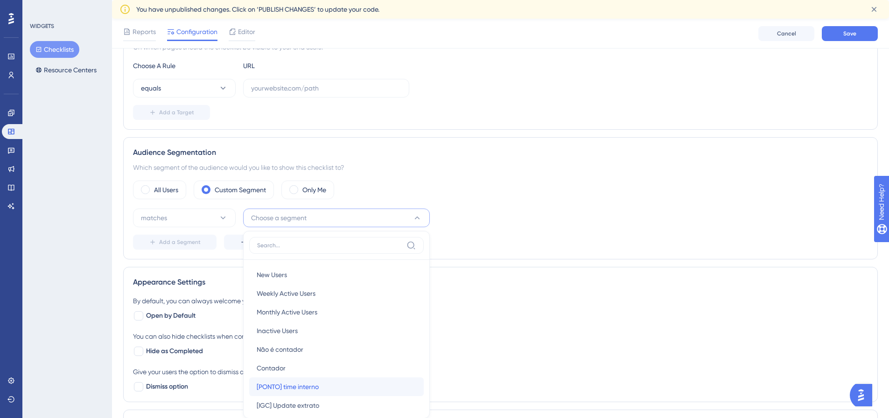
click at [304, 391] on span "[PONTO] time interno" at bounding box center [288, 386] width 62 height 11
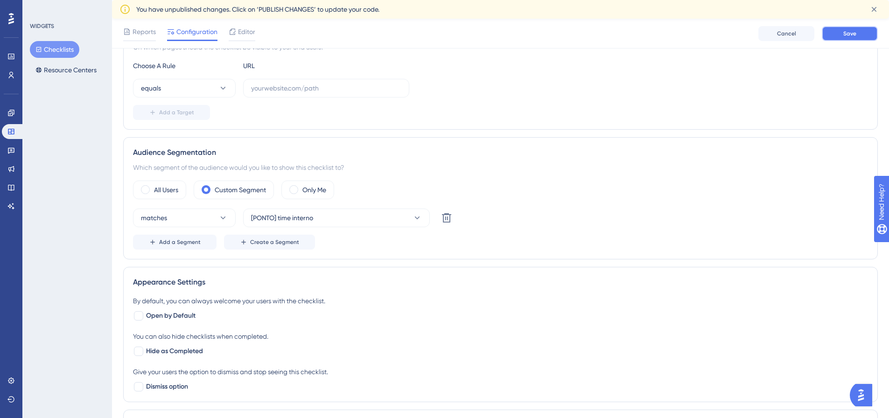
click at [842, 38] on button "Save" at bounding box center [850, 33] width 56 height 15
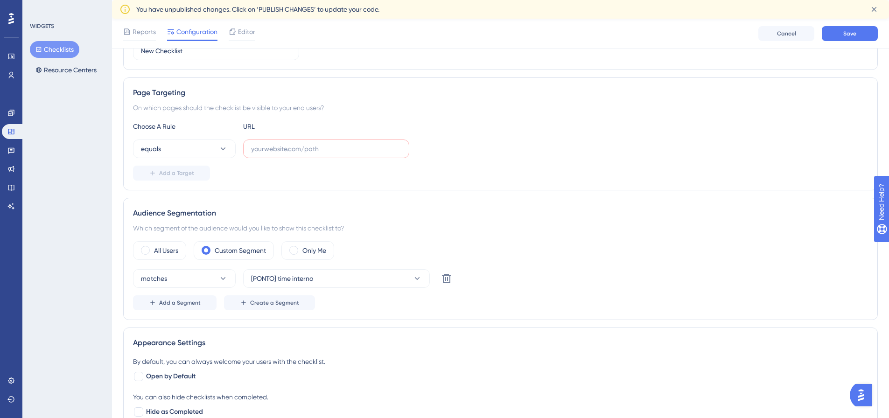
scroll to position [0, 0]
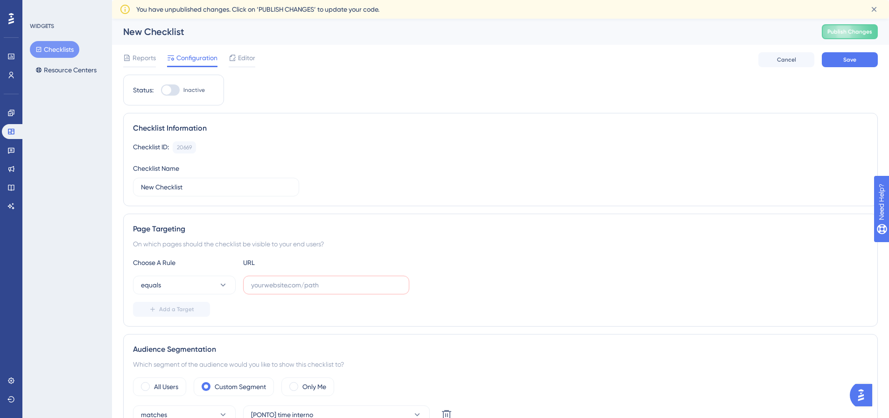
click at [171, 90] on div at bounding box center [166, 89] width 9 height 9
click at [161, 90] on input "Inactive" at bounding box center [161, 90] width 0 height 0
checkbox input "false"
drag, startPoint x: 196, startPoint y: 21, endPoint x: 142, endPoint y: 21, distance: 54.2
click at [142, 21] on div "Target Page url cannot be empty." at bounding box center [213, 17] width 165 height 15
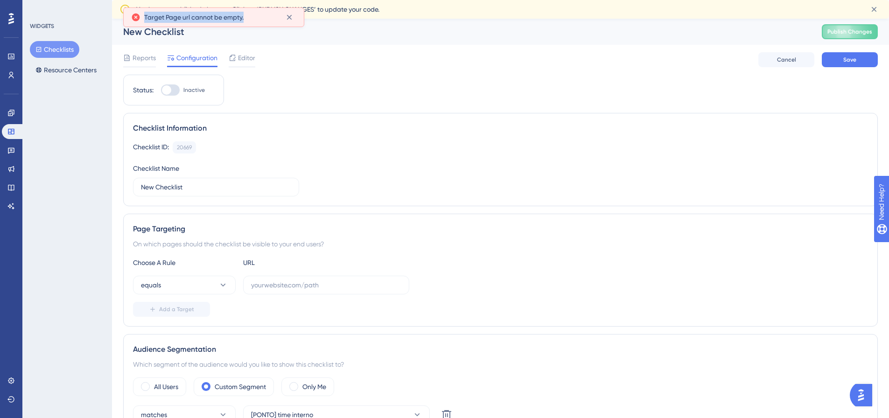
copy span "Target Page url cannot be empty."
click at [299, 296] on div "Choose A Rule URL equals Add a Target" at bounding box center [500, 287] width 735 height 60
click at [295, 288] on input "text" at bounding box center [326, 285] width 150 height 10
click at [175, 27] on div "New Checklist" at bounding box center [461, 31] width 676 height 13
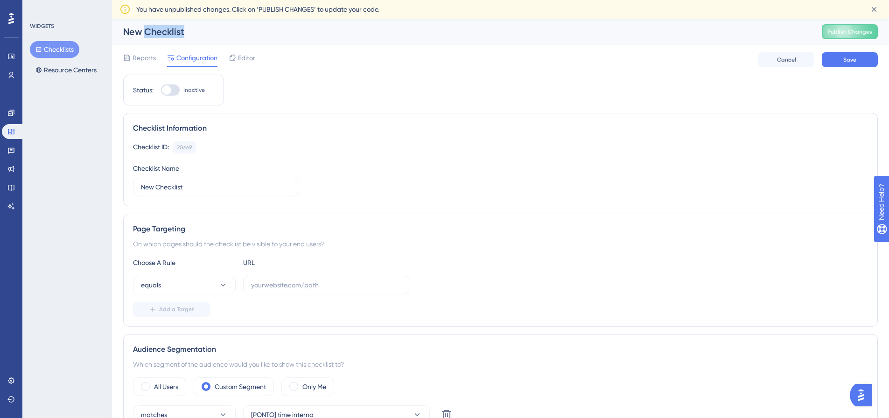
click at [175, 27] on div "New Checklist" at bounding box center [461, 31] width 676 height 13
click at [56, 66] on button "Resource Centers" at bounding box center [66, 70] width 72 height 17
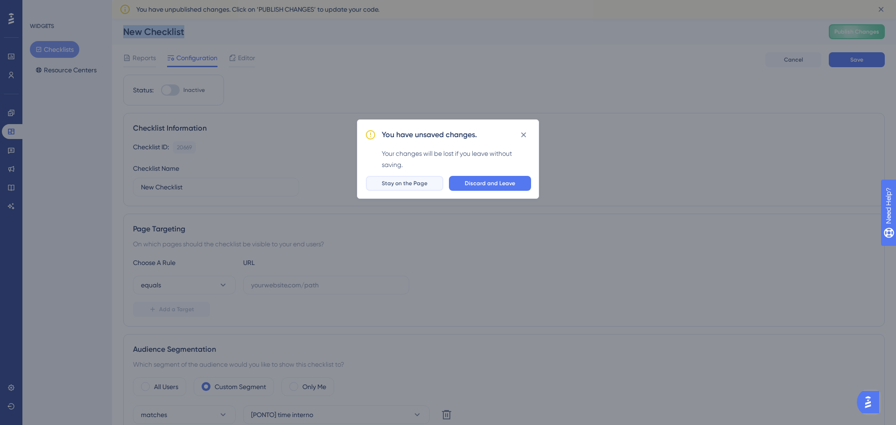
click at [408, 181] on span "Stay on the Page" at bounding box center [405, 183] width 46 height 7
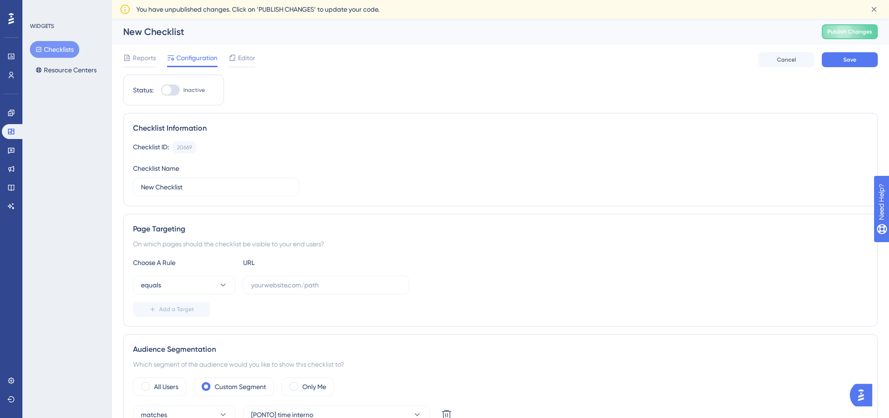
click at [273, 160] on div "Checklist ID: 20669 Copy Checklist Name New Checklist" at bounding box center [500, 168] width 735 height 55
click at [305, 276] on label at bounding box center [326, 285] width 166 height 19
click at [305, 280] on input "text" at bounding box center [326, 285] width 150 height 10
click at [293, 291] on label at bounding box center [326, 285] width 166 height 19
click at [293, 290] on input "text" at bounding box center [326, 285] width 150 height 10
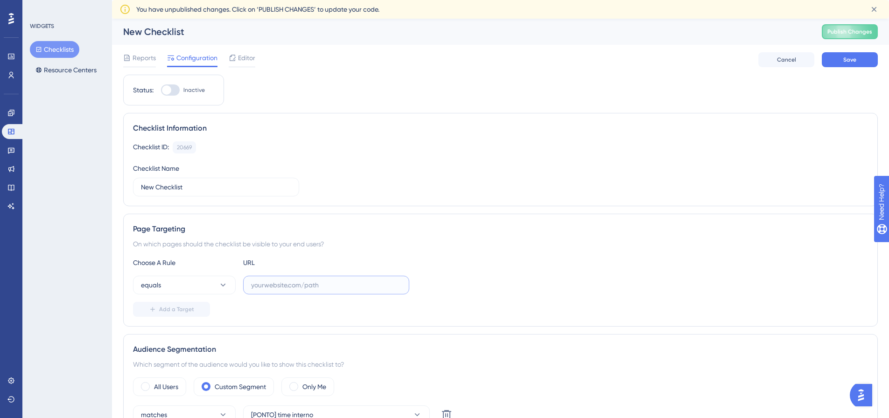
paste input "[URL][DOMAIN_NAME]"
type input "[URL][DOMAIN_NAME]"
click at [503, 274] on div "Choose A Rule URL equals [URL][DOMAIN_NAME] Add a Target" at bounding box center [500, 287] width 735 height 60
click at [839, 60] on button "Save" at bounding box center [850, 59] width 56 height 15
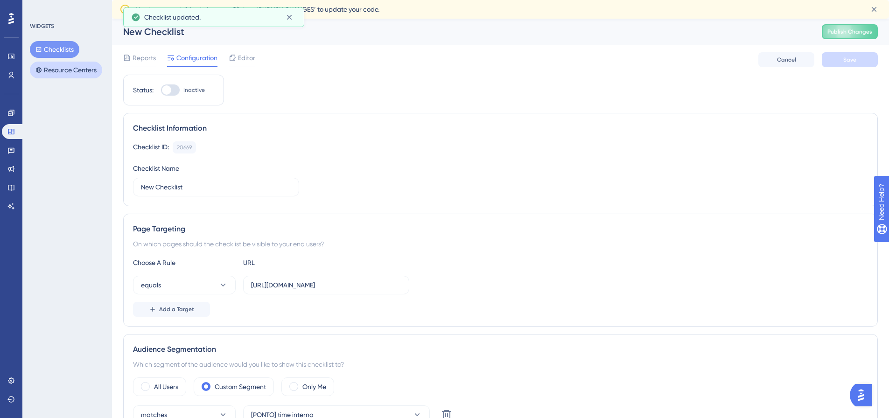
click at [52, 67] on button "Resource Centers" at bounding box center [66, 70] width 72 height 17
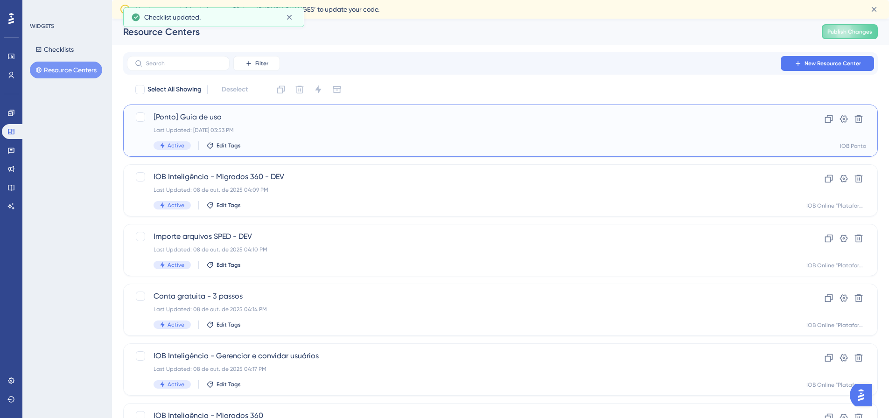
click at [232, 122] on span "[Ponto] Guia de uso" at bounding box center [463, 117] width 619 height 11
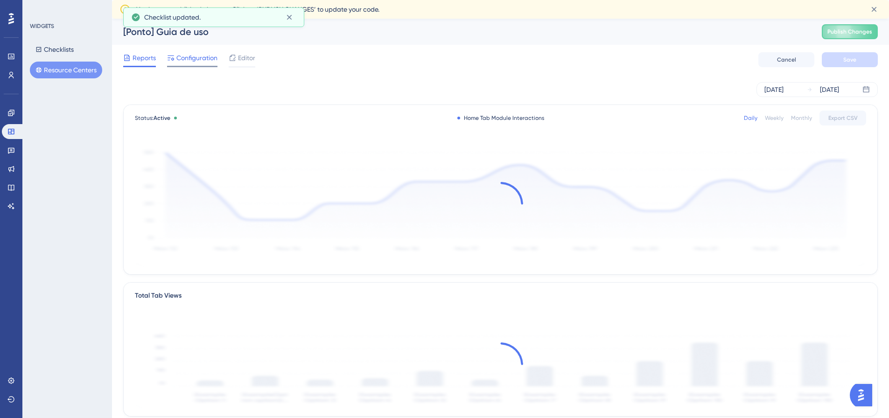
click at [200, 58] on span "Configuration" at bounding box center [196, 57] width 41 height 11
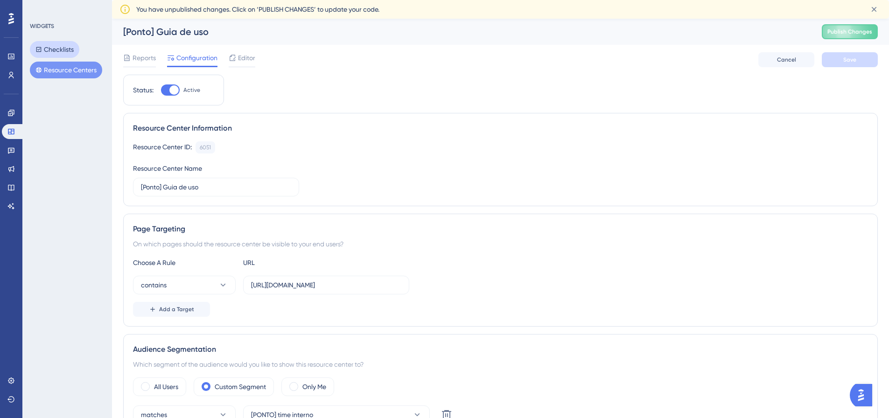
click at [46, 47] on button "Checklists" at bounding box center [54, 49] width 49 height 17
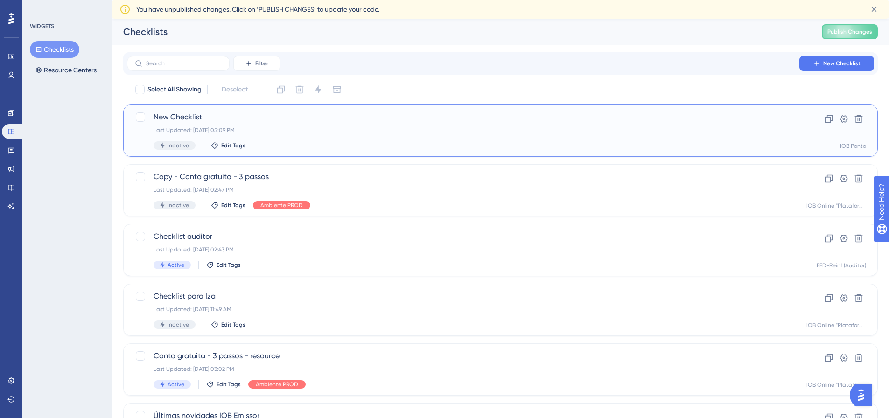
click at [329, 113] on span "New Checklist" at bounding box center [463, 117] width 619 height 11
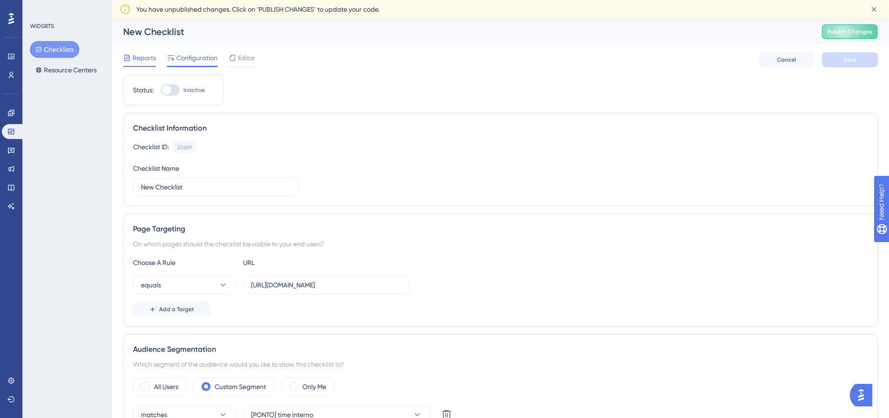
click at [144, 58] on span "Reports" at bounding box center [144, 57] width 23 height 11
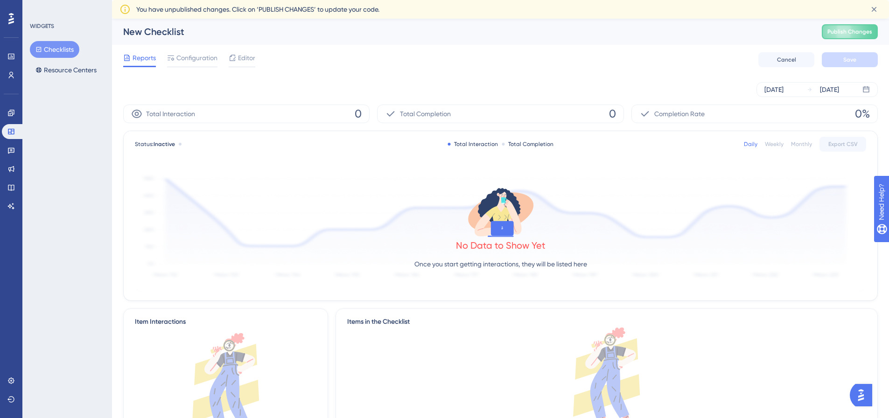
click at [201, 52] on div "Reports Configuration Editor Cancel Save" at bounding box center [500, 60] width 755 height 30
click at [240, 57] on span "Editor" at bounding box center [246, 57] width 17 height 11
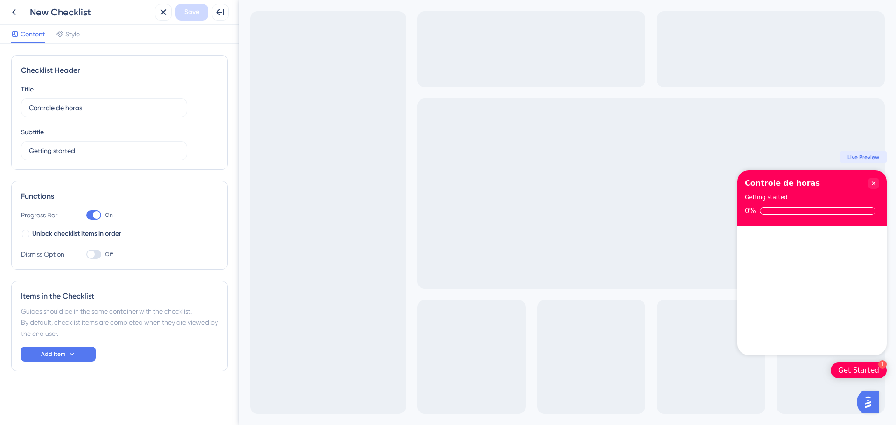
click at [58, 7] on div "New Checklist" at bounding box center [90, 12] width 121 height 13
click at [115, 17] on div "New Checklist" at bounding box center [90, 12] width 121 height 13
click at [74, 352] on icon at bounding box center [71, 354] width 7 height 7
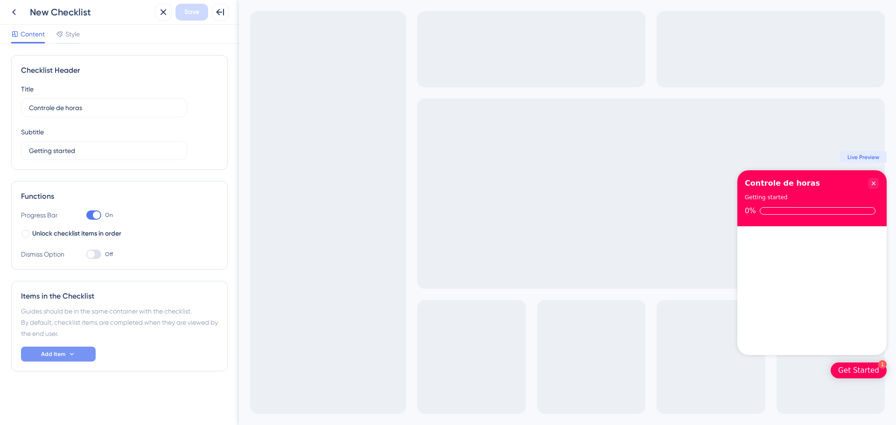
scroll to position [27, 0]
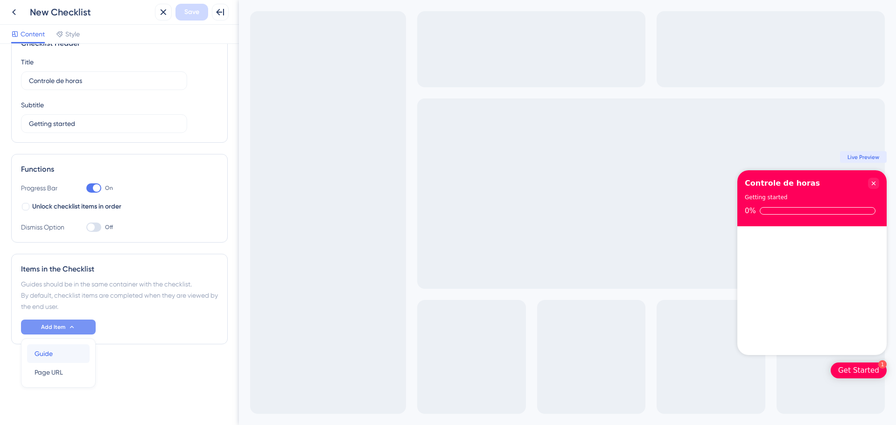
click at [64, 357] on div "Guide Guide" at bounding box center [59, 354] width 48 height 19
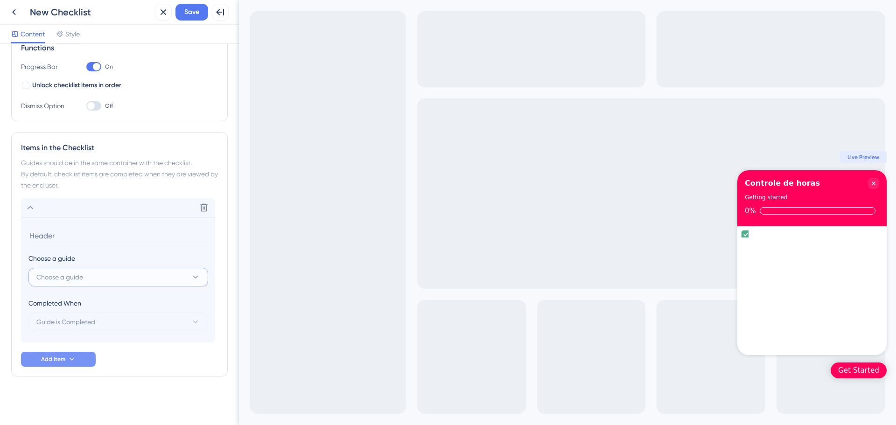
click at [76, 280] on span "Choose a guide" at bounding box center [59, 277] width 47 height 11
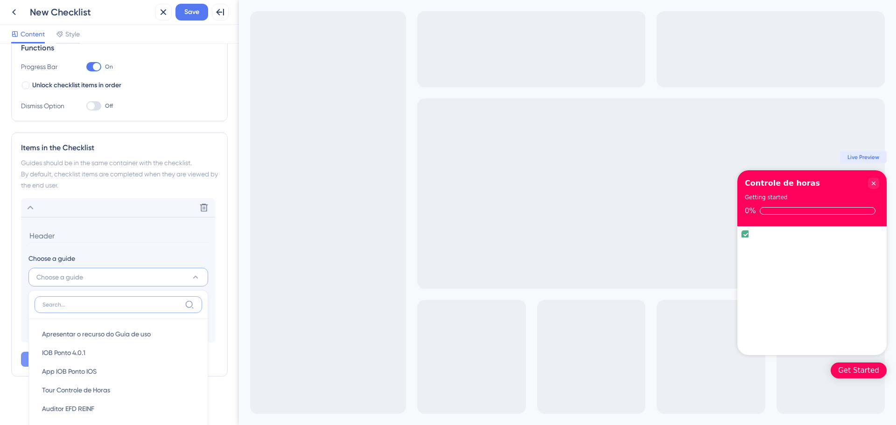
scroll to position [245, 0]
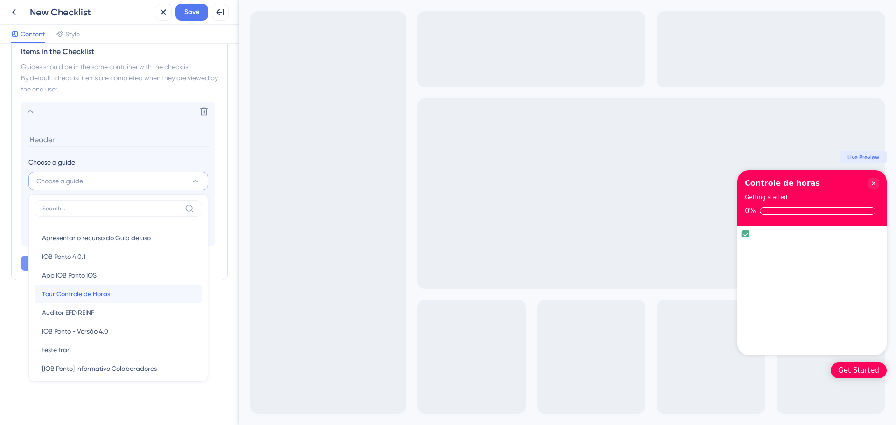
click at [80, 295] on span "Tour Controle de Horas" at bounding box center [76, 294] width 68 height 11
type input "Tour Controle de Horas"
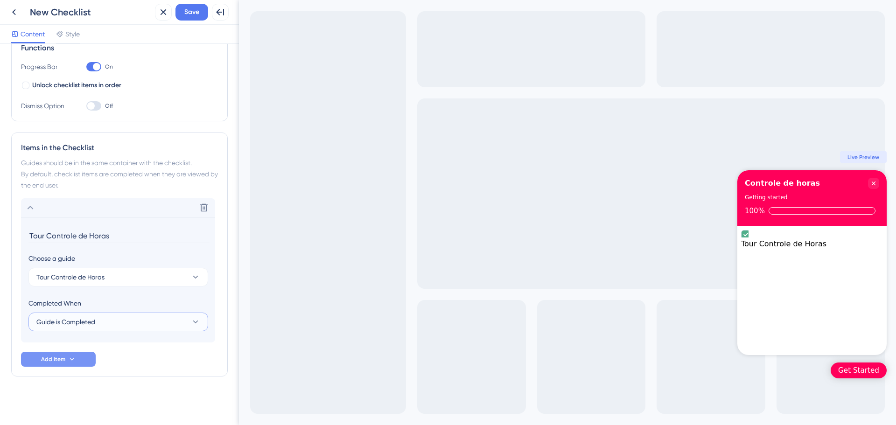
click at [77, 324] on span "Guide is Completed" at bounding box center [65, 322] width 59 height 11
click at [124, 408] on div "Checklist Header Title Controle de horas Subtitle Getting started Functions Pro…" at bounding box center [119, 160] width 217 height 507
click at [74, 325] on span "Guide is Completed" at bounding box center [65, 322] width 59 height 11
click at [84, 391] on div "Checklist Header Title Controle de horas Subtitle Getting started Functions Pro…" at bounding box center [119, 160] width 217 height 507
click at [192, 12] on span "Save" at bounding box center [191, 12] width 15 height 11
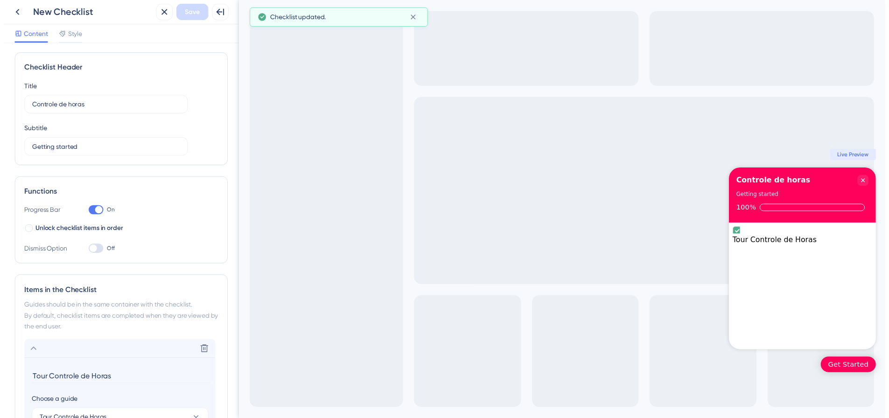
scroll to position [0, 0]
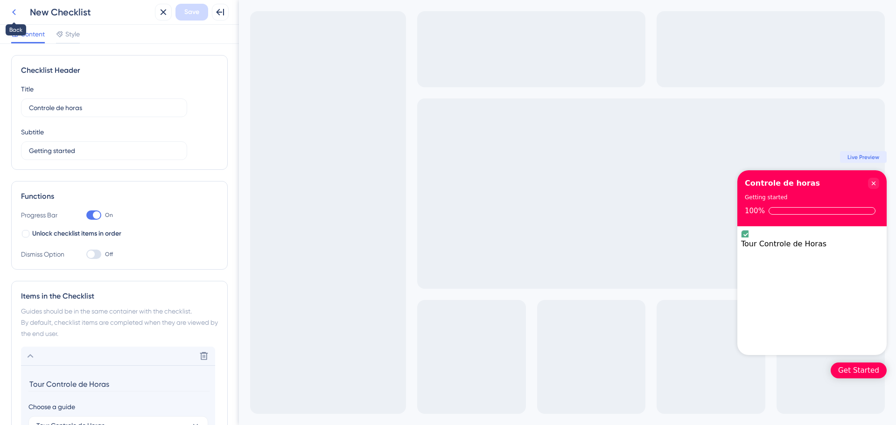
drag, startPoint x: 6, startPoint y: 4, endPoint x: 12, endPoint y: 10, distance: 8.6
click at [6, 5] on div at bounding box center [14, 12] width 17 height 17
click at [14, 14] on icon at bounding box center [13, 12] width 11 height 11
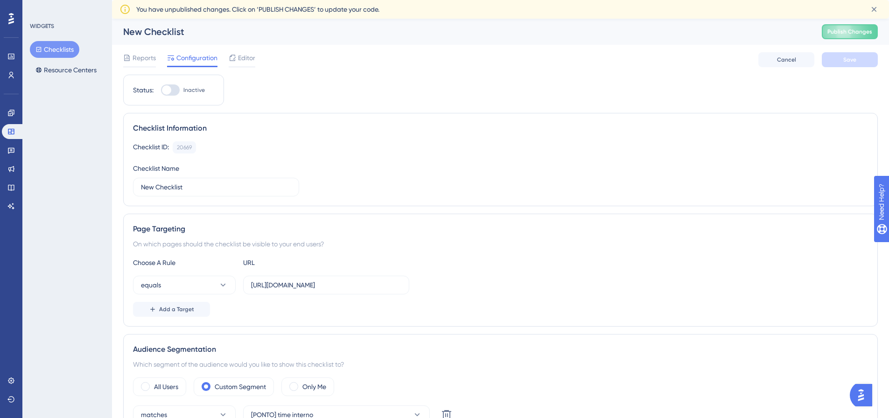
click at [164, 29] on div "New Checklist" at bounding box center [461, 31] width 676 height 13
click at [236, 63] on div at bounding box center [232, 57] width 7 height 11
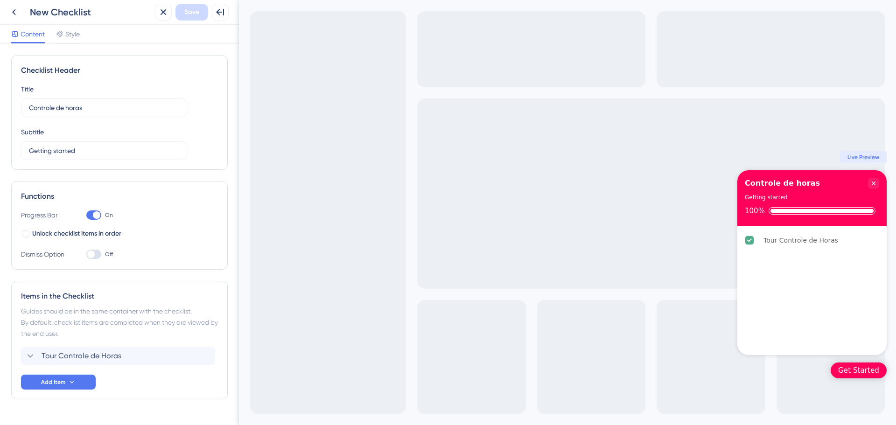
click at [80, 13] on div "New Checklist" at bounding box center [90, 12] width 121 height 13
click at [11, 9] on icon at bounding box center [13, 12] width 11 height 11
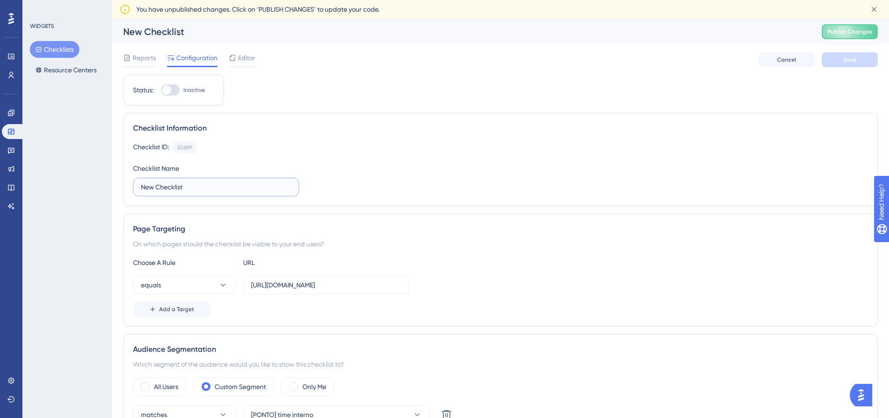
click at [194, 188] on input "New Checklist" at bounding box center [216, 187] width 150 height 10
type input "Controle de horas"
click at [852, 61] on span "Save" at bounding box center [850, 59] width 13 height 7
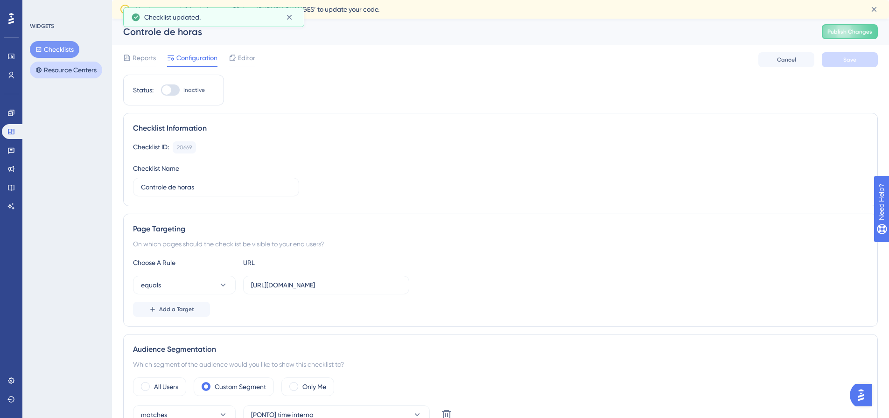
click at [77, 73] on button "Resource Centers" at bounding box center [66, 70] width 72 height 17
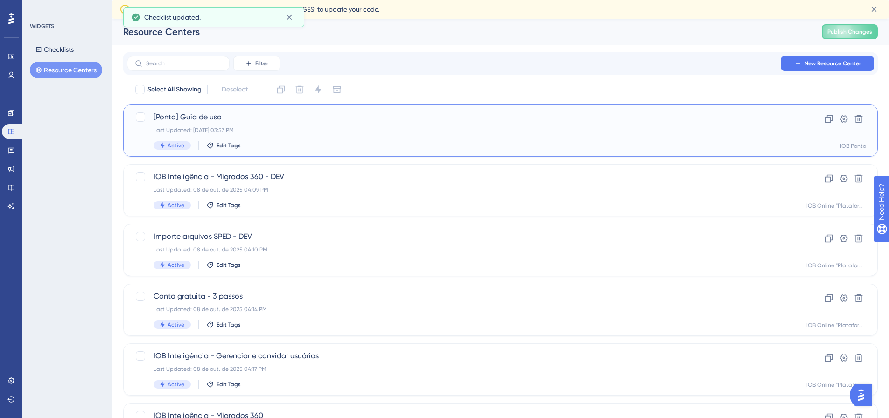
click at [183, 119] on span "[Ponto] Guia de uso" at bounding box center [463, 117] width 619 height 11
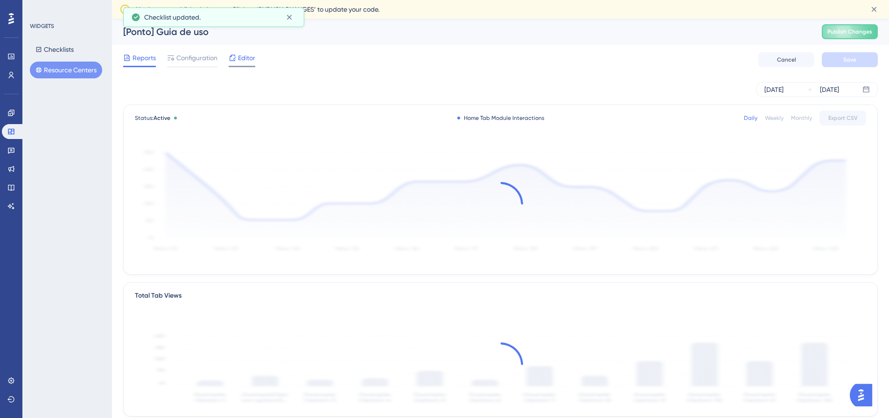
click at [253, 59] on span "Editor" at bounding box center [246, 57] width 17 height 11
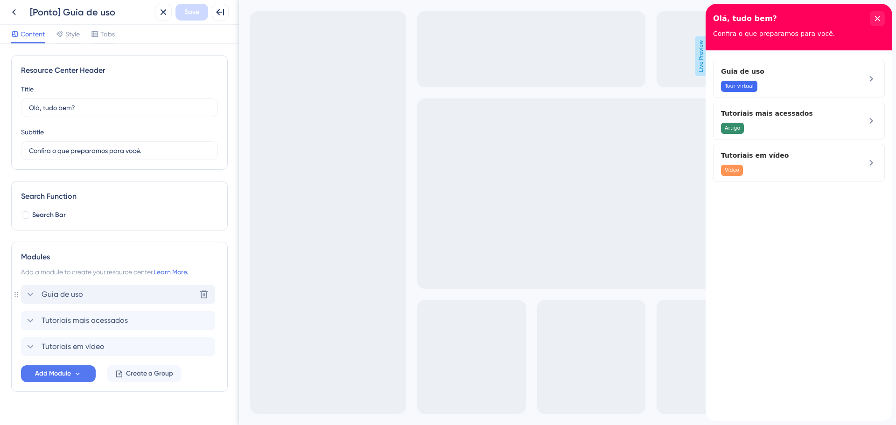
click at [68, 295] on span "Guia de uso" at bounding box center [63, 294] width 42 height 11
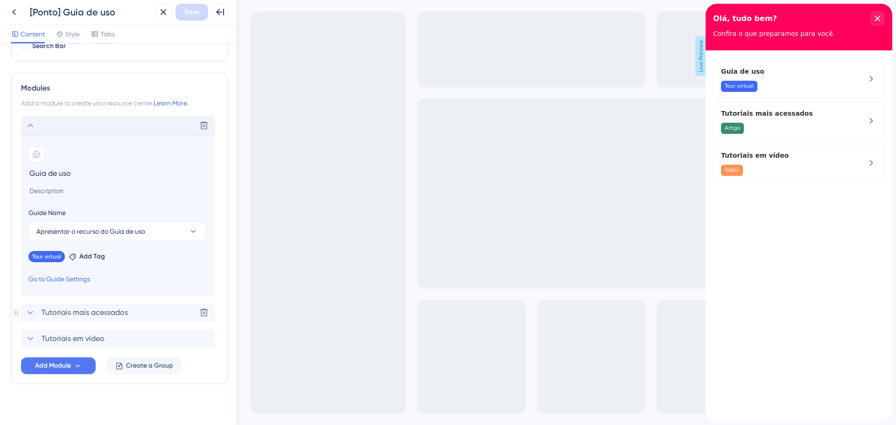
scroll to position [176, 0]
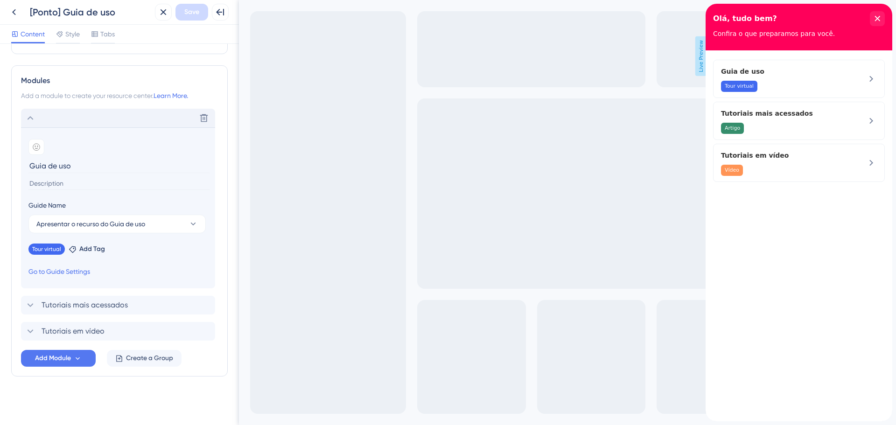
click at [54, 367] on div "Modules Add a module to create your resource center. Learn More. Delete Add emo…" at bounding box center [119, 220] width 217 height 311
click at [55, 361] on span "Add Module" at bounding box center [53, 358] width 36 height 11
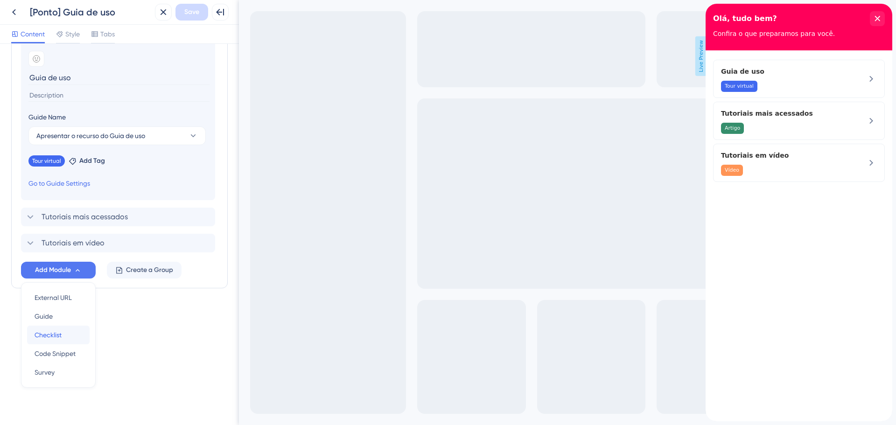
click at [58, 335] on span "Checklist" at bounding box center [48, 335] width 27 height 11
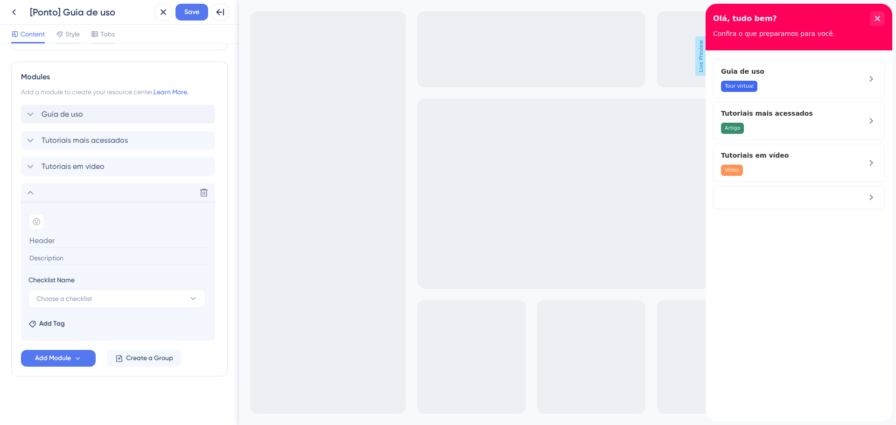
scroll to position [180, 0]
click at [92, 297] on span "Choose a checklist" at bounding box center [64, 298] width 56 height 11
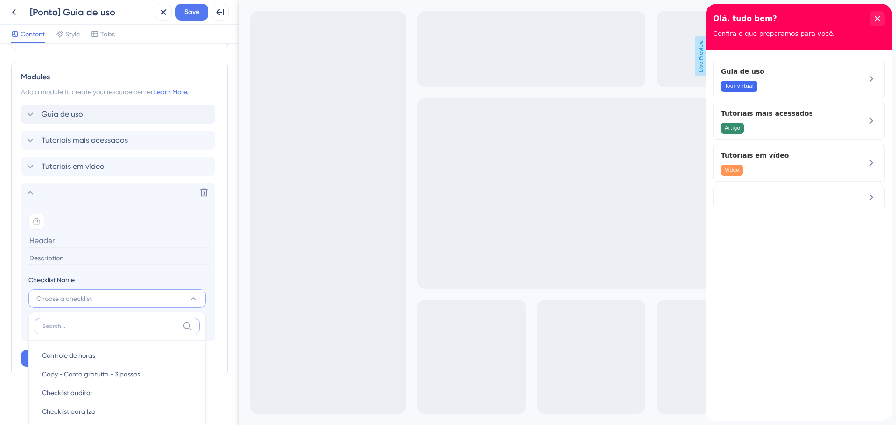
scroll to position [333, 0]
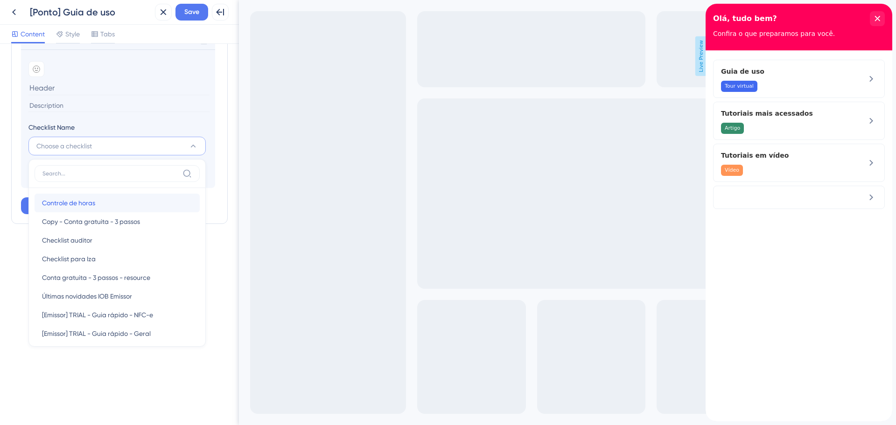
click at [87, 206] on span "Controle de horas" at bounding box center [68, 202] width 53 height 11
type input "Controle de horas"
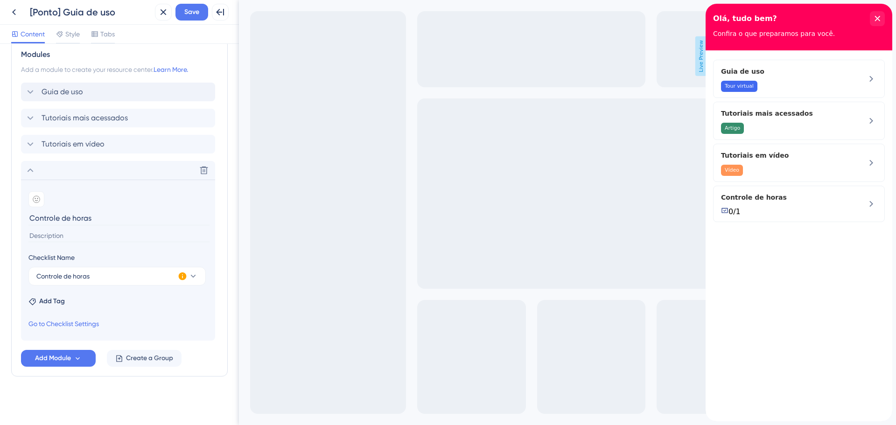
scroll to position [203, 0]
click at [112, 394] on div "Resource Center Header Title Olá, tudo bem? 14 Olá, tudo bem? Subtitle Confira …" at bounding box center [119, 133] width 217 height 562
click at [35, 94] on icon at bounding box center [30, 91] width 11 height 11
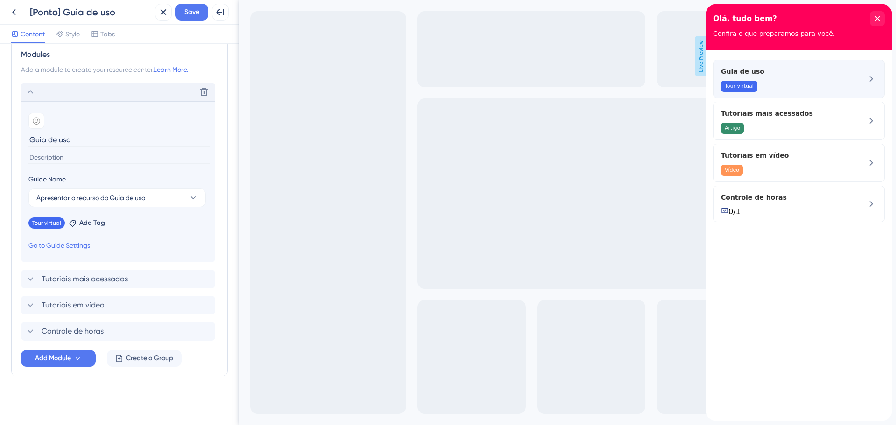
click at [741, 83] on span "Tour virtual" at bounding box center [739, 86] width 29 height 7
click at [75, 389] on div "Resource Center Header Title Olá, tudo bem? 14 Olá, tudo bem? Subtitle Confira …" at bounding box center [119, 133] width 217 height 562
click at [75, 247] on link "Go to Guide Settings" at bounding box center [59, 245] width 62 height 11
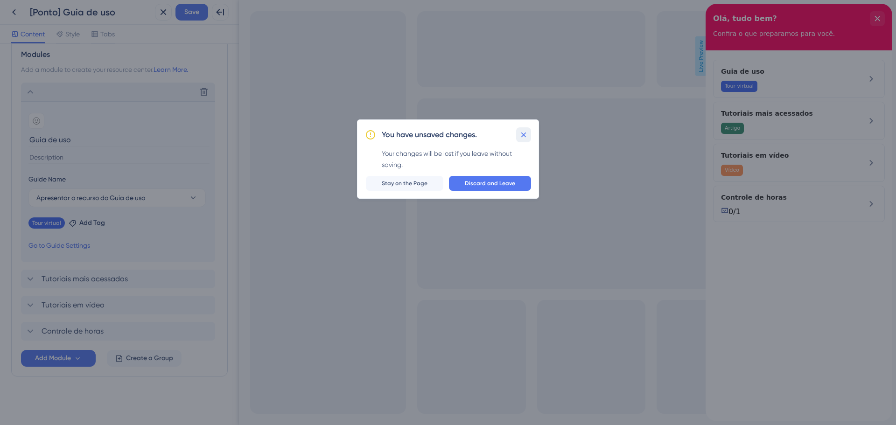
drag, startPoint x: 524, startPoint y: 137, endPoint x: 184, endPoint y: 151, distance: 340.2
click at [524, 137] on icon at bounding box center [523, 134] width 9 height 9
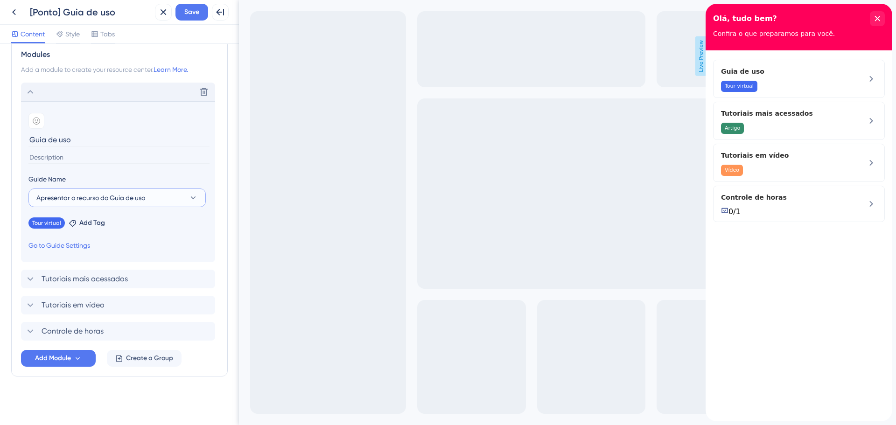
click at [61, 202] on span "Apresentar o recurso do Guia de uso" at bounding box center [90, 197] width 109 height 11
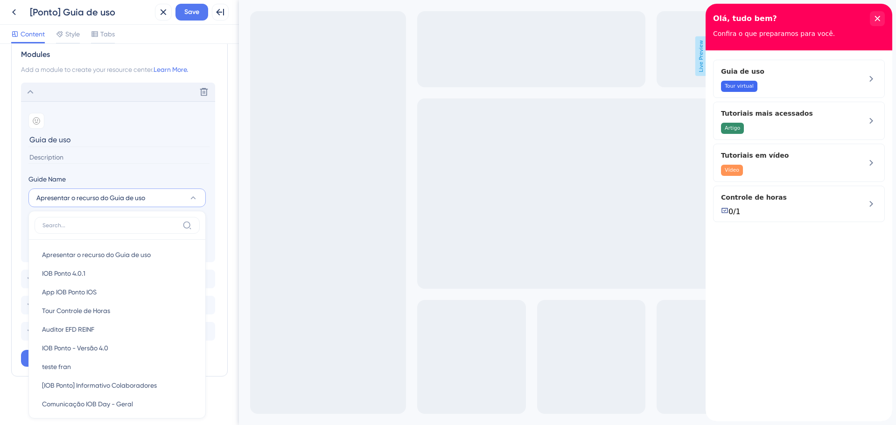
scroll to position [219, 0]
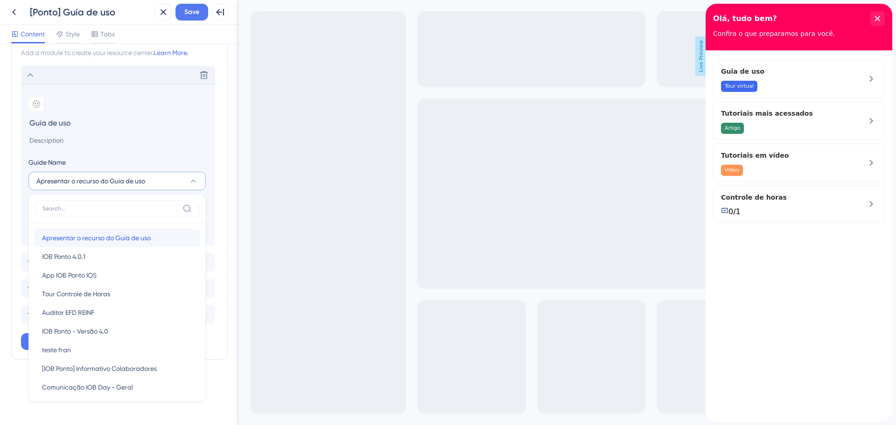
click at [59, 234] on span "Apresentar o recurso do Guia de uso" at bounding box center [96, 237] width 109 height 11
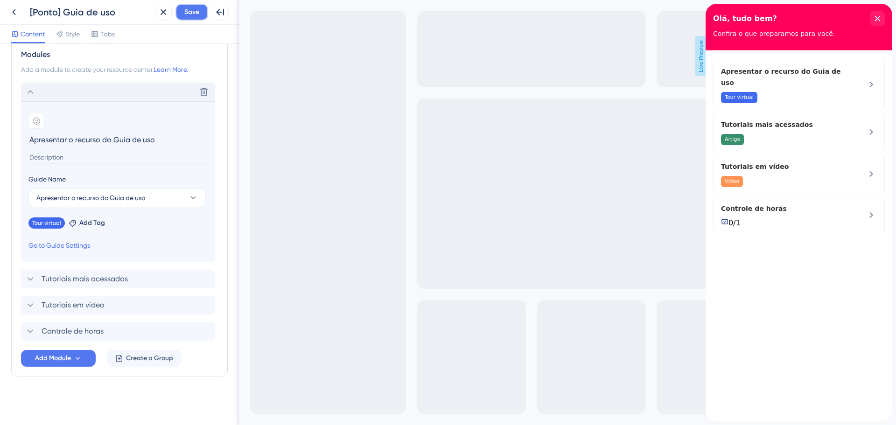
click at [187, 14] on span "Save" at bounding box center [191, 12] width 15 height 11
click at [59, 197] on span "Apresentar o recurso do Guia de uso" at bounding box center [90, 197] width 109 height 11
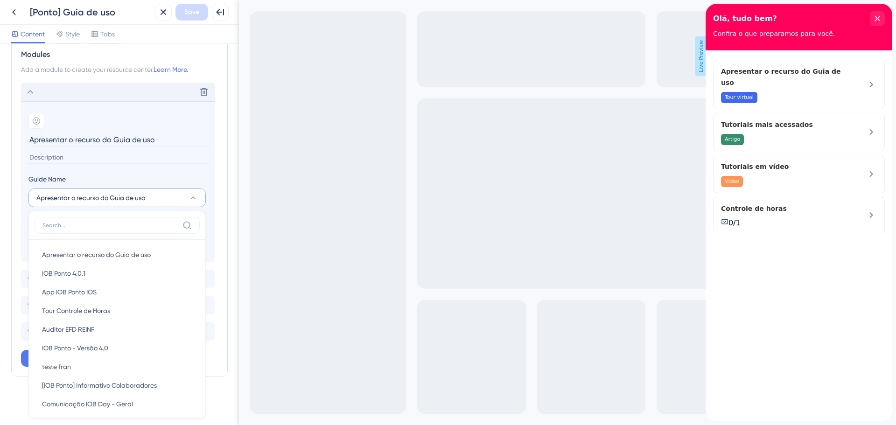
scroll to position [219, 0]
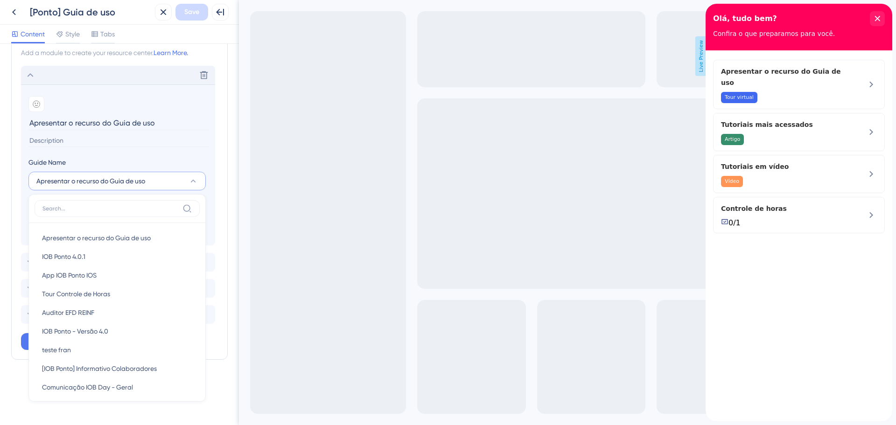
click at [20, 385] on div "Resource Center Header Title Olá, tudo bem? 14 Olá, tudo bem? Subtitle Confira …" at bounding box center [119, 117] width 217 height 562
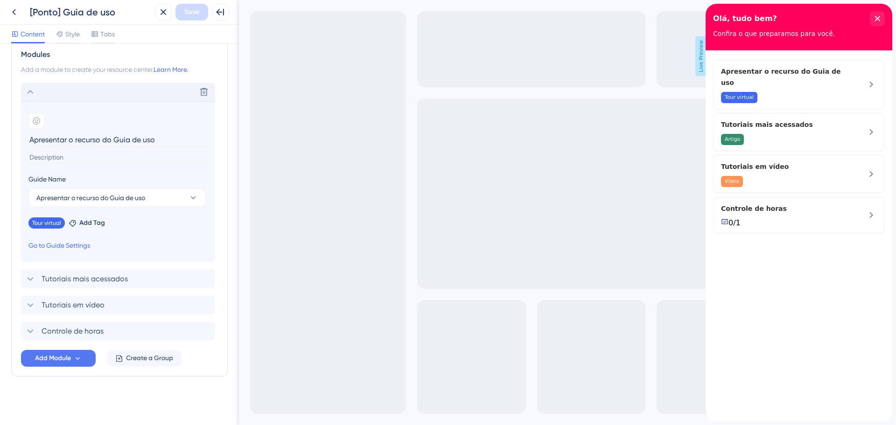
scroll to position [203, 0]
click at [70, 202] on span "Apresentar o recurso do Guia de uso" at bounding box center [90, 197] width 109 height 11
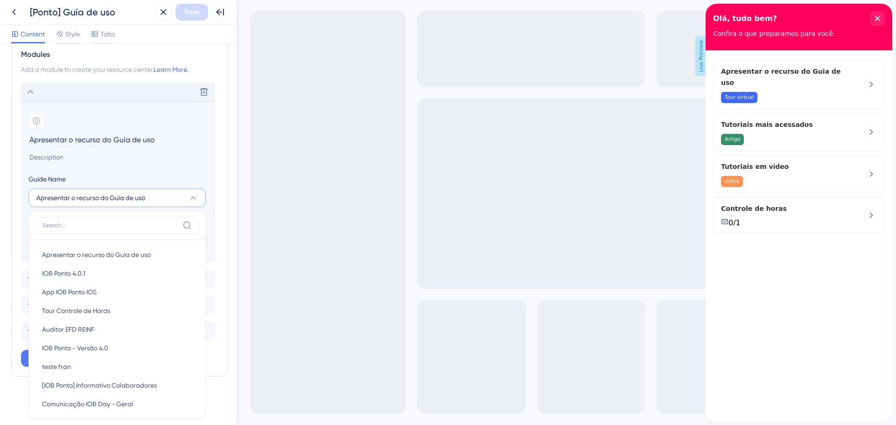
scroll to position [219, 0]
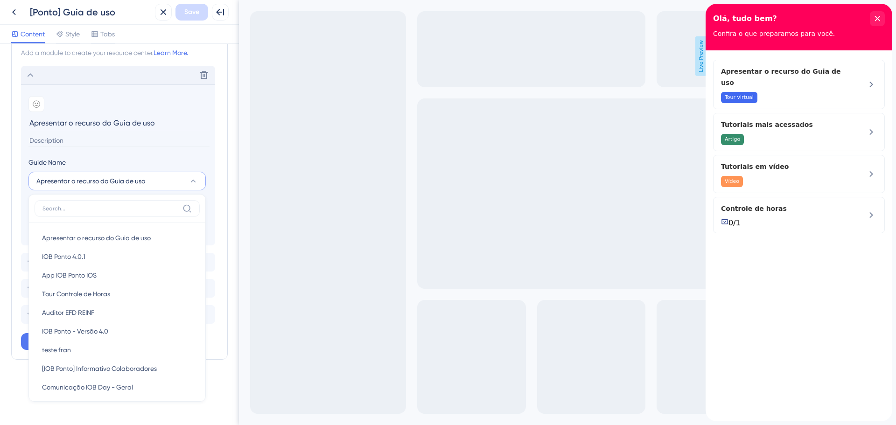
click at [25, 366] on div "Resource Center Header Title Olá, tudo bem? 14 Olá, tudo bem? Subtitle Confira …" at bounding box center [119, 117] width 217 height 562
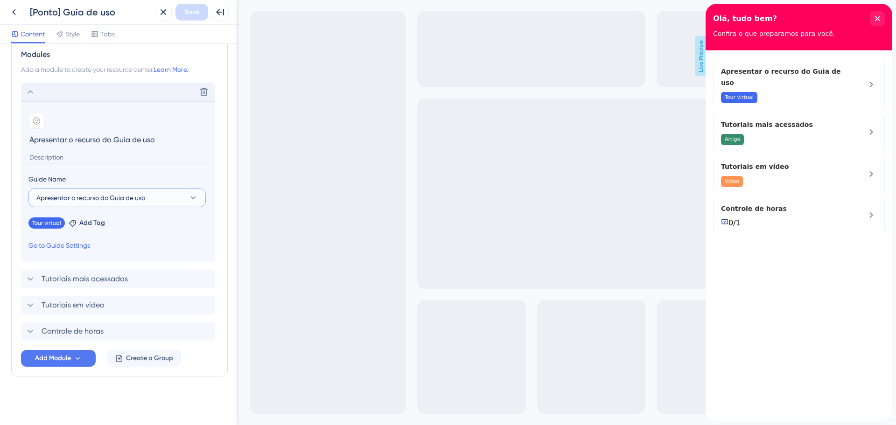
click at [70, 201] on span "Apresentar o recurso do Guia de uso" at bounding box center [90, 197] width 109 height 11
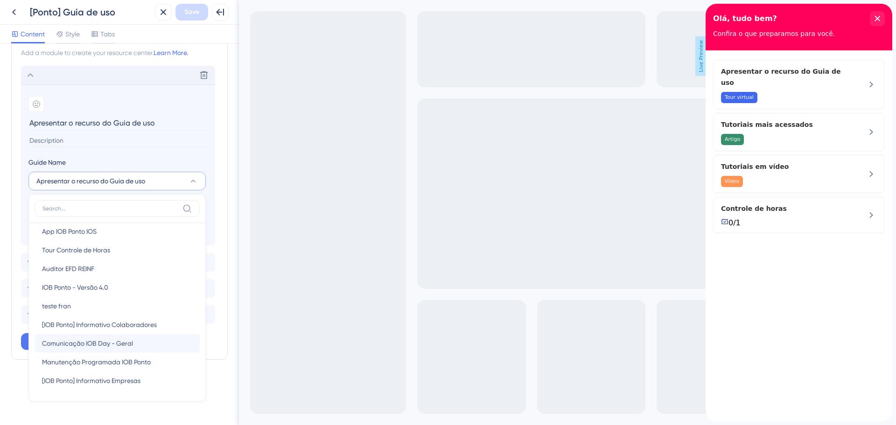
scroll to position [0, 0]
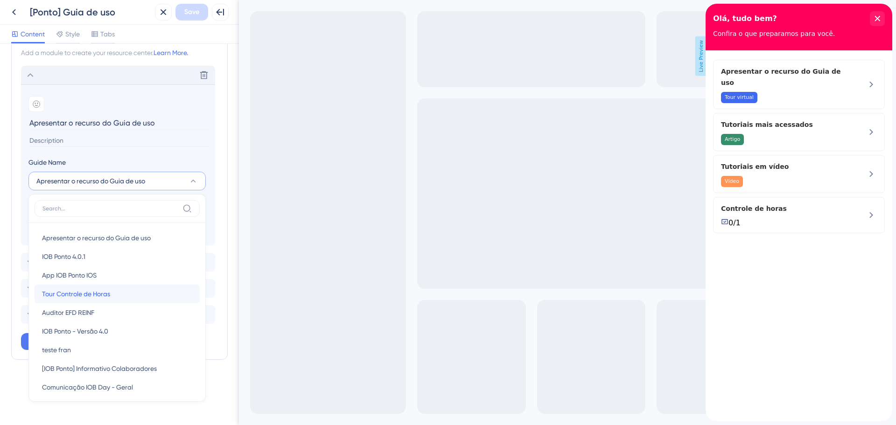
click at [84, 294] on span "Tour Controle de Horas" at bounding box center [76, 294] width 68 height 11
type input "Tour Controle de Horas"
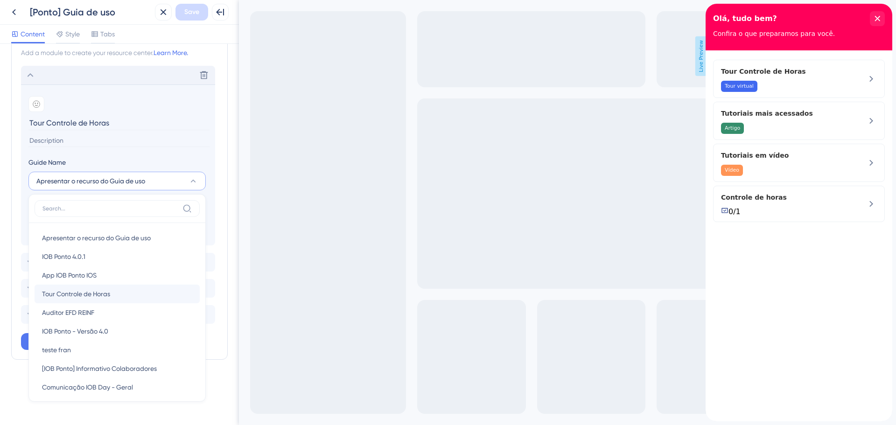
scroll to position [203, 0]
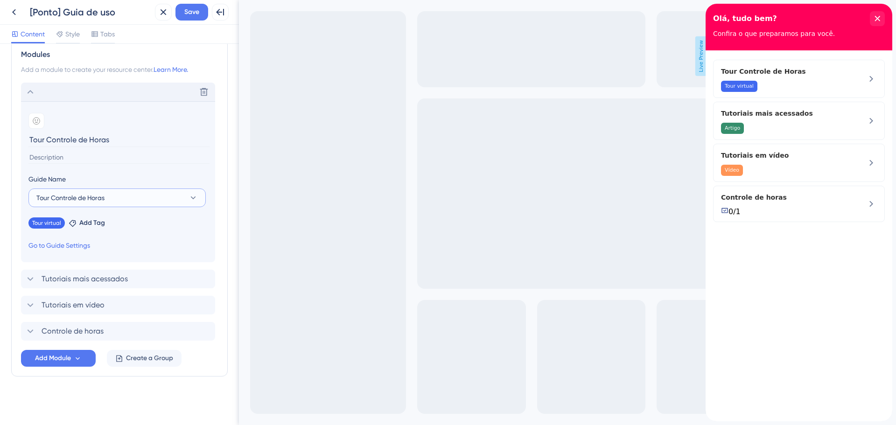
click at [122, 202] on button "Tour Controle de Horas" at bounding box center [116, 198] width 177 height 19
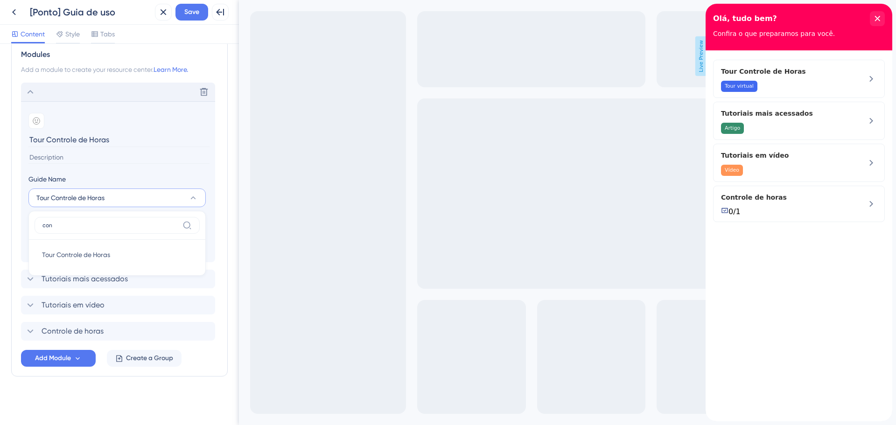
type input "con"
click at [93, 169] on section "Add emoji Tour Controle de Horas Guide Name Tour Controle de Horas con Tour Con…" at bounding box center [118, 181] width 194 height 161
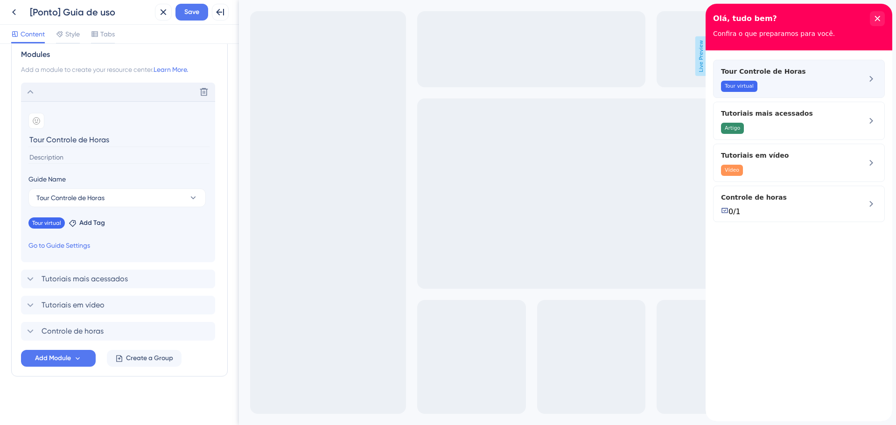
click at [783, 75] on span "Tour Controle de Horas" at bounding box center [783, 71] width 125 height 11
click at [193, 197] on icon at bounding box center [193, 197] width 9 height 9
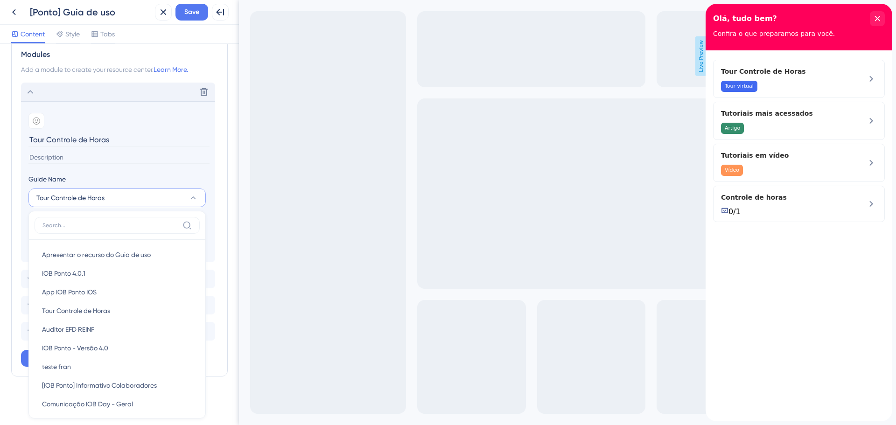
scroll to position [219, 0]
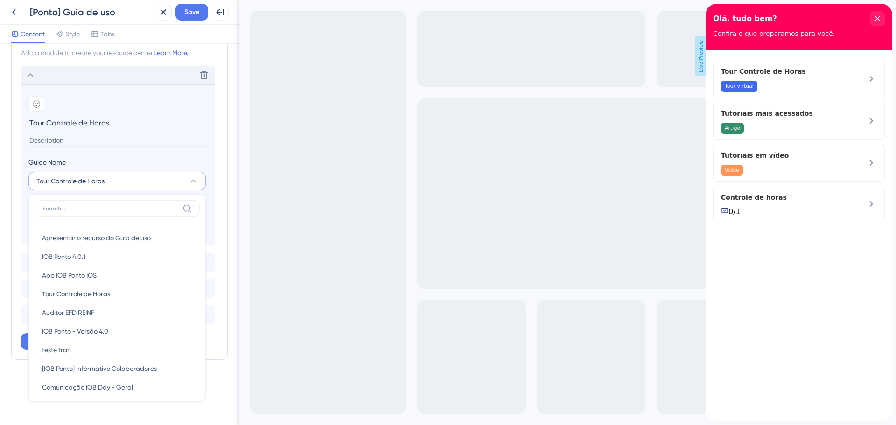
click at [59, 416] on div "Resource Center Header Title Olá, tudo bem? 14 Olá, tudo bem? Subtitle Confira …" at bounding box center [119, 234] width 239 height 381
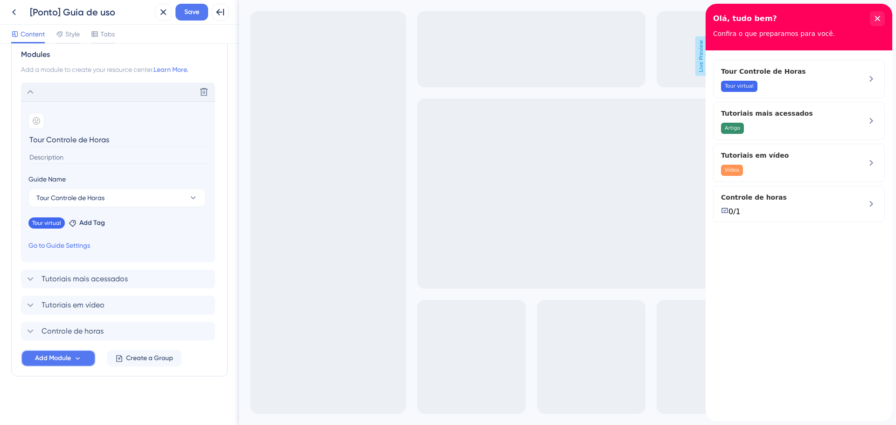
click at [53, 355] on span "Add Module" at bounding box center [53, 358] width 36 height 11
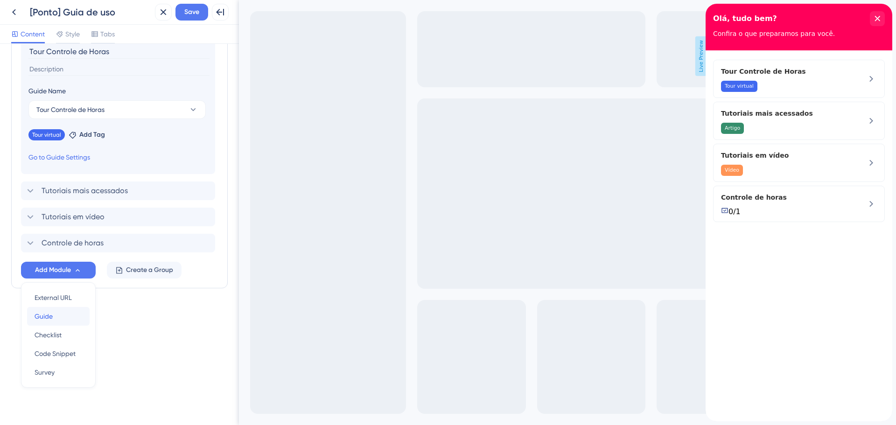
click at [64, 316] on div "Guide Guide" at bounding box center [59, 316] width 48 height 19
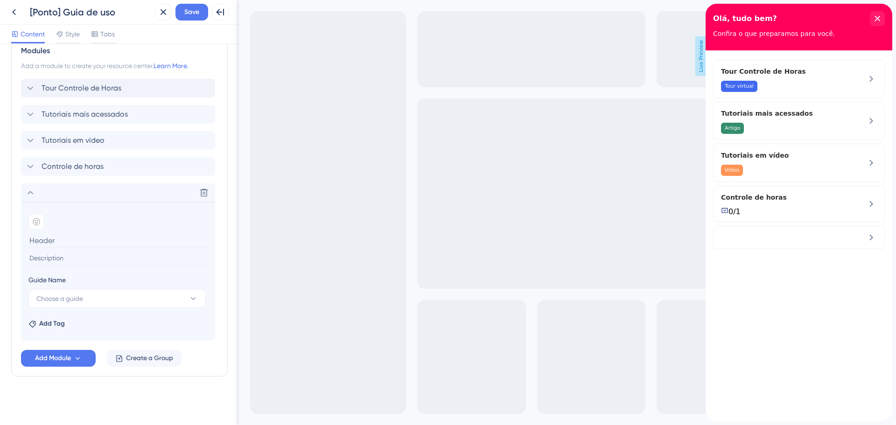
scroll to position [206, 0]
click at [96, 295] on button "Choose a guide" at bounding box center [116, 298] width 177 height 19
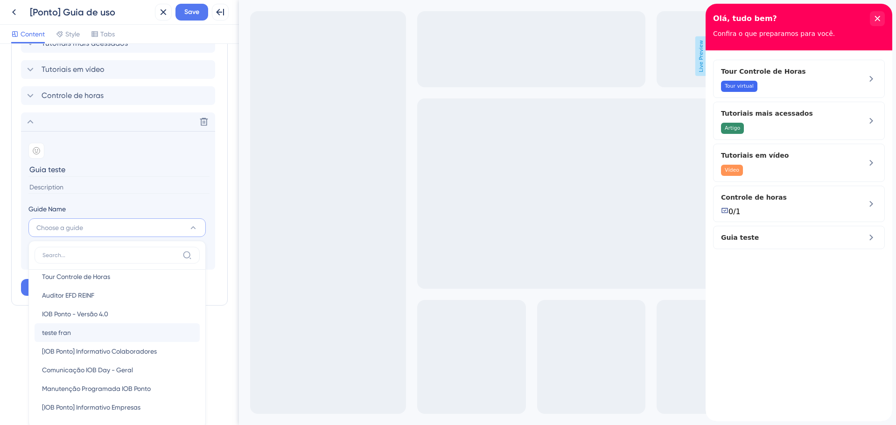
scroll to position [324, 0]
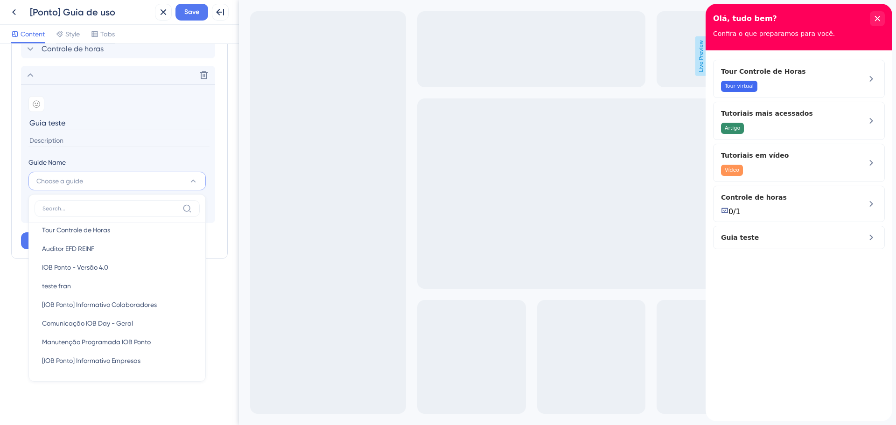
click at [10, 319] on div "Resource Center Header Title Olá, tudo bem? 14 Olá, tudo bem? Subtitle Confira …" at bounding box center [119, 234] width 239 height 381
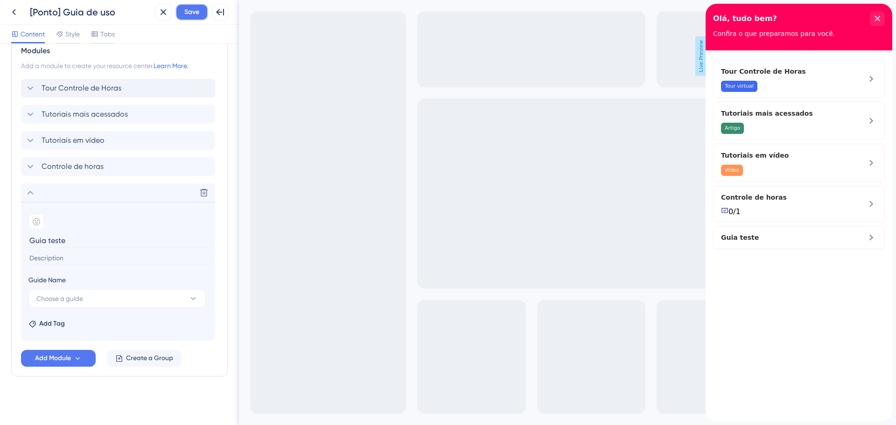
click at [190, 13] on span "Save" at bounding box center [191, 12] width 15 height 11
click at [93, 303] on button "Choose a guide" at bounding box center [116, 298] width 177 height 19
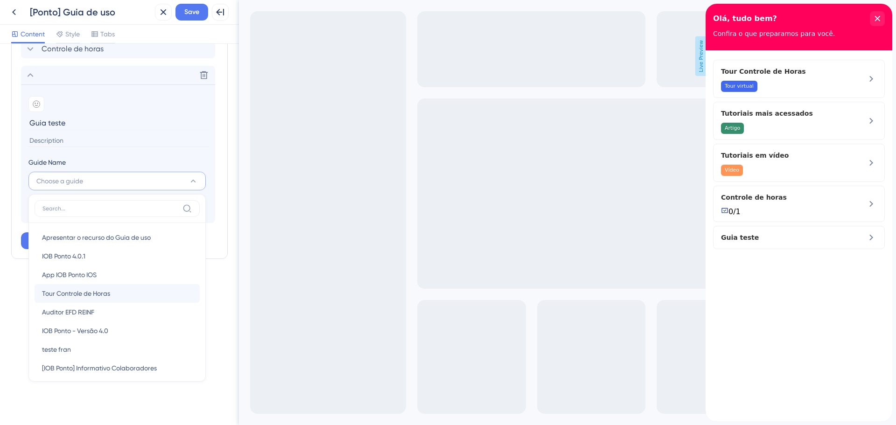
scroll to position [0, 0]
click at [95, 297] on span "Tour Controle de Horas" at bounding box center [76, 294] width 68 height 11
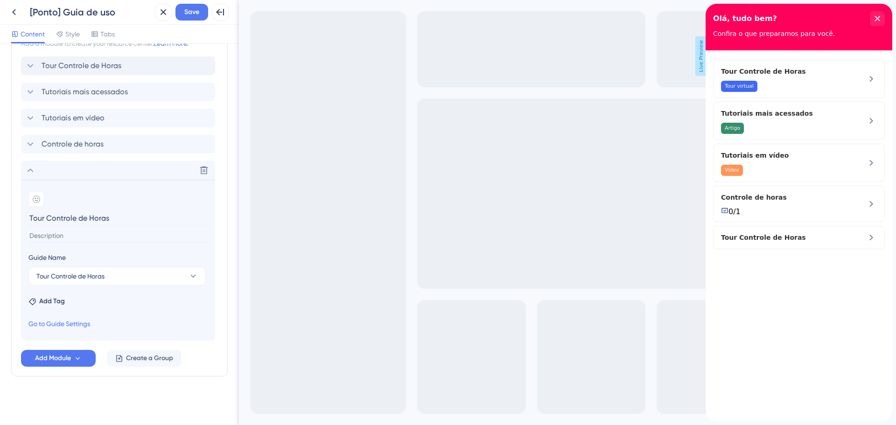
click at [62, 214] on input "Tour Controle de Horas" at bounding box center [118, 218] width 181 height 14
drag, startPoint x: 113, startPoint y: 216, endPoint x: -9, endPoint y: 223, distance: 121.6
click at [0, 223] on html "Back [Ponto] Guia de uso Close Save Full Screen Preview Content Style Tabs Reso…" at bounding box center [448, 212] width 896 height 425
type input "teste"
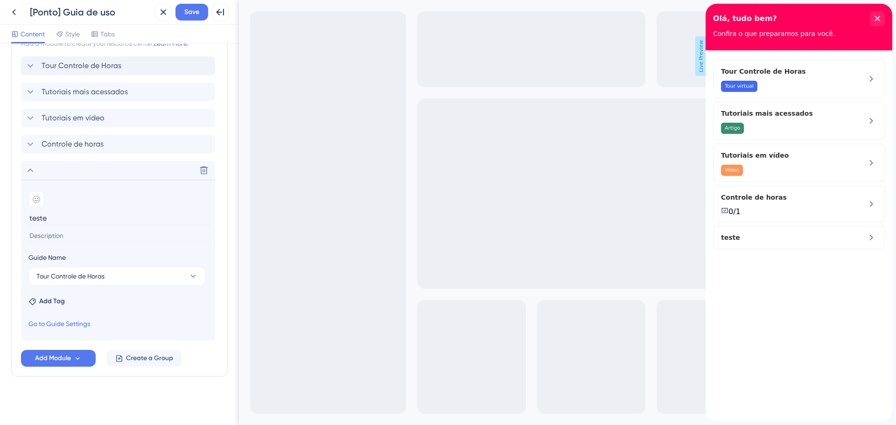
click at [84, 408] on div "Resource Center Header Title Olá, tudo bem? 14 Olá, tudo bem? Subtitle Confira …" at bounding box center [119, 120] width 217 height 588
click at [31, 95] on icon at bounding box center [30, 91] width 11 height 11
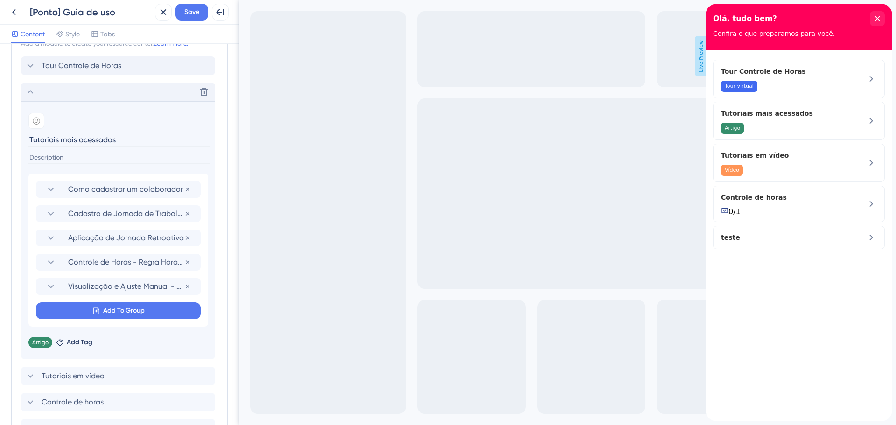
click at [30, 95] on icon at bounding box center [30, 91] width 11 height 11
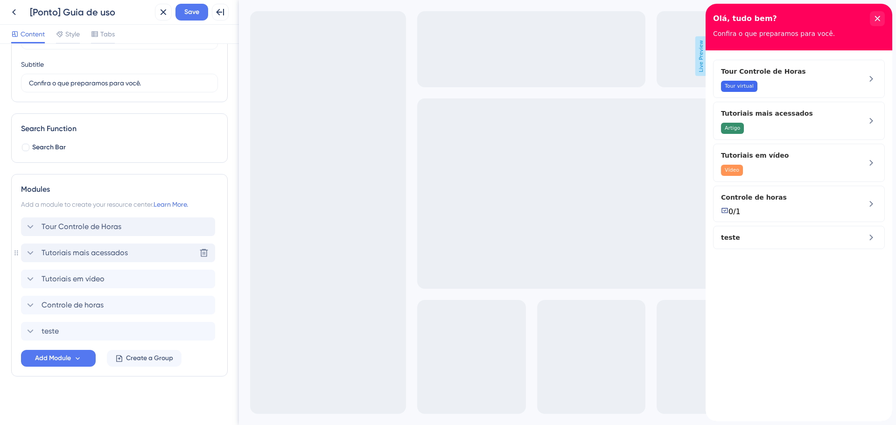
scroll to position [68, 0]
click at [30, 335] on icon at bounding box center [30, 331] width 11 height 11
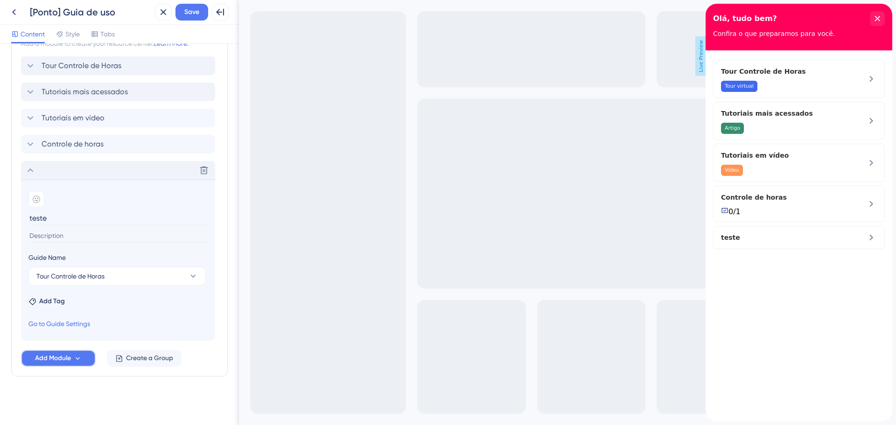
click at [63, 363] on span "Add Module" at bounding box center [53, 358] width 36 height 11
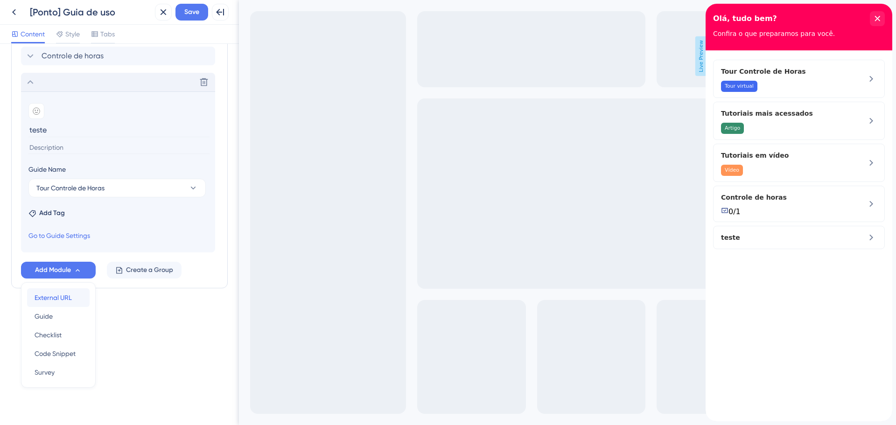
click at [59, 305] on div "External URL External URL" at bounding box center [59, 298] width 48 height 19
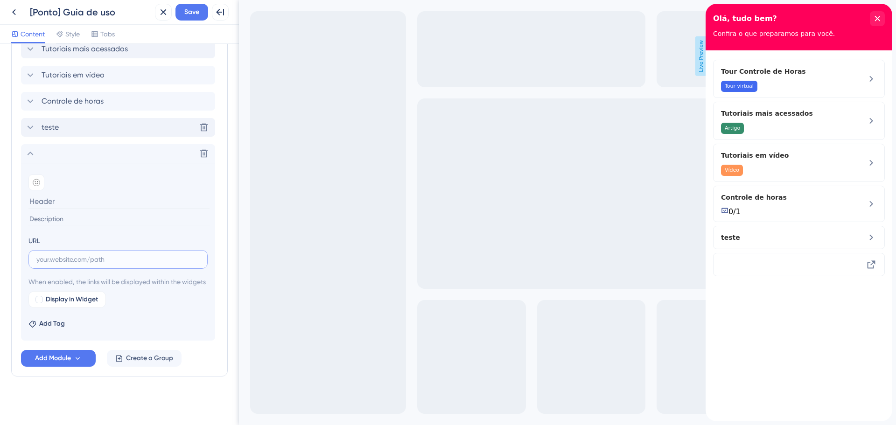
click at [76, 254] on input "text" at bounding box center [117, 259] width 163 height 10
click at [202, 149] on icon at bounding box center [203, 153] width 9 height 9
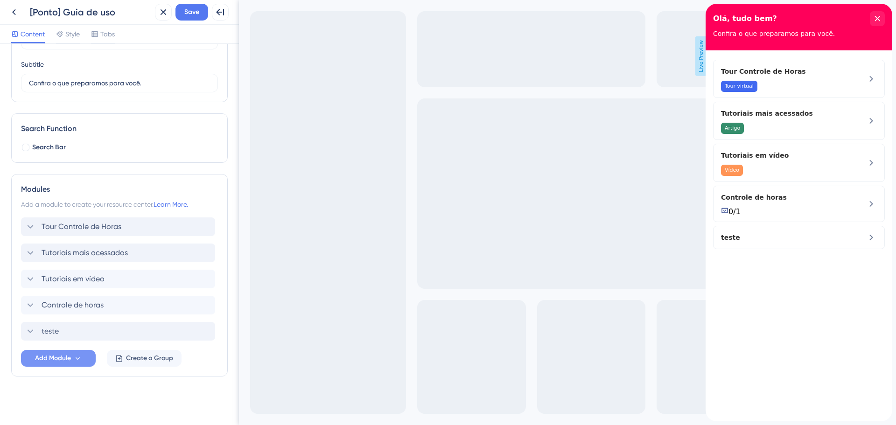
click at [53, 357] on span "Add Module" at bounding box center [53, 358] width 36 height 11
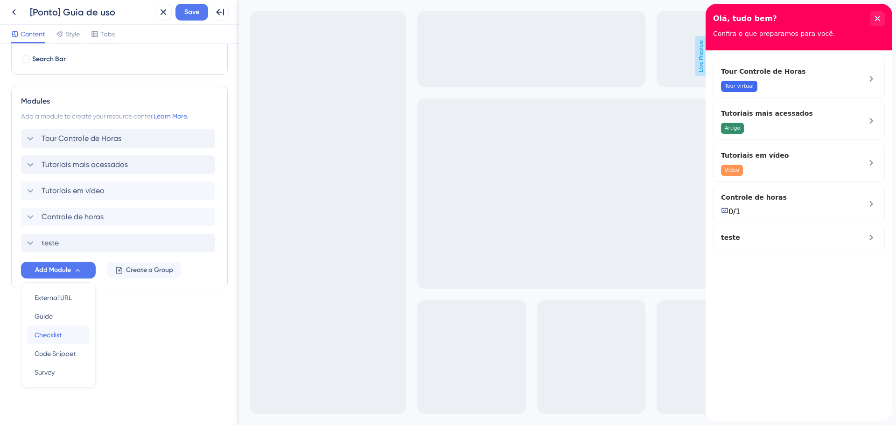
click at [65, 342] on div "Checklist Checklist" at bounding box center [59, 335] width 48 height 19
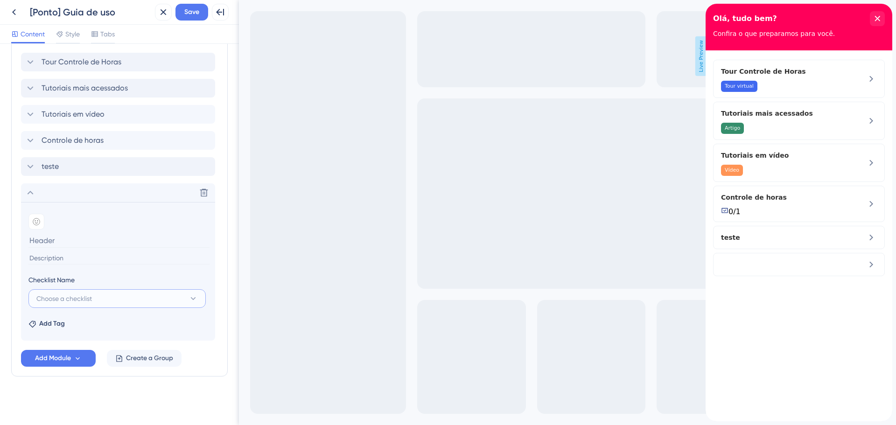
click at [66, 296] on span "Choose a checklist" at bounding box center [64, 298] width 56 height 11
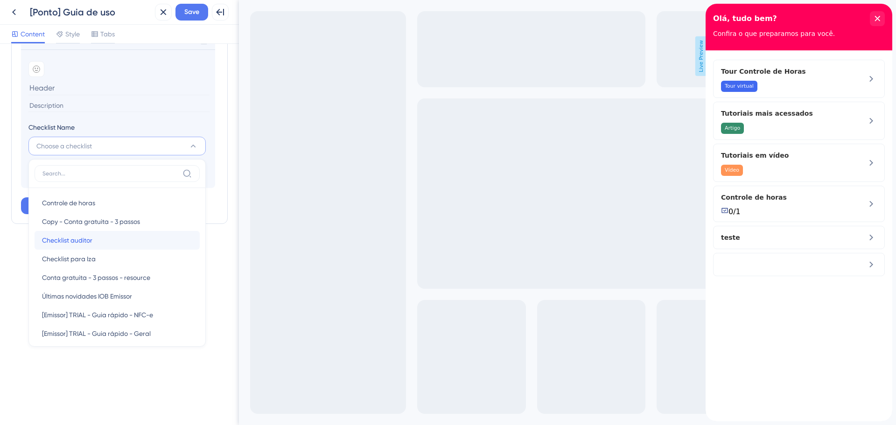
click at [65, 246] on div "Checklist auditor Checklist auditor" at bounding box center [117, 240] width 150 height 19
type input "Checklist auditor"
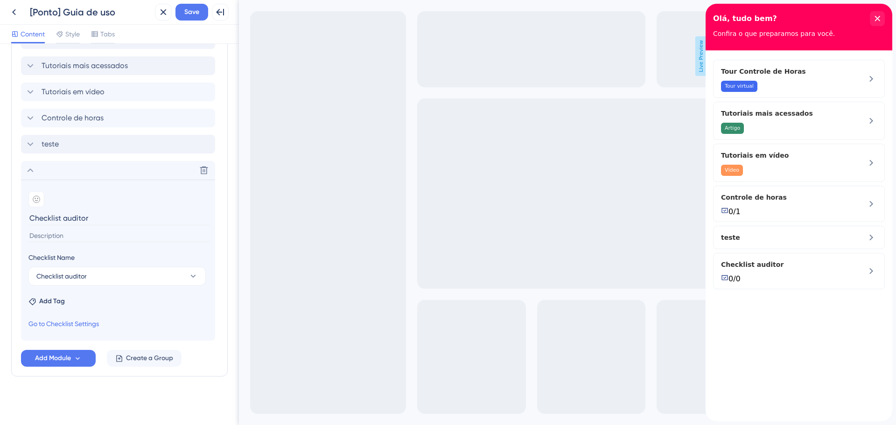
scroll to position [255, 0]
click at [200, 169] on button at bounding box center [204, 170] width 15 height 15
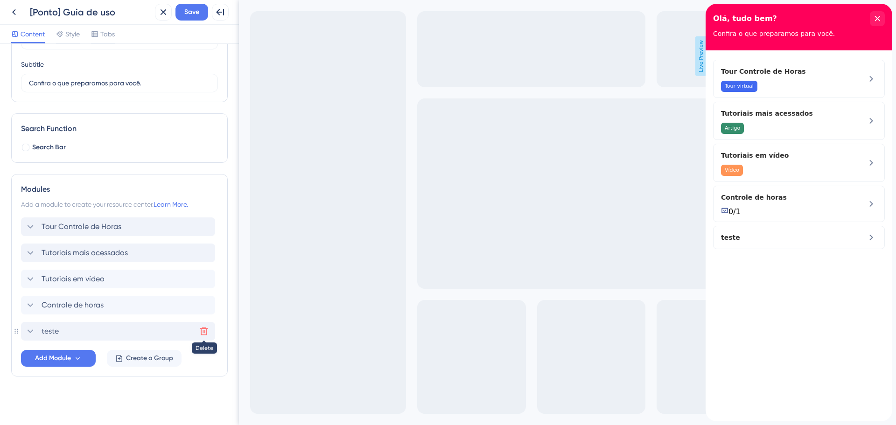
click at [203, 330] on icon at bounding box center [203, 331] width 9 height 9
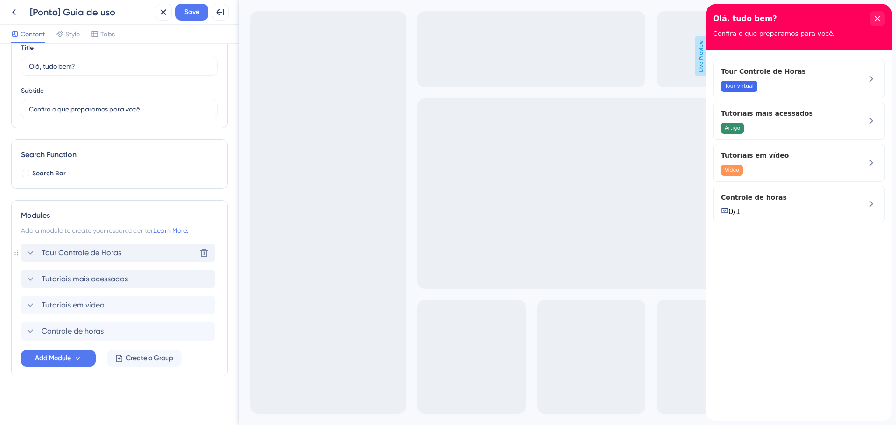
click at [140, 249] on div "Tour Controle de Horas Delete" at bounding box center [118, 253] width 194 height 19
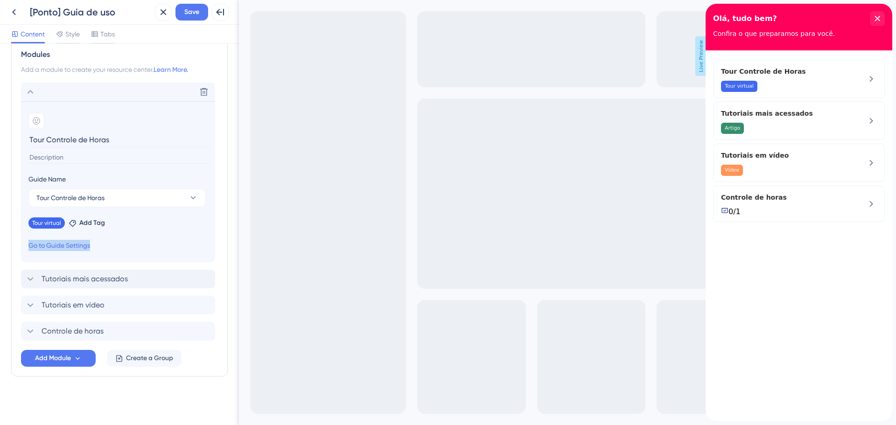
drag, startPoint x: 124, startPoint y: 252, endPoint x: 105, endPoint y: 246, distance: 19.8
click at [105, 246] on section "Add emoji Tour Controle de Horas Guide Name Tour Controle de Horas Tour virtual…" at bounding box center [118, 181] width 194 height 161
copy link "Go to Guide Settings"
click at [66, 243] on link "Go to Guide Settings" at bounding box center [59, 245] width 62 height 11
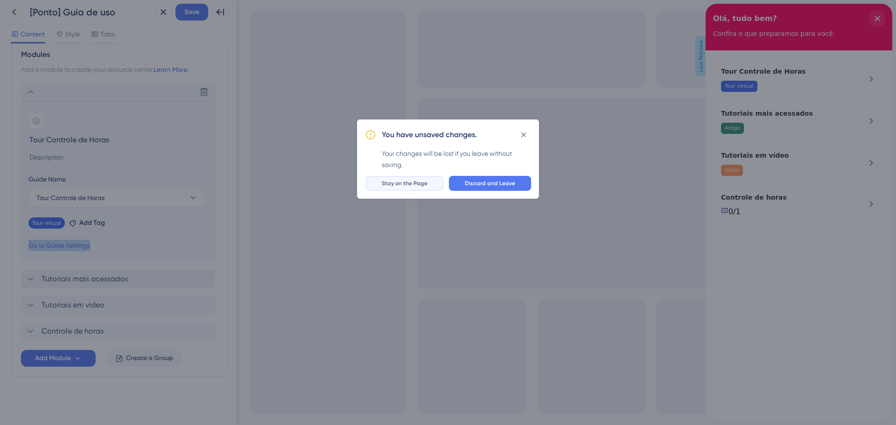
drag, startPoint x: 429, startPoint y: 181, endPoint x: 188, endPoint y: 182, distance: 240.4
click at [427, 182] on span "Stay on the Page" at bounding box center [405, 183] width 46 height 7
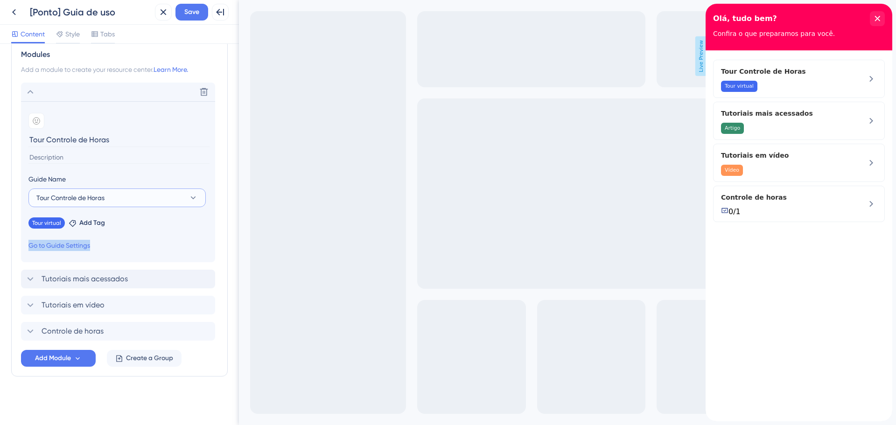
click at [91, 197] on span "Tour Controle de Horas" at bounding box center [70, 197] width 68 height 11
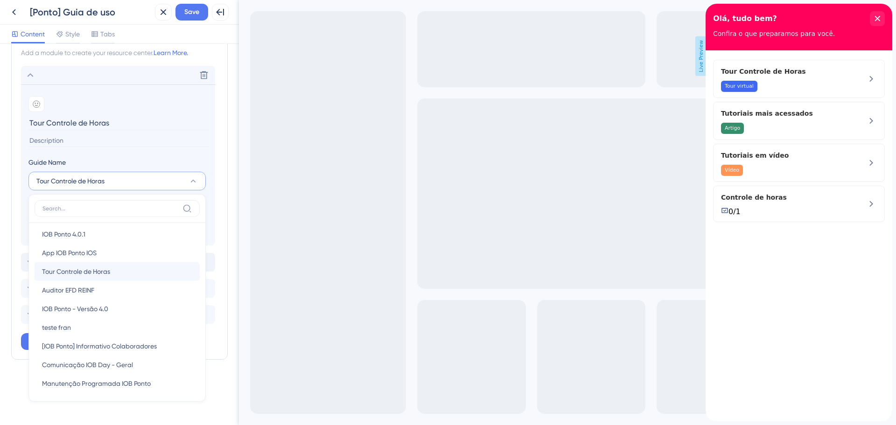
scroll to position [44, 0]
click at [7, 391] on div "Resource Center Header Title Olá, tudo bem? 14 Olá, tudo bem? Subtitle Confira …" at bounding box center [119, 234] width 239 height 381
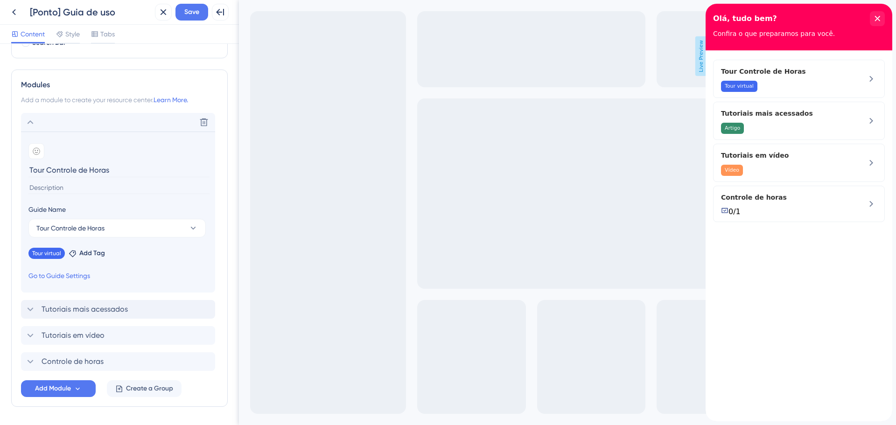
scroll to position [156, 0]
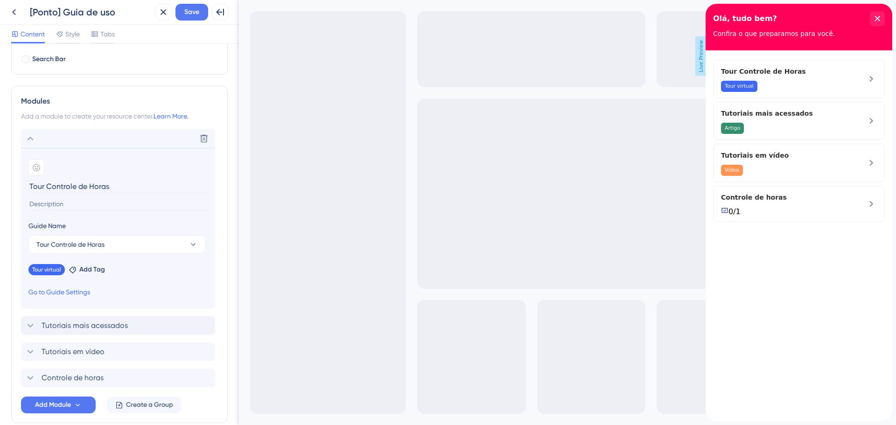
click at [85, 188] on input "Tour Controle de Horas" at bounding box center [118, 186] width 181 height 14
type input "Teste"
click at [160, 285] on section "Add emoji Teste Guide Name Tour Controle de Horas Tour virtual Remove Add Tag G…" at bounding box center [118, 228] width 194 height 161
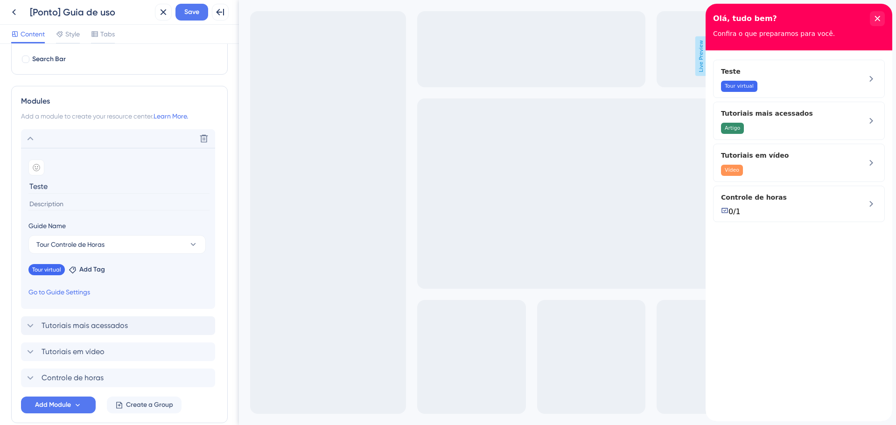
scroll to position [203, 0]
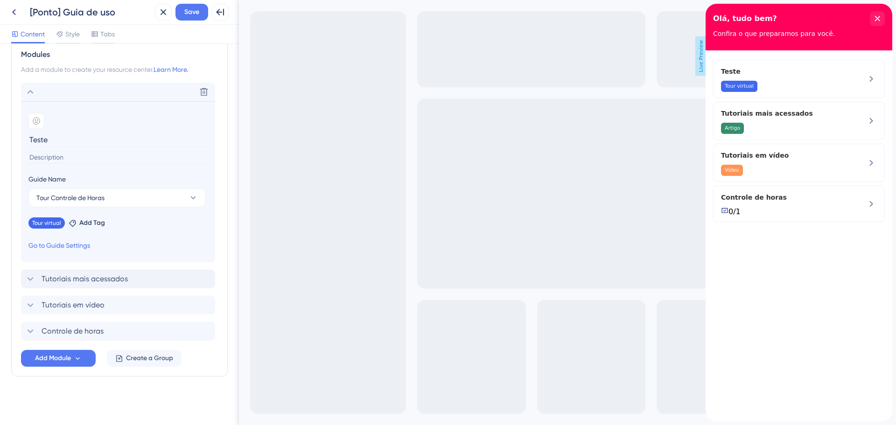
click at [142, 391] on div "Resource Center Header Title Olá, tudo bem? 14 Olá, tudo bem? Subtitle Confira …" at bounding box center [119, 133] width 217 height 562
click at [184, 14] on span "Save" at bounding box center [191, 12] width 15 height 11
click at [202, 334] on icon at bounding box center [203, 331] width 9 height 9
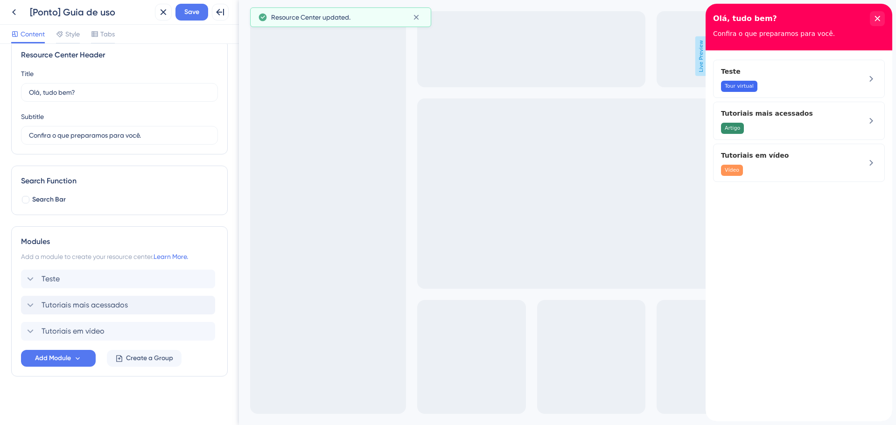
click at [139, 387] on div "Resource Center Header Title Olá, tudo bem? 14 Olá, tudo bem? Subtitle Confira …" at bounding box center [119, 227] width 217 height 374
click at [70, 282] on div "Teste Delete" at bounding box center [118, 279] width 194 height 19
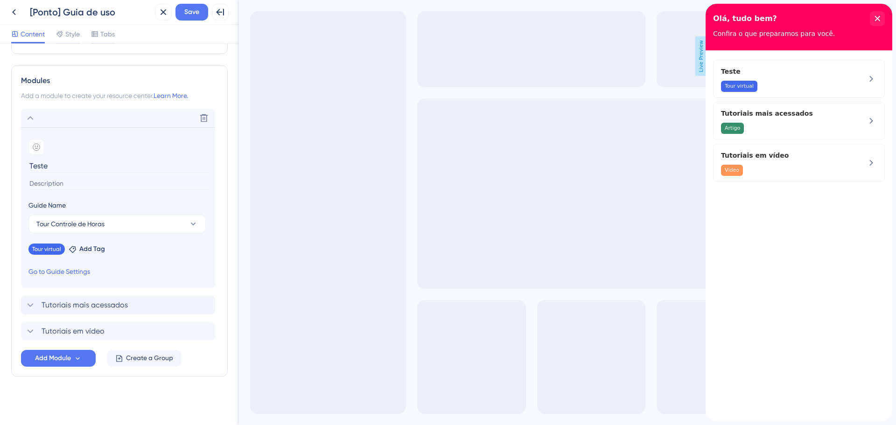
drag, startPoint x: 35, startPoint y: 164, endPoint x: -6, endPoint y: 162, distance: 40.7
click at [0, 162] on html "Back [Ponto] Guia de uso Close Save Full Screen Preview Content Style Tabs Reso…" at bounding box center [448, 212] width 896 height 425
type input "Guia de uso"
click at [111, 387] on div "Resource Center Header Title Olá, tudo bem? 14 Olá, tudo bem? Subtitle Confira …" at bounding box center [119, 146] width 217 height 535
click at [193, 16] on span "Save" at bounding box center [191, 12] width 15 height 11
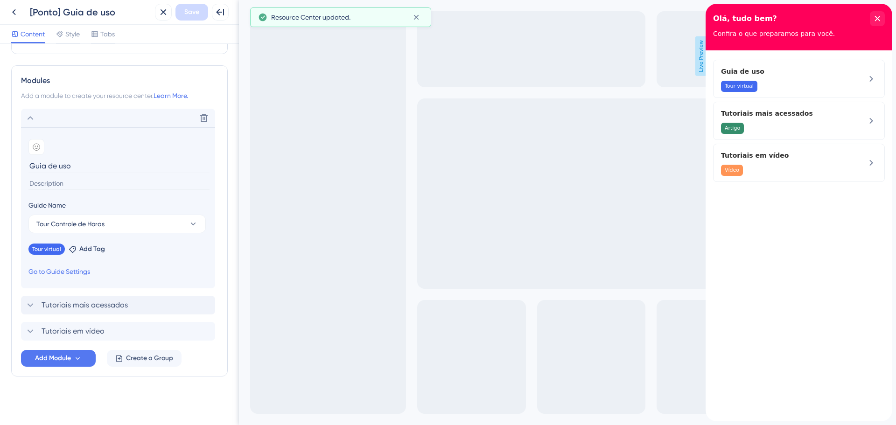
click at [98, 402] on div "Resource Center Header Title Olá, tudo bem? 14 Olá, tudo bem? Subtitle Confira …" at bounding box center [119, 146] width 217 height 535
click at [32, 118] on icon at bounding box center [30, 118] width 11 height 11
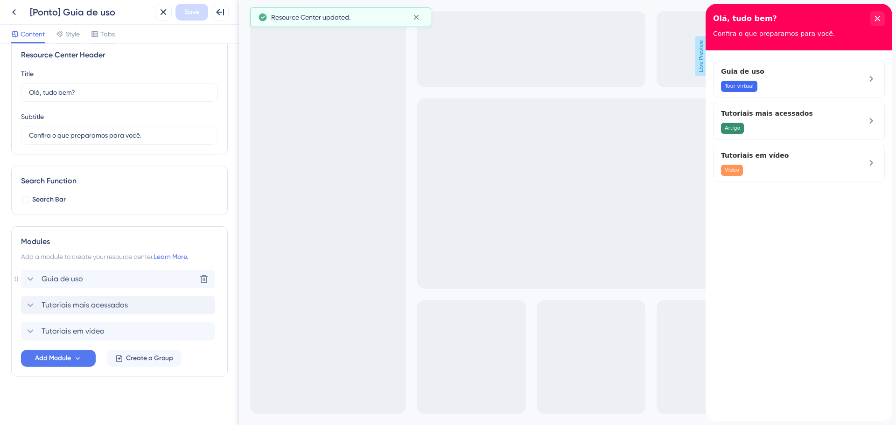
scroll to position [15, 0]
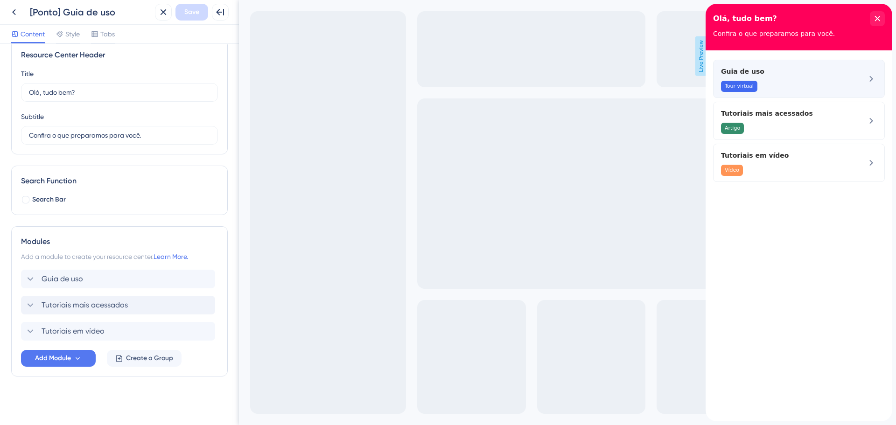
click at [811, 80] on div "Guia de uso Tour virtual" at bounding box center [783, 79] width 125 height 26
click at [863, 77] on div "Guia de uso Tour virtual" at bounding box center [799, 79] width 172 height 38
click at [870, 78] on icon at bounding box center [871, 78] width 11 height 11
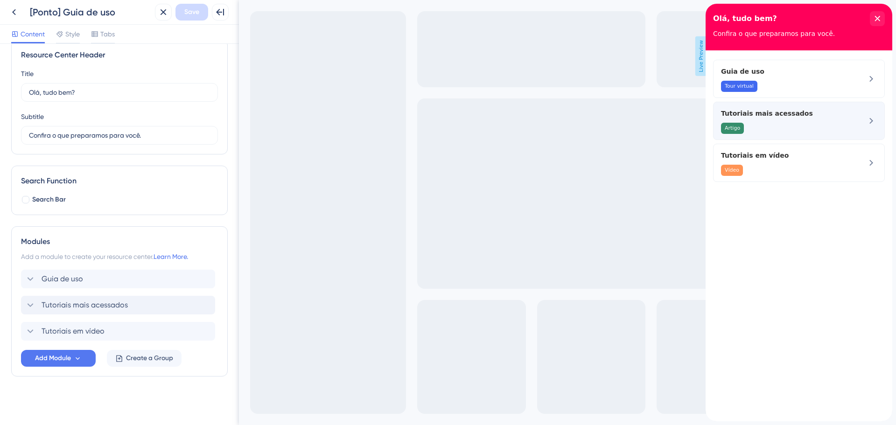
click at [821, 124] on div "Artigo" at bounding box center [783, 128] width 125 height 11
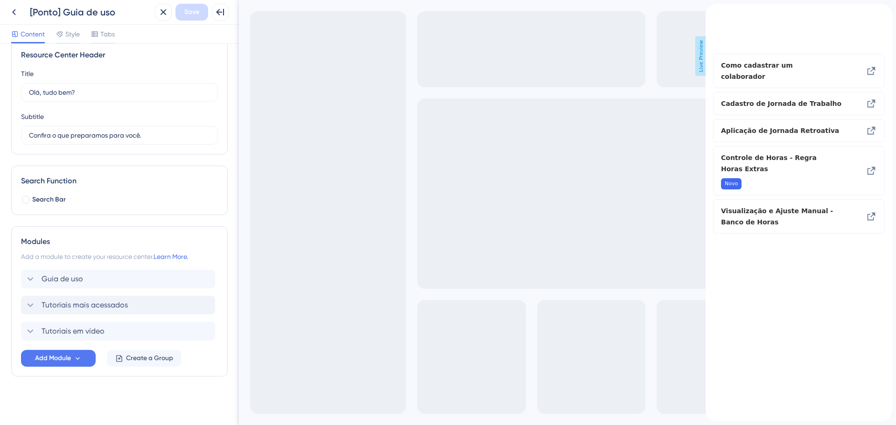
click at [717, 13] on div "back to header" at bounding box center [713, 8] width 15 height 9
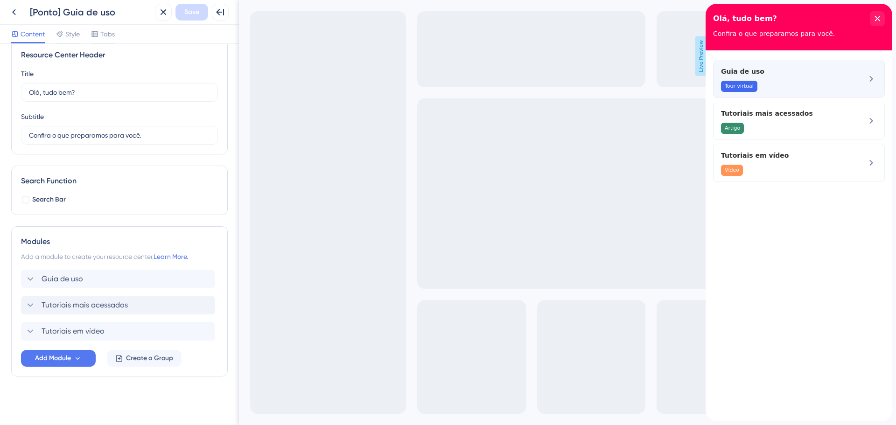
click at [874, 81] on icon at bounding box center [871, 78] width 11 height 11
click at [740, 87] on span "Tour virtual" at bounding box center [739, 86] width 29 height 7
click at [37, 284] on div "Guia de uso" at bounding box center [54, 279] width 58 height 11
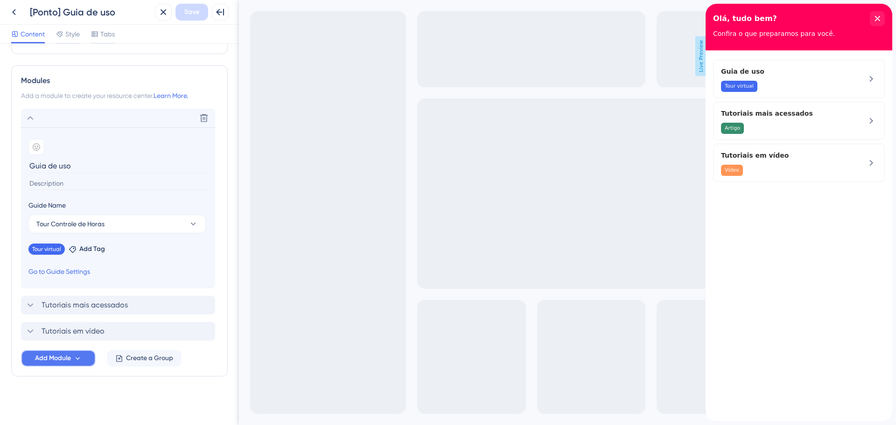
drag, startPoint x: 56, startPoint y: 356, endPoint x: 138, endPoint y: 337, distance: 84.4
click at [75, 403] on div "Resource Center Header Title Olá, tudo bem? 14 Olá, tudo bem? Subtitle Confira …" at bounding box center [119, 146] width 217 height 535
click at [73, 33] on span "Style" at bounding box center [72, 33] width 14 height 11
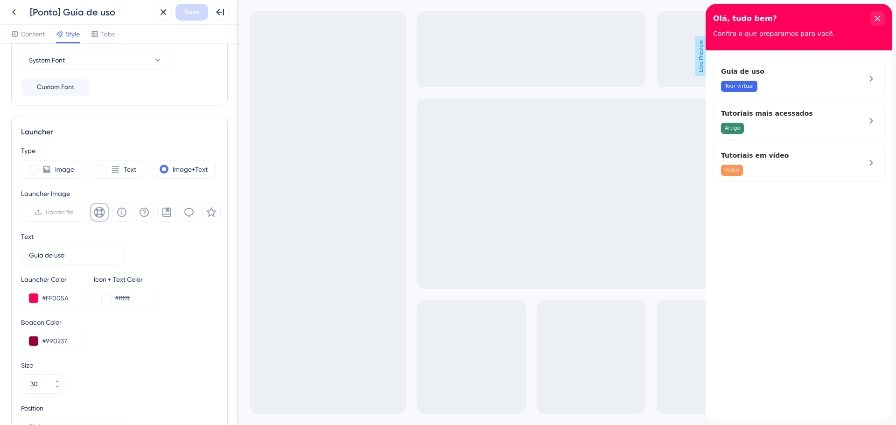
click at [99, 28] on div "Content Style Tabs" at bounding box center [119, 34] width 239 height 19
click at [104, 35] on span "Tabs" at bounding box center [107, 33] width 14 height 11
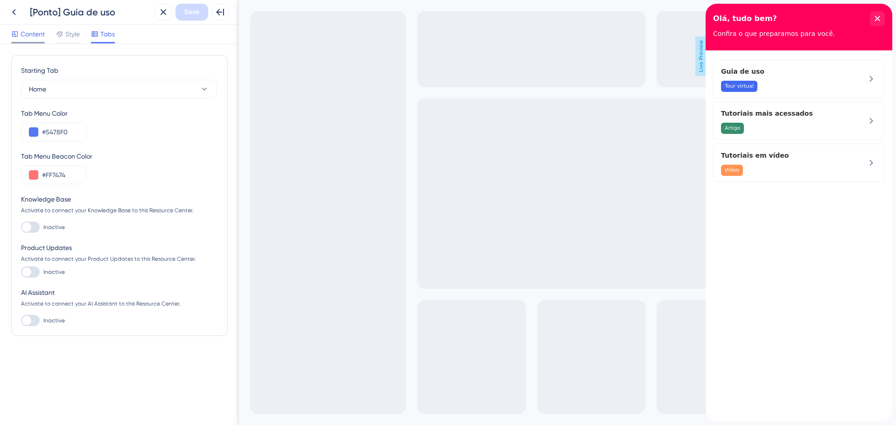
click at [16, 38] on div at bounding box center [14, 33] width 7 height 11
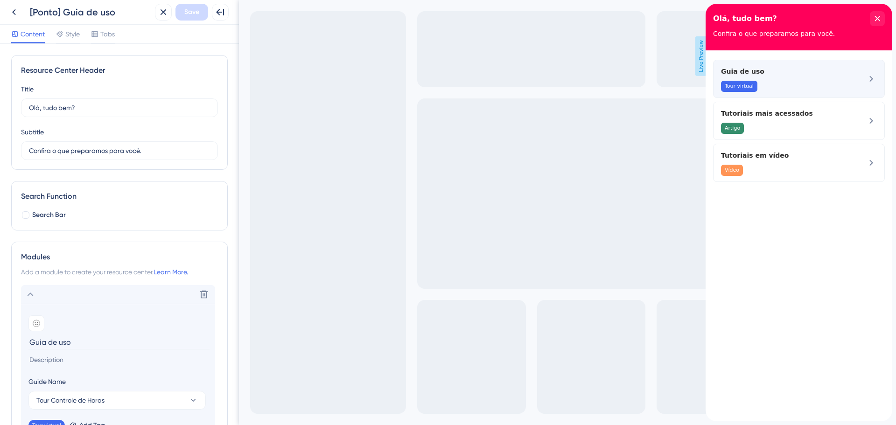
click at [879, 76] on div "Guia de uso Tour virtual" at bounding box center [799, 79] width 172 height 38
click at [872, 85] on div at bounding box center [871, 79] width 11 height 26
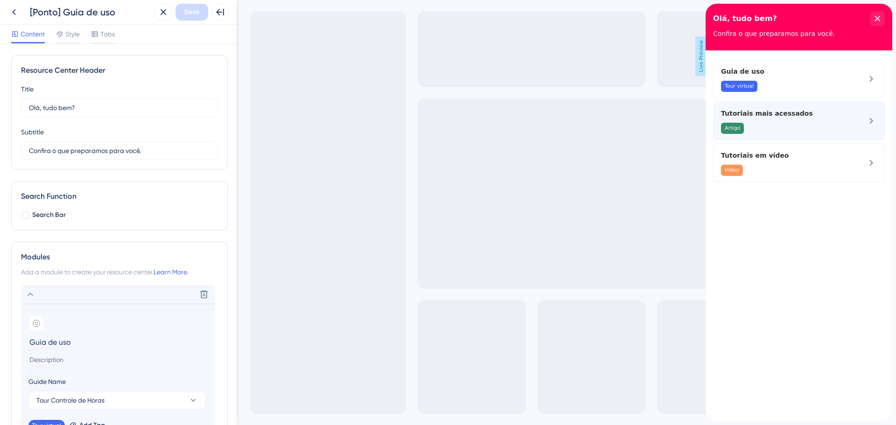
click at [849, 133] on div "Tutoriais mais acessados Artigo" at bounding box center [799, 121] width 172 height 38
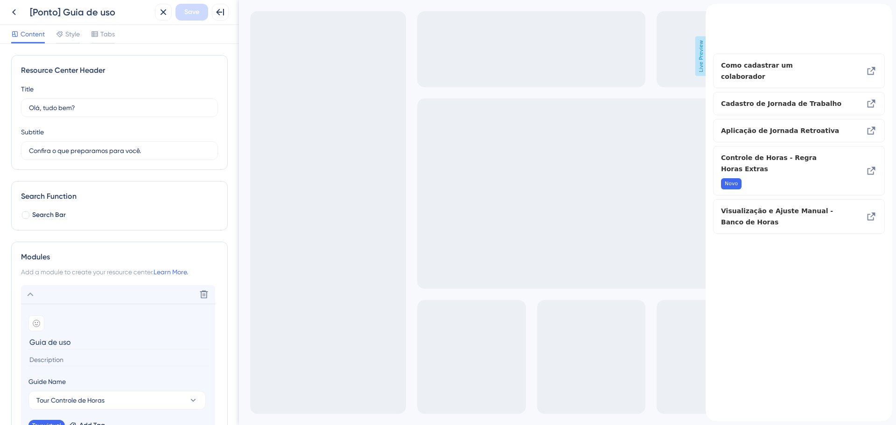
click at [713, 11] on icon "back to header" at bounding box center [709, 7] width 7 height 7
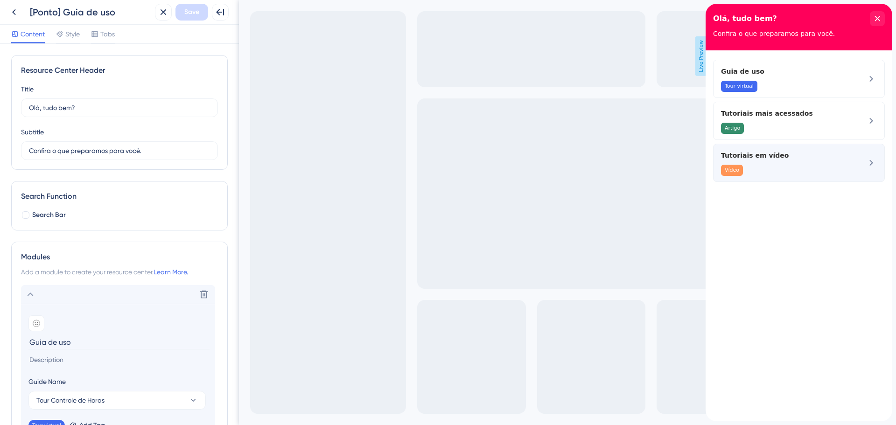
click at [802, 170] on div "Vídeo" at bounding box center [783, 170] width 125 height 11
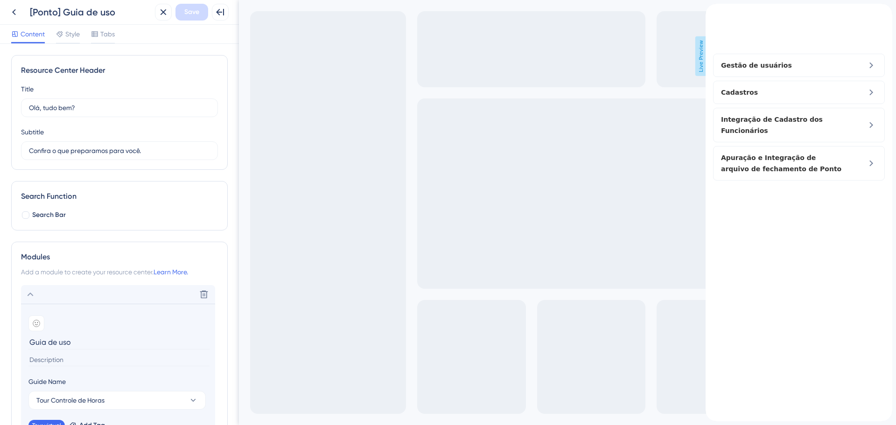
click at [713, 11] on icon "back to header" at bounding box center [709, 7] width 7 height 7
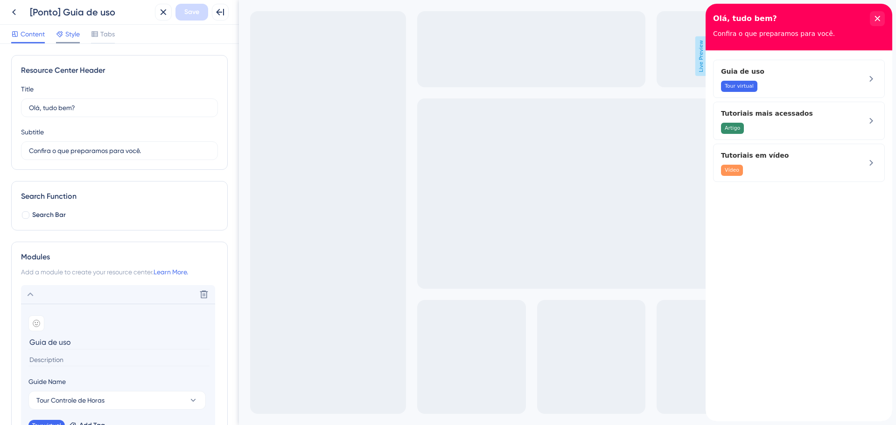
click at [72, 41] on div "Style" at bounding box center [68, 35] width 24 height 15
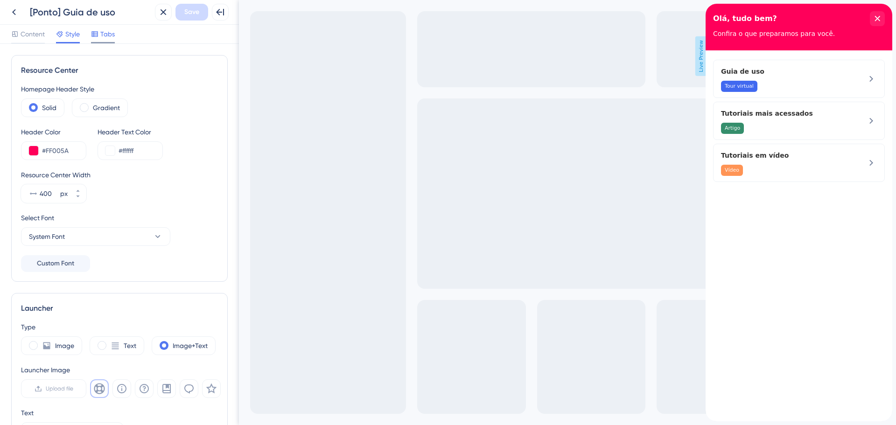
click at [105, 38] on span "Tabs" at bounding box center [107, 33] width 14 height 11
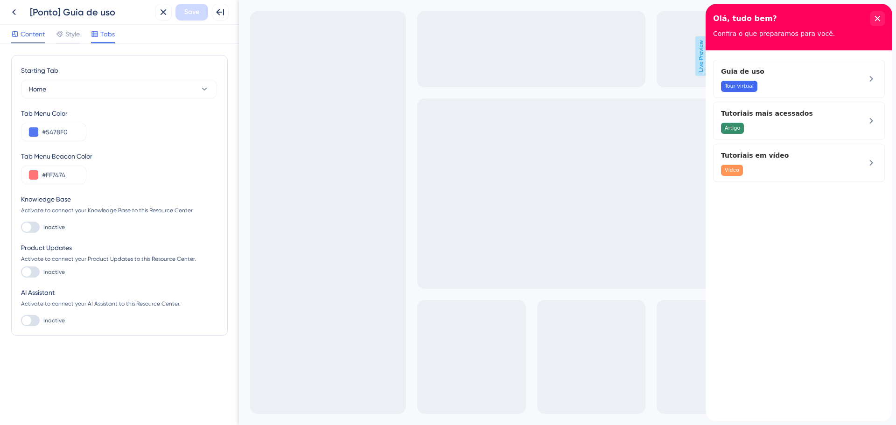
click at [33, 31] on span "Content" at bounding box center [33, 33] width 24 height 11
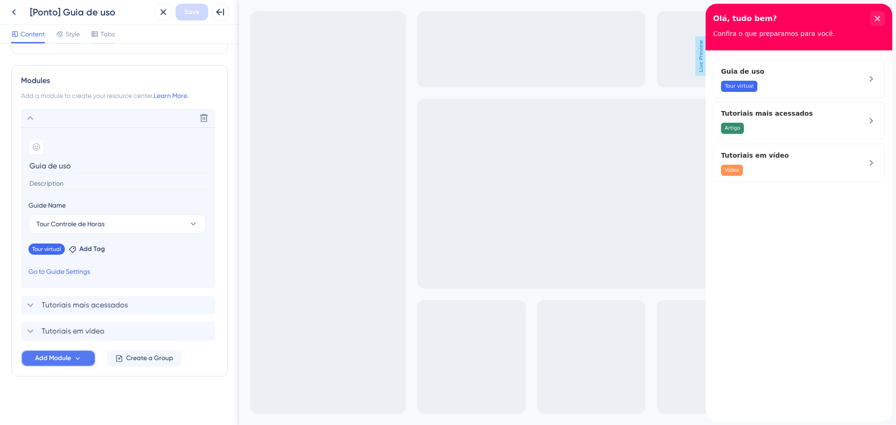
click at [47, 360] on span "Add Module" at bounding box center [53, 358] width 36 height 11
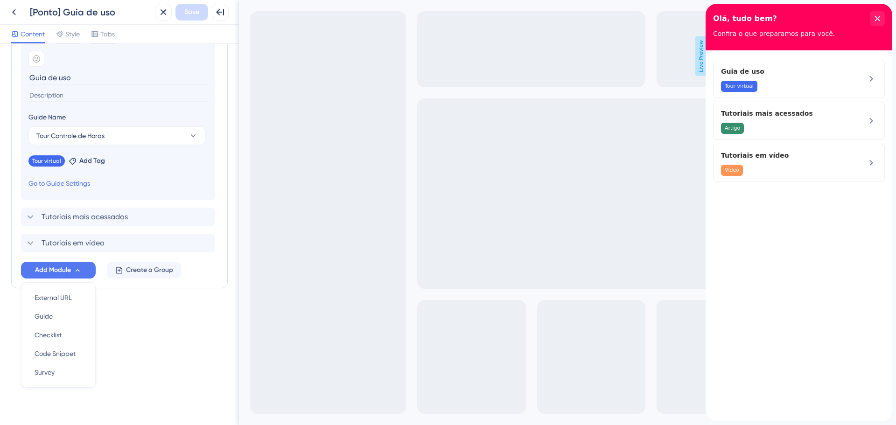
click at [184, 358] on div "Resource Center Header Title Olá, tudo bem? 14 Olá, tudo bem? Subtitle Confira …" at bounding box center [119, 234] width 239 height 381
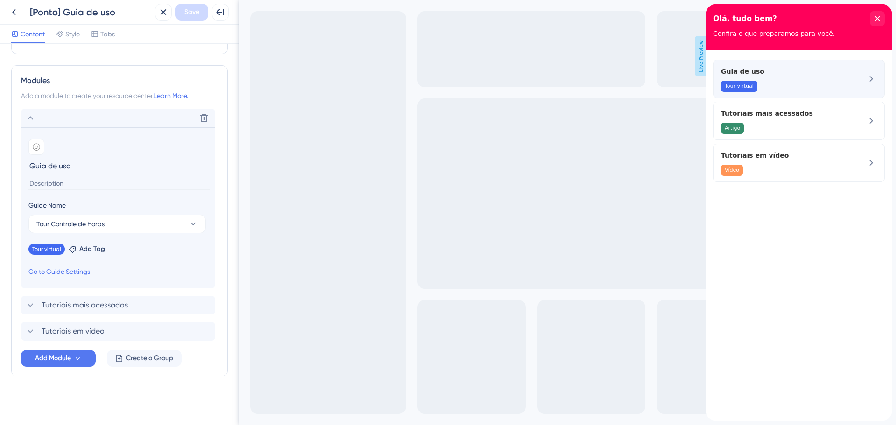
click at [822, 85] on div "Tour virtual" at bounding box center [783, 86] width 125 height 11
